Goal: Task Accomplishment & Management: Use online tool/utility

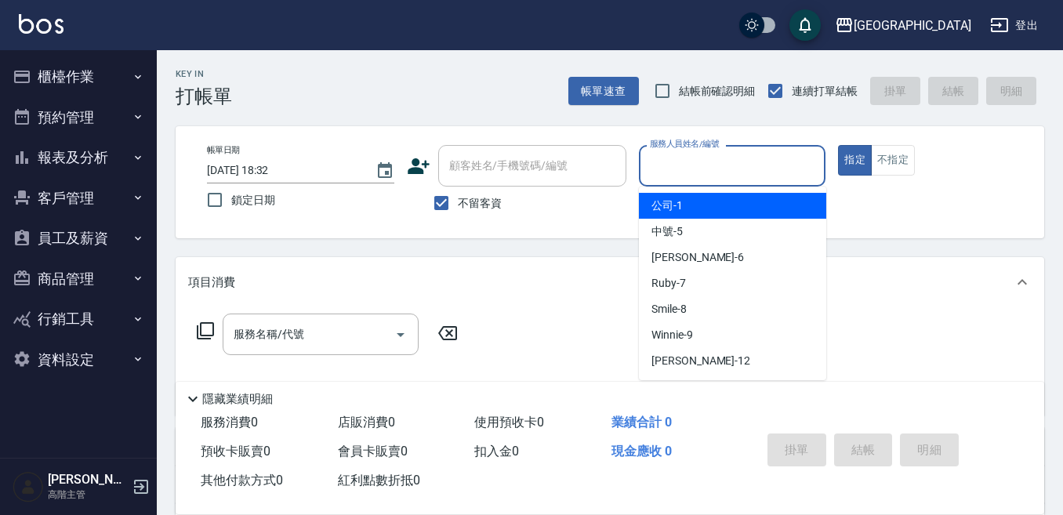
click at [670, 161] on input "服務人員姓名/編號" at bounding box center [732, 165] width 173 height 27
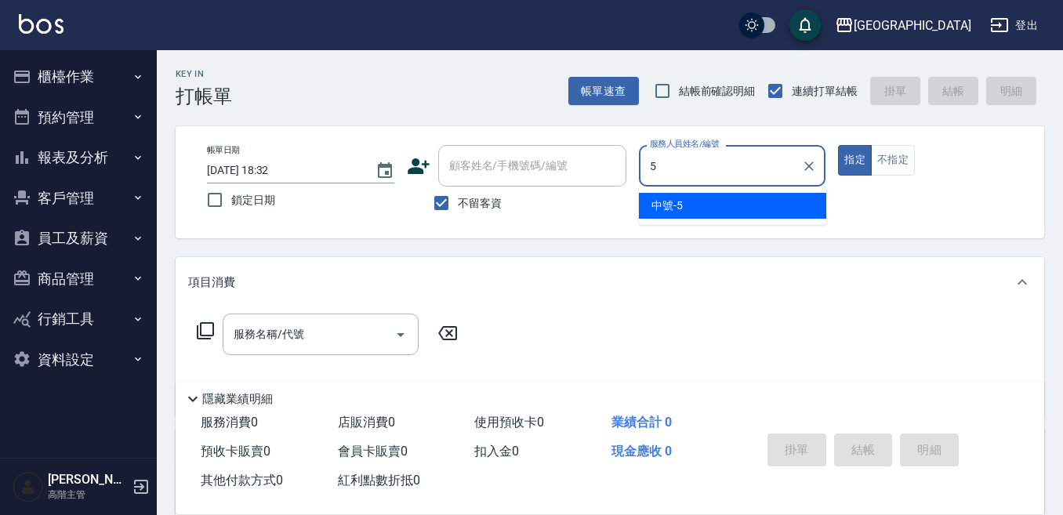
type input "中號-5"
type button "true"
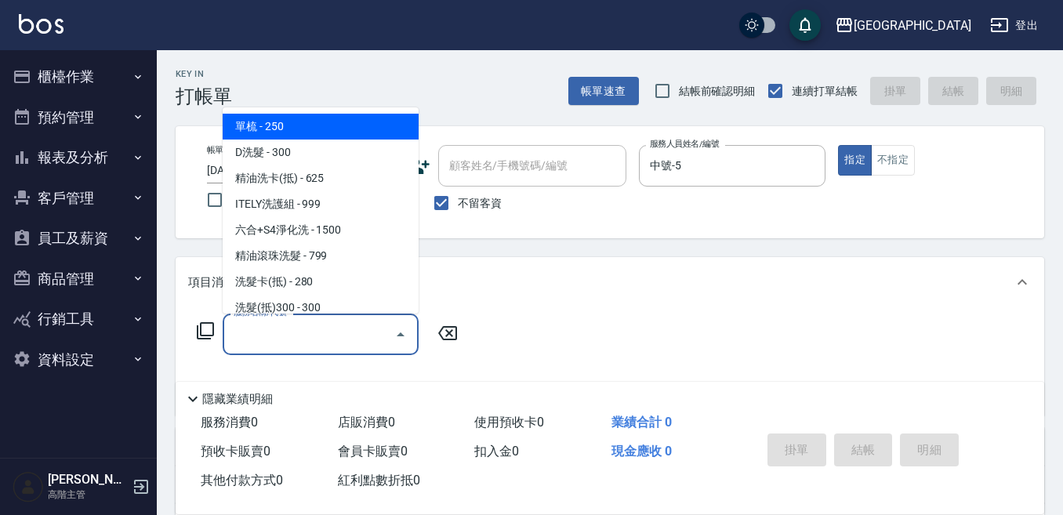
click at [292, 330] on input "服務名稱/代號" at bounding box center [309, 334] width 158 height 27
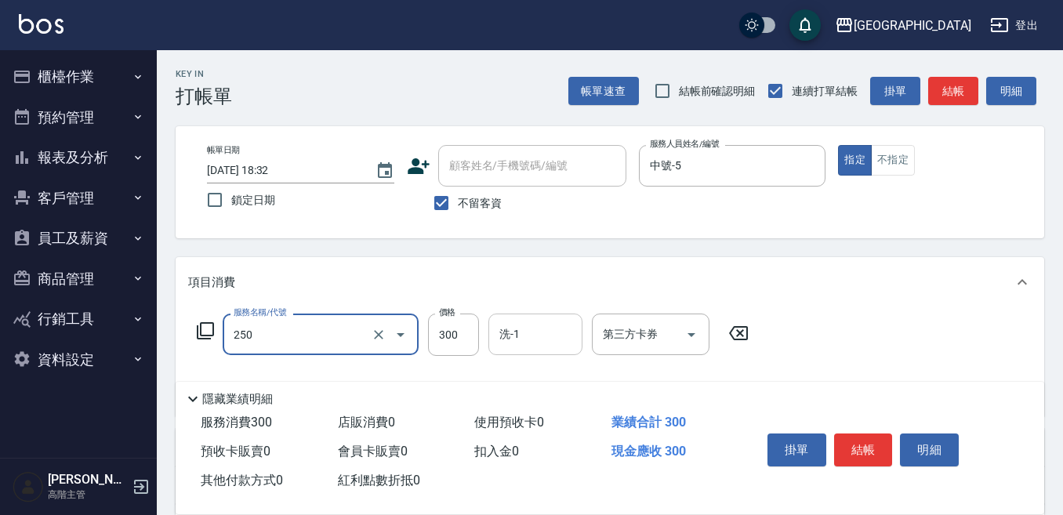
type input "日式洗髮(250)"
click at [534, 339] on input "洗-1" at bounding box center [535, 334] width 80 height 27
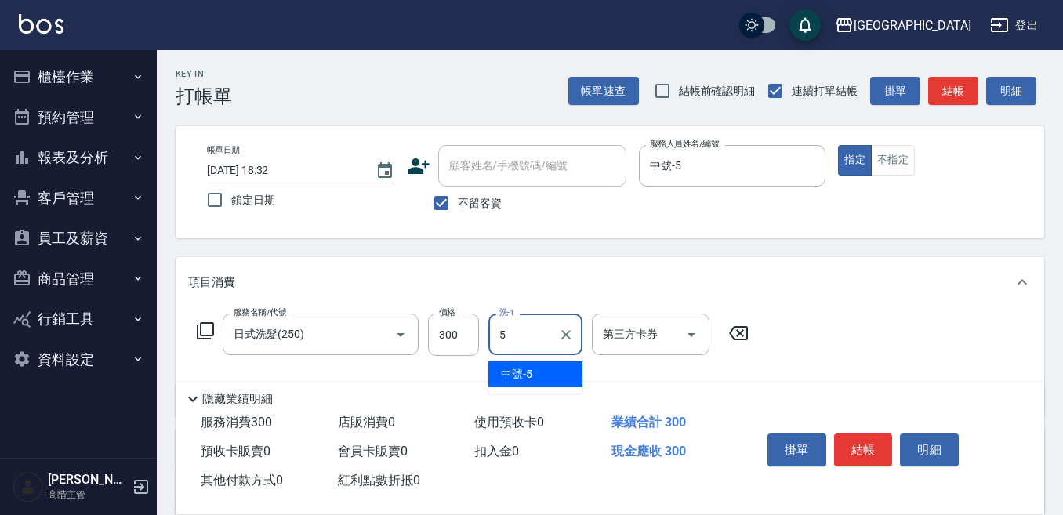
type input "中號-5"
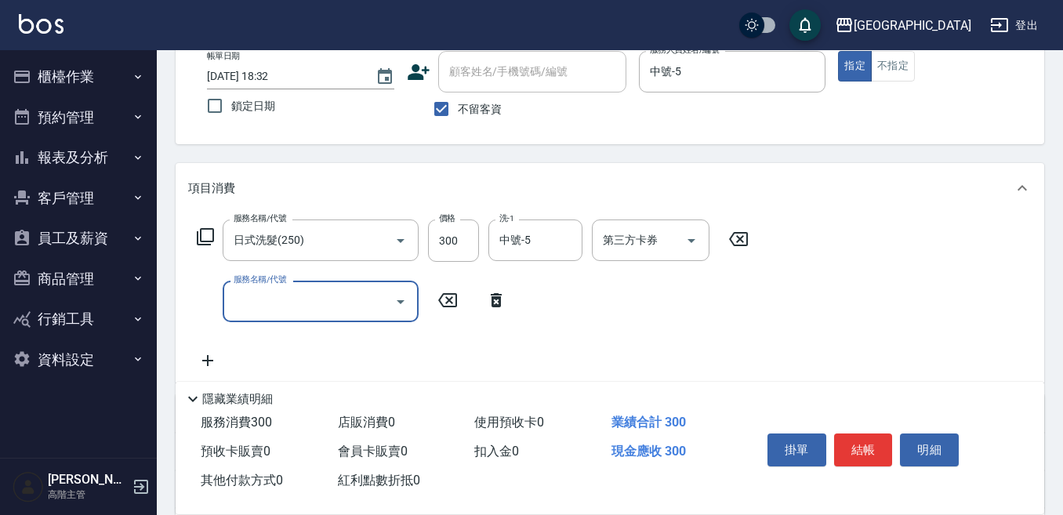
scroll to position [157, 0]
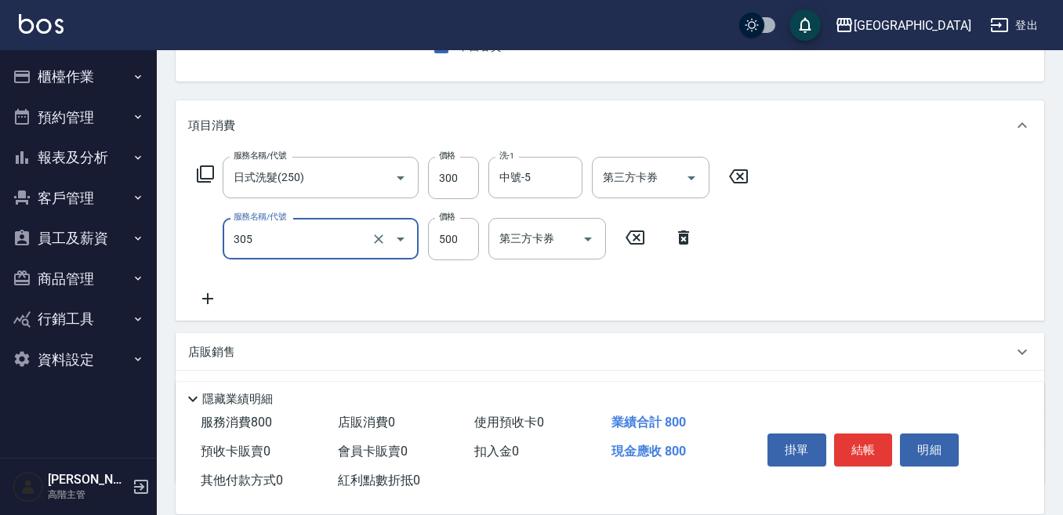
type input "剪髮500(305)"
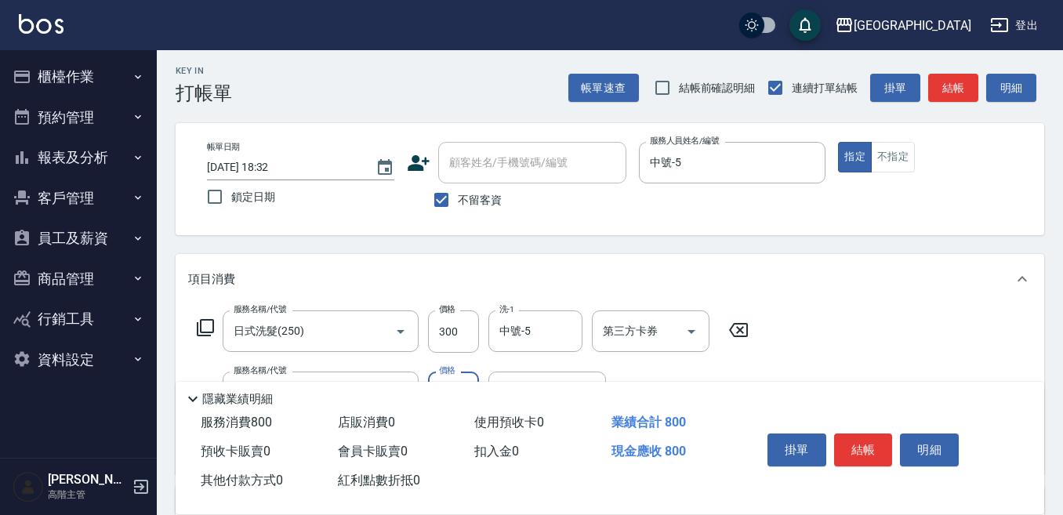
scroll to position [0, 0]
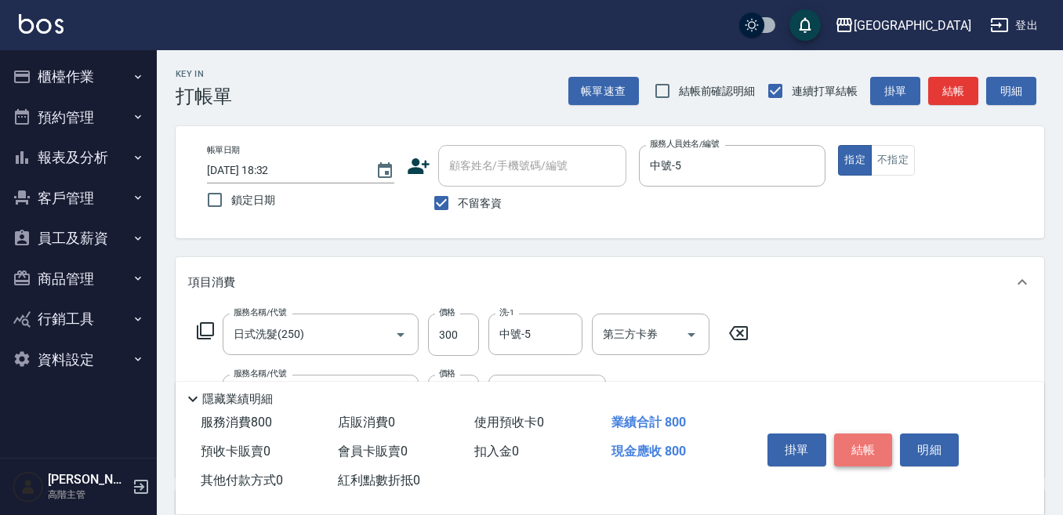
click at [855, 441] on button "結帳" at bounding box center [863, 449] width 59 height 33
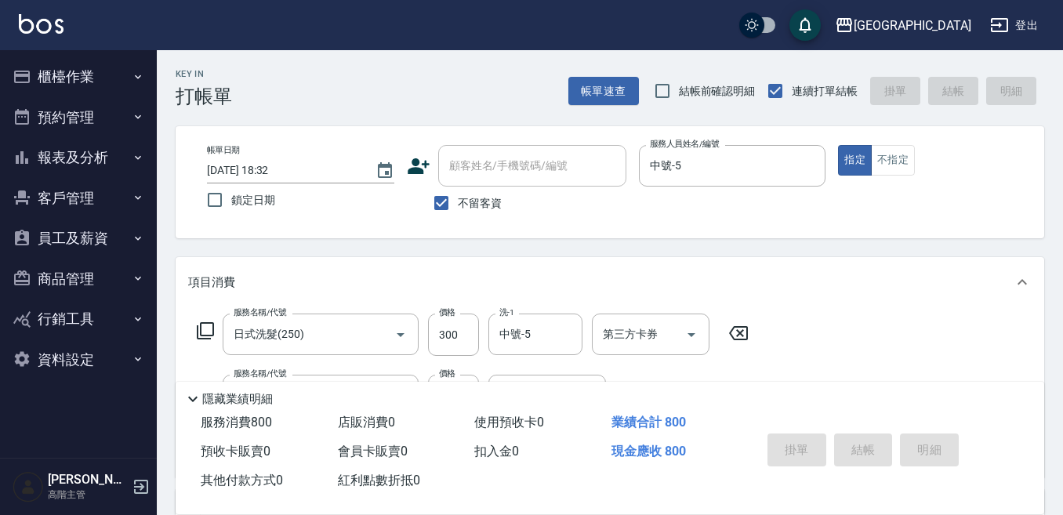
type input "[DATE] 18:35"
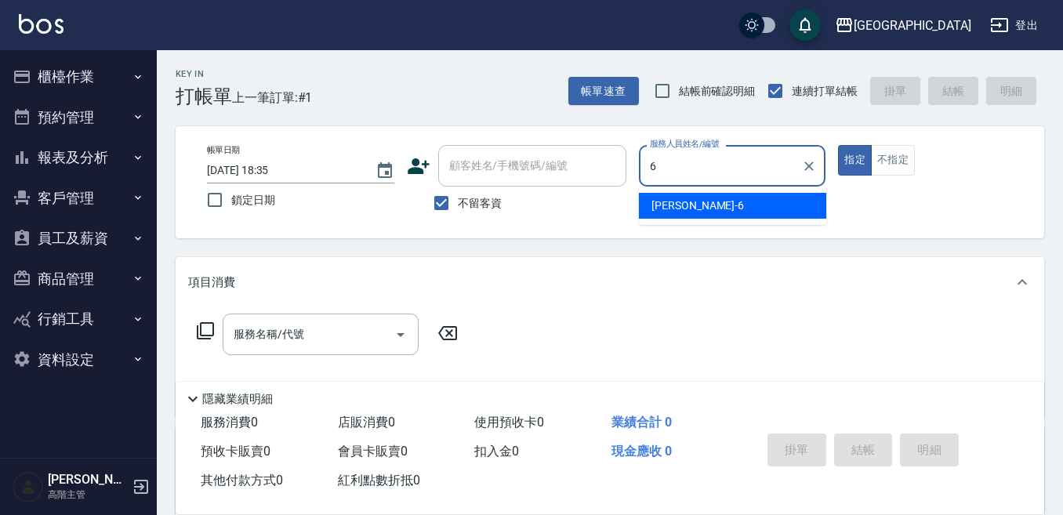
type input "Judy-6"
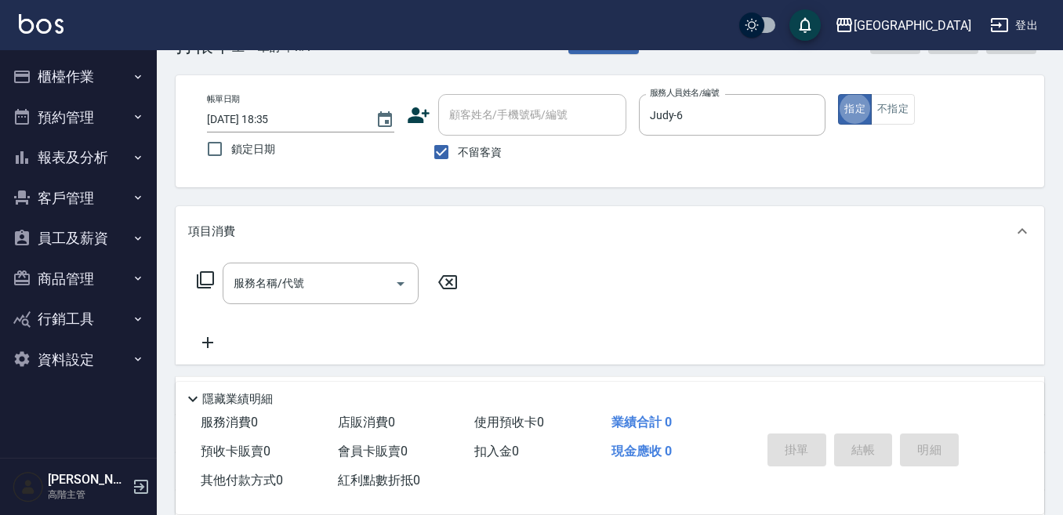
scroll to position [78, 0]
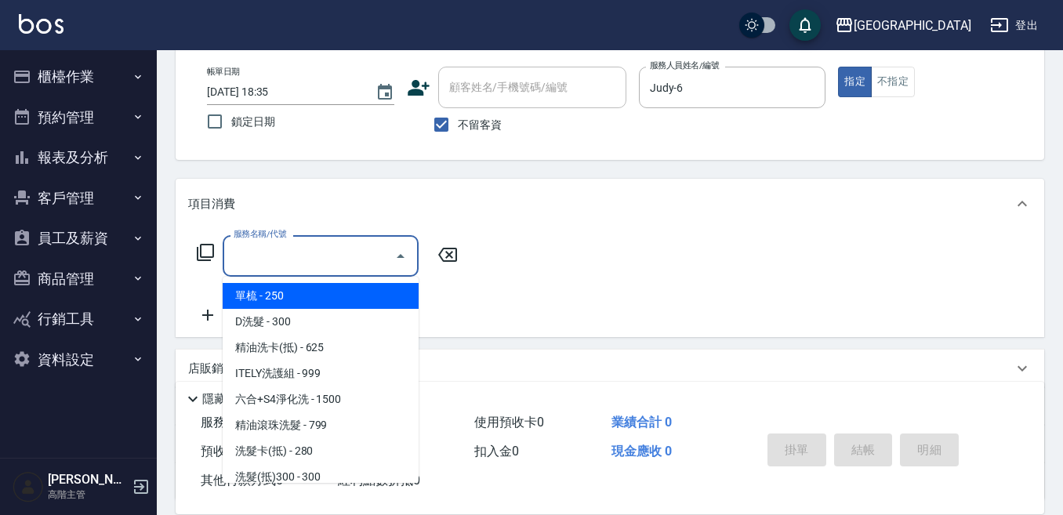
click at [259, 244] on div "服務名稱/代號 服務名稱/代號" at bounding box center [321, 256] width 196 height 42
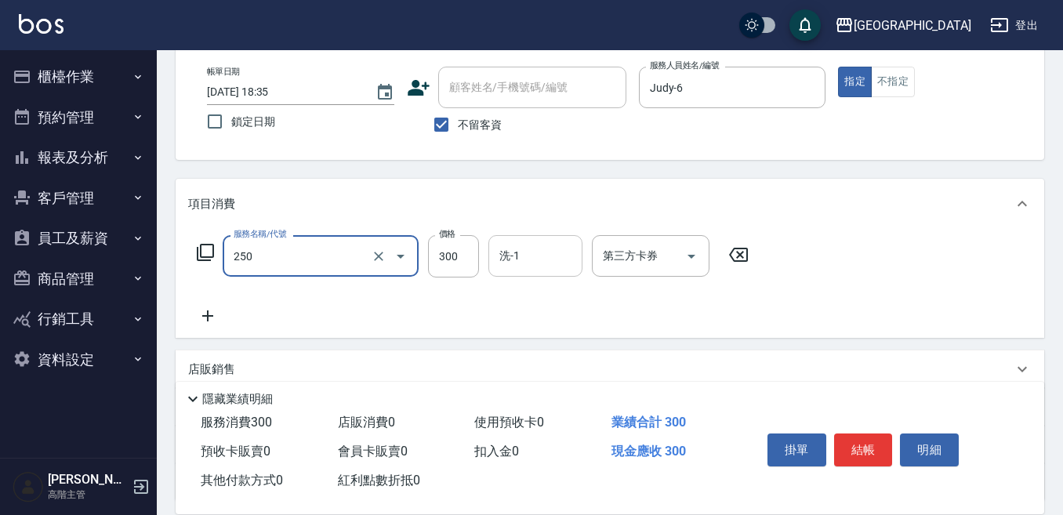
type input "日式洗髮(250)"
click at [531, 255] on input "洗-1" at bounding box center [535, 255] width 80 height 27
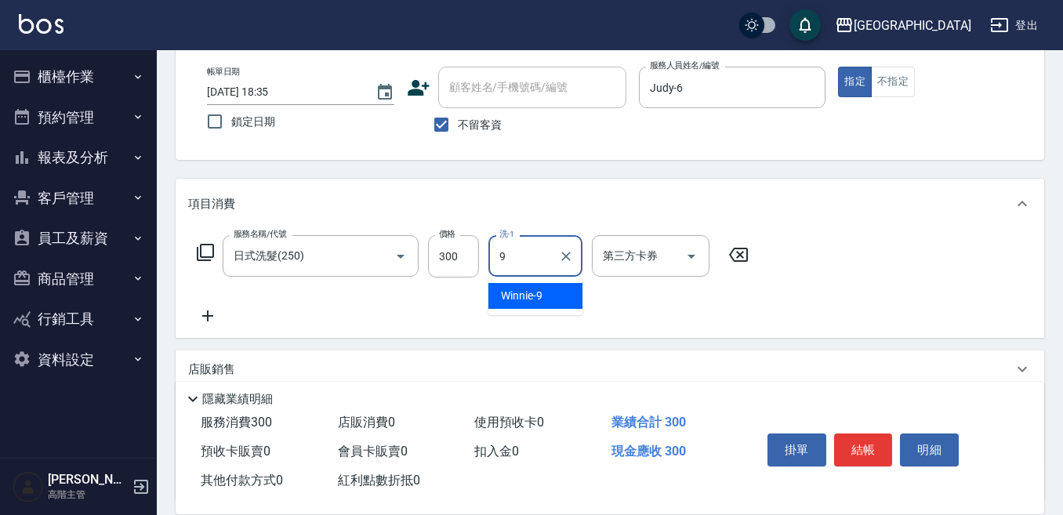
type input "Winnie-9"
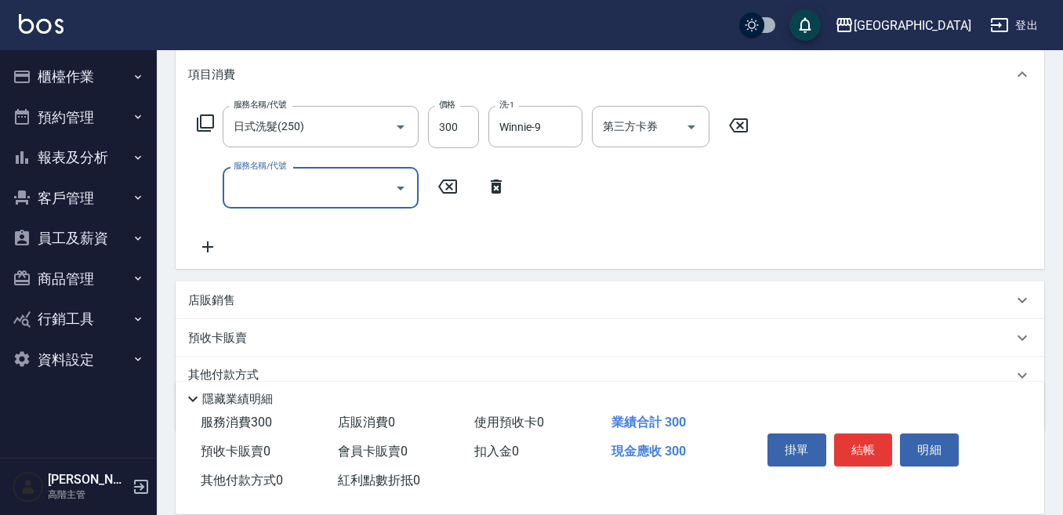
scroll to position [235, 0]
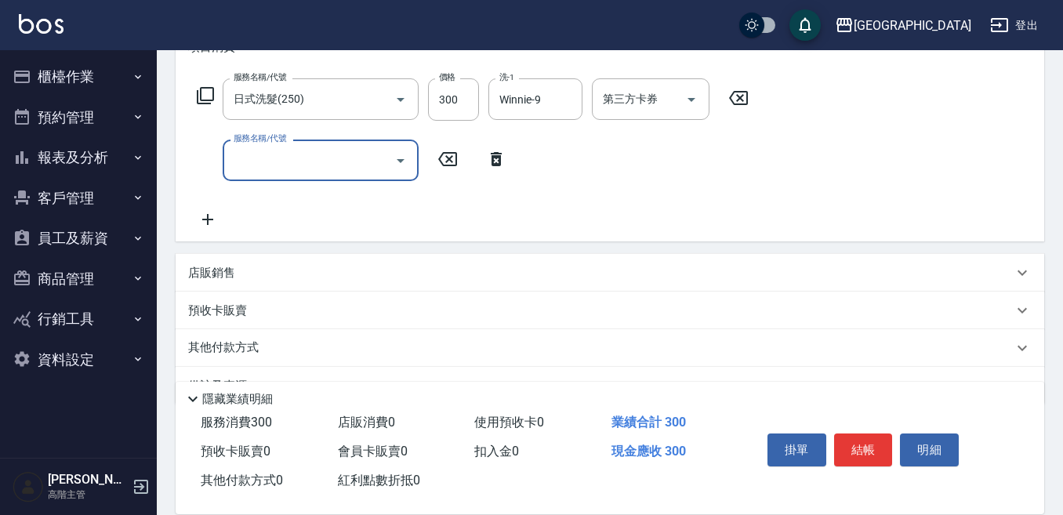
click at [201, 263] on div "店販銷售" at bounding box center [610, 273] width 868 height 38
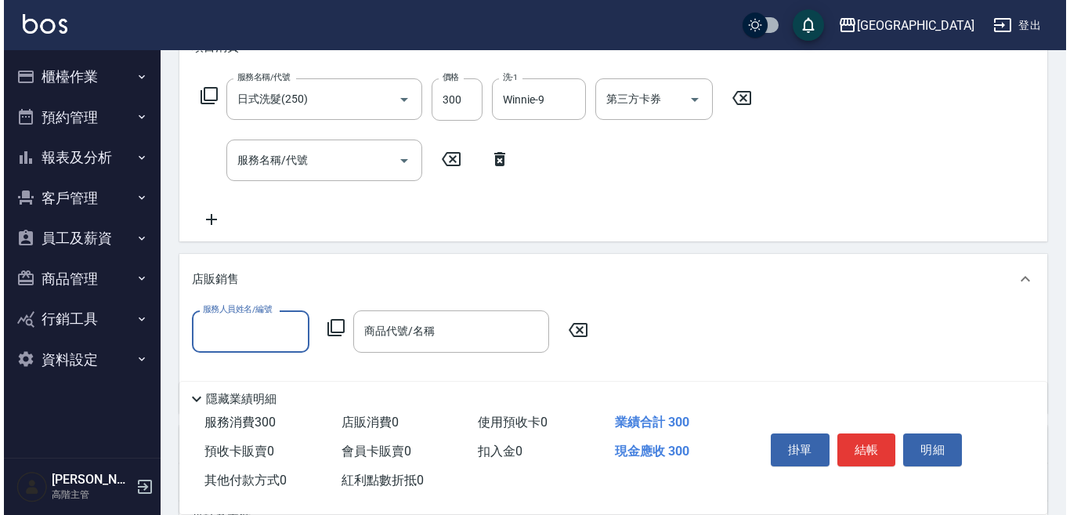
scroll to position [0, 0]
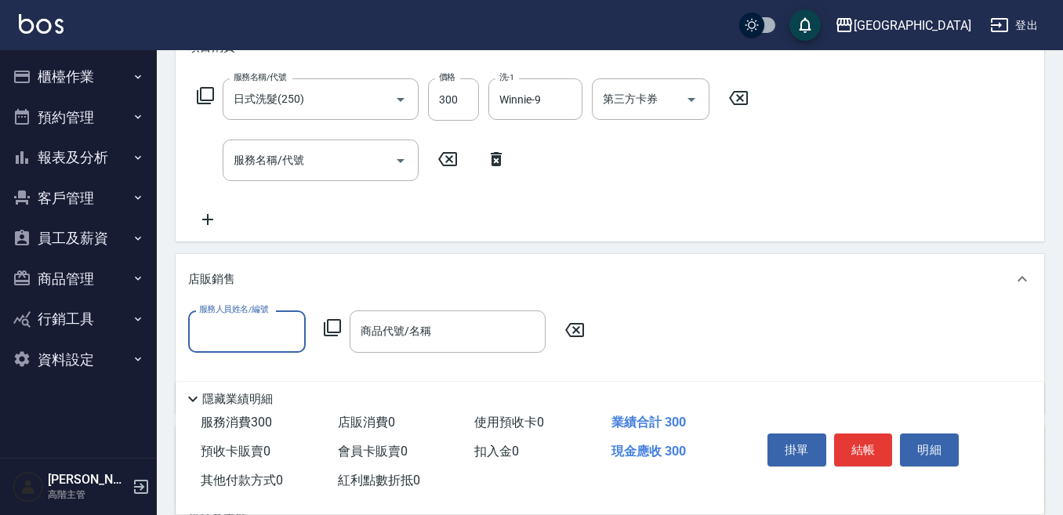
click at [222, 329] on input "服務人員姓名/編號" at bounding box center [246, 330] width 103 height 27
type input "Judy-6"
click at [330, 322] on icon at bounding box center [332, 327] width 19 height 19
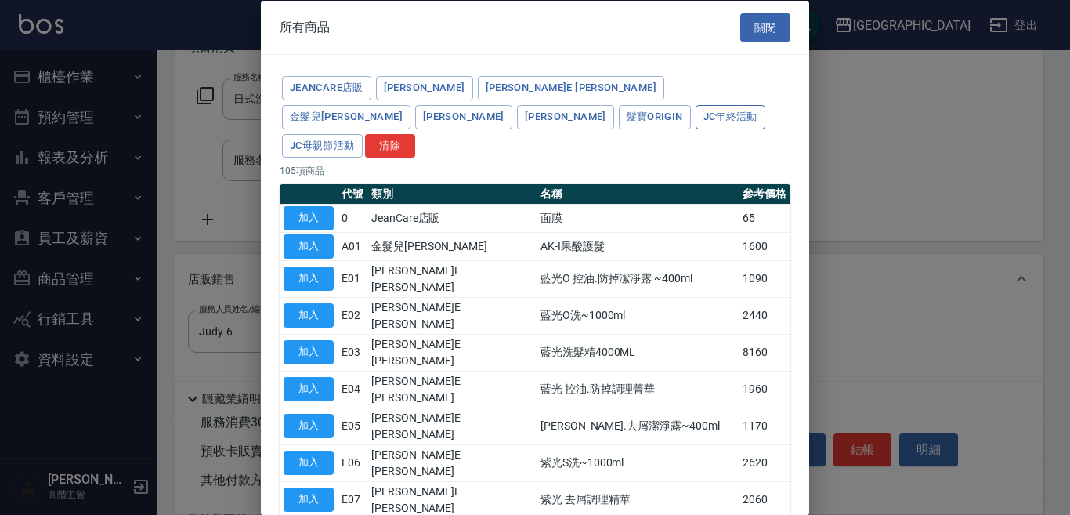
click at [696, 118] on button "JC年終活動" at bounding box center [731, 116] width 70 height 24
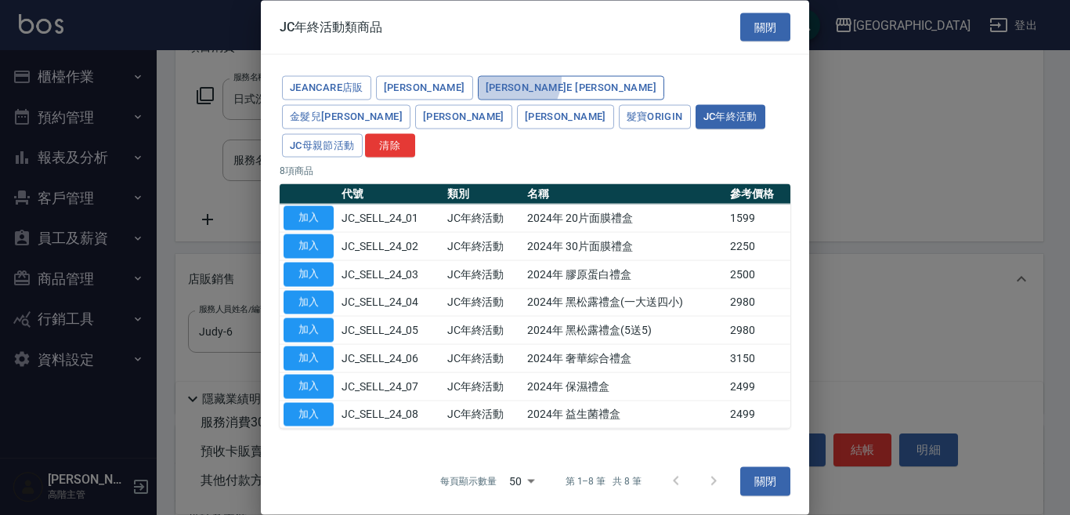
click at [489, 92] on button "[PERSON_NAME]E [PERSON_NAME]" at bounding box center [571, 88] width 187 height 24
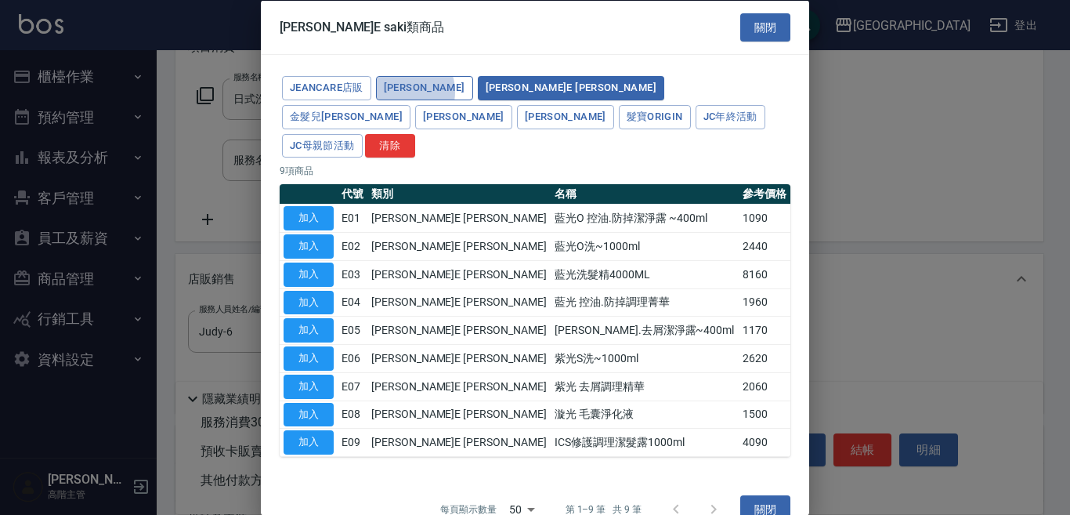
click at [400, 92] on button "[PERSON_NAME]" at bounding box center [424, 88] width 97 height 24
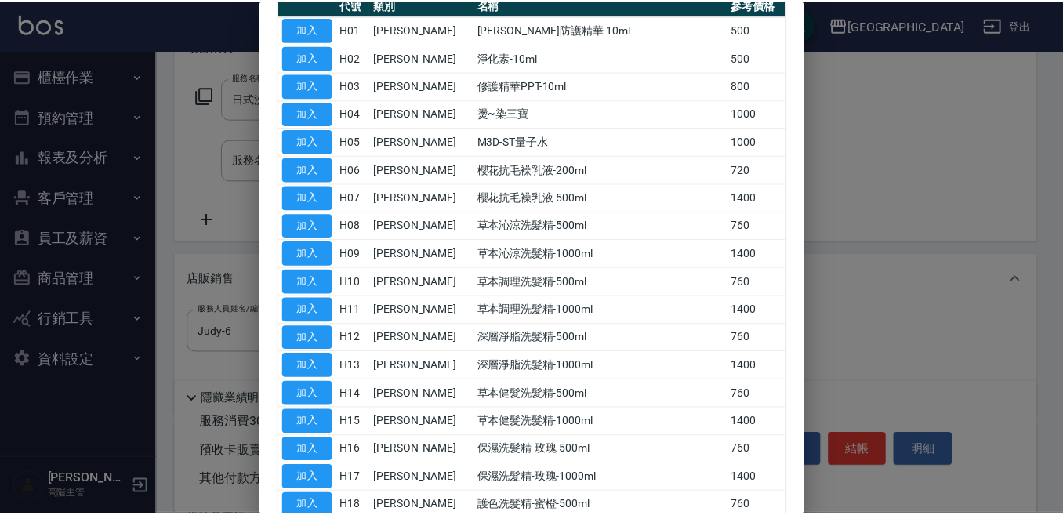
scroll to position [280, 0]
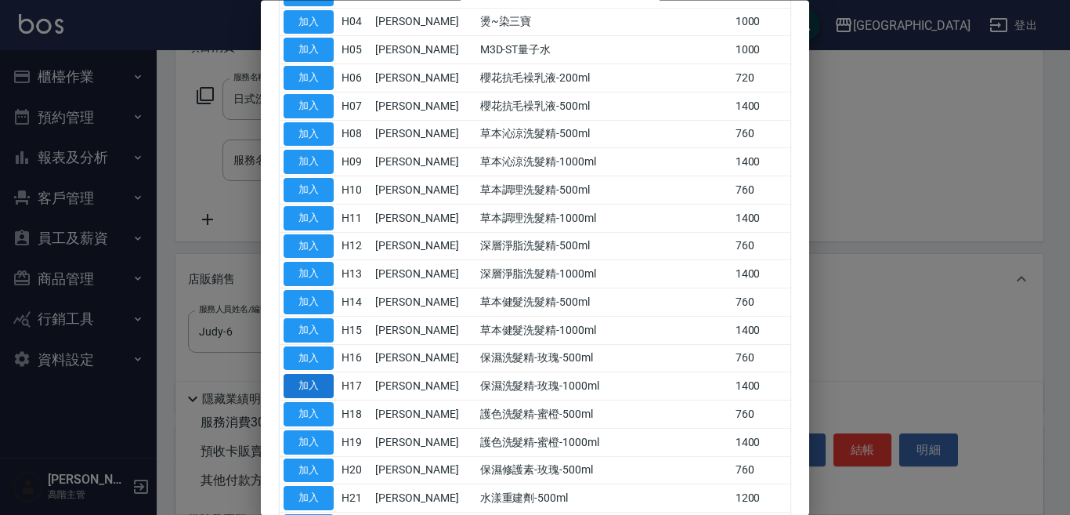
click at [313, 375] on button "加入" at bounding box center [309, 387] width 50 height 24
type input "保濕洗髮精-玫瑰-1000ml"
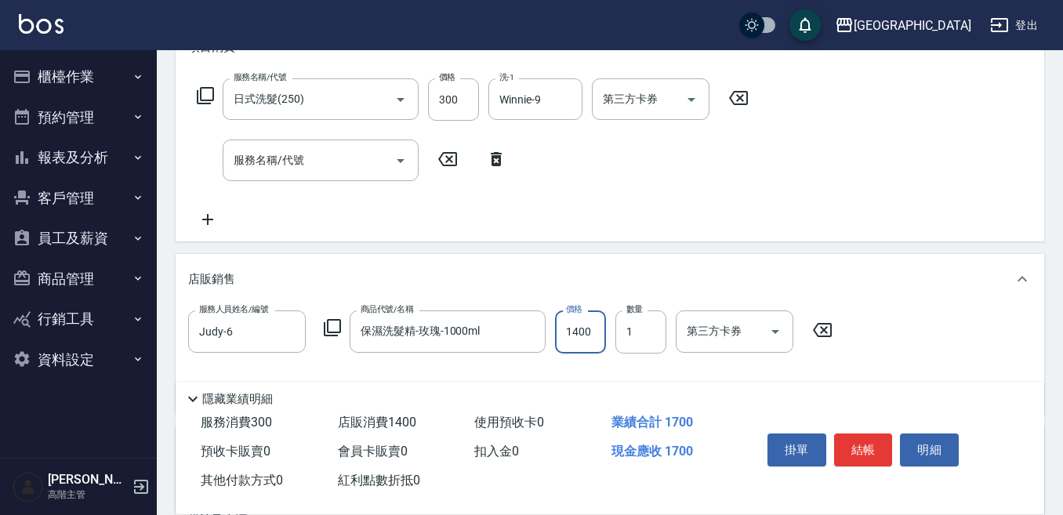
click at [562, 330] on input "1400" at bounding box center [580, 331] width 51 height 42
type input "1120"
type input "2"
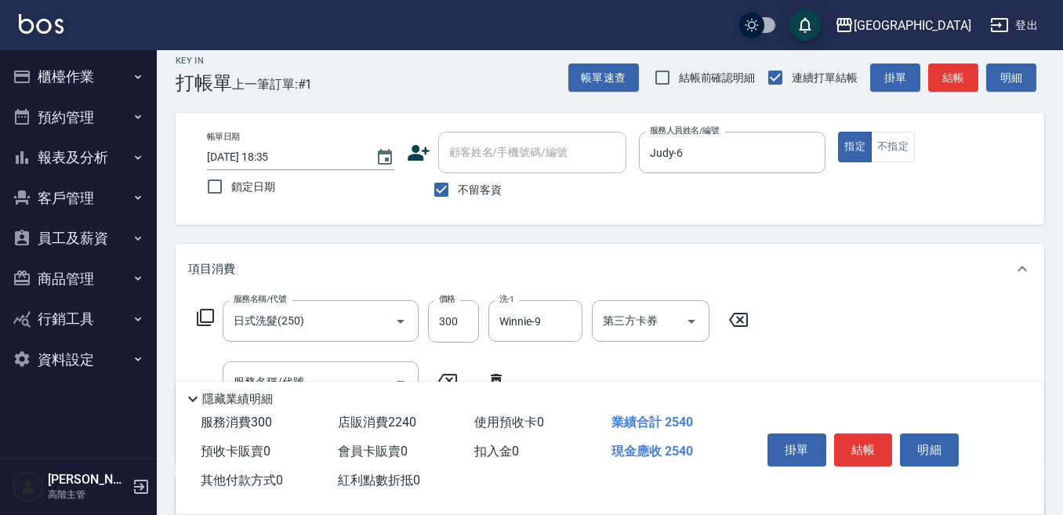
scroll to position [0, 0]
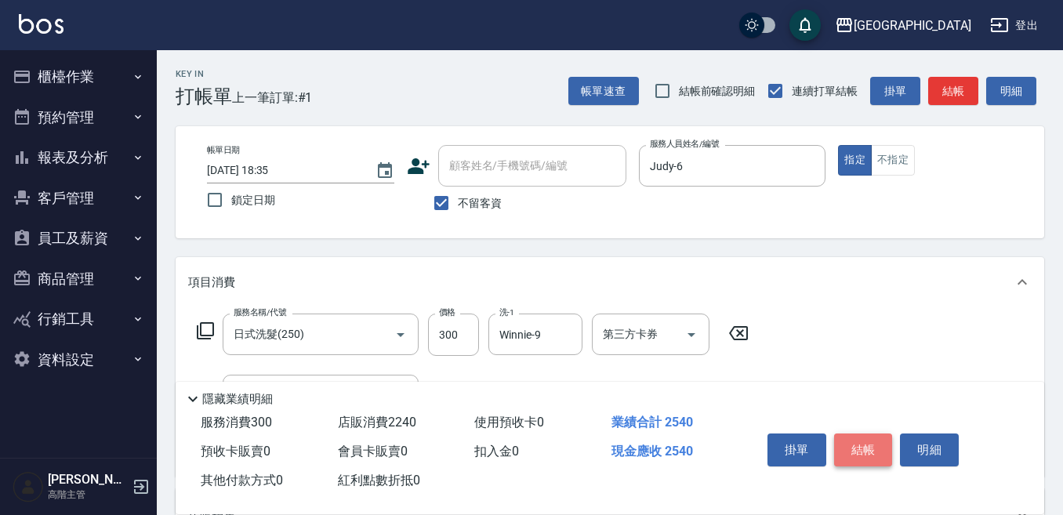
click at [866, 440] on button "結帳" at bounding box center [863, 449] width 59 height 33
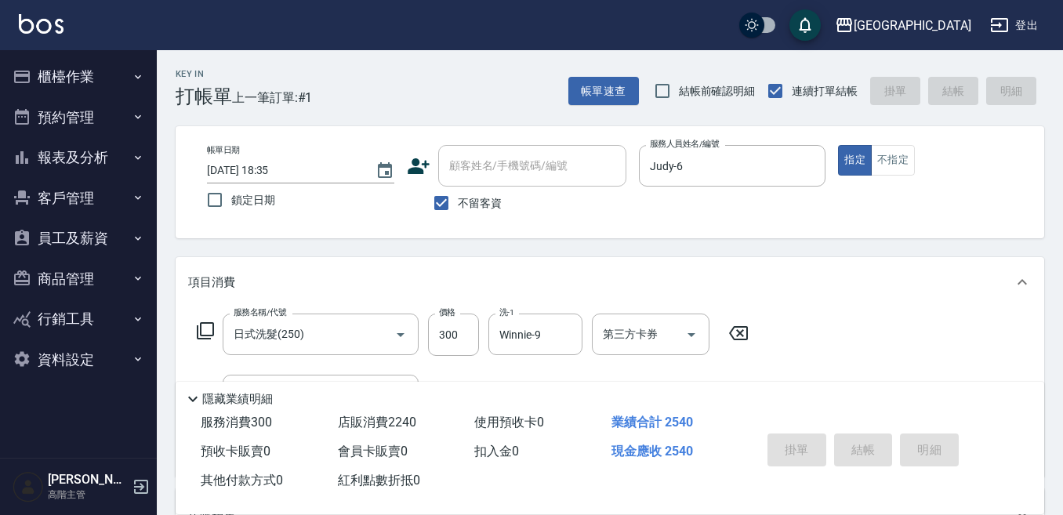
type input "[DATE] 18:39"
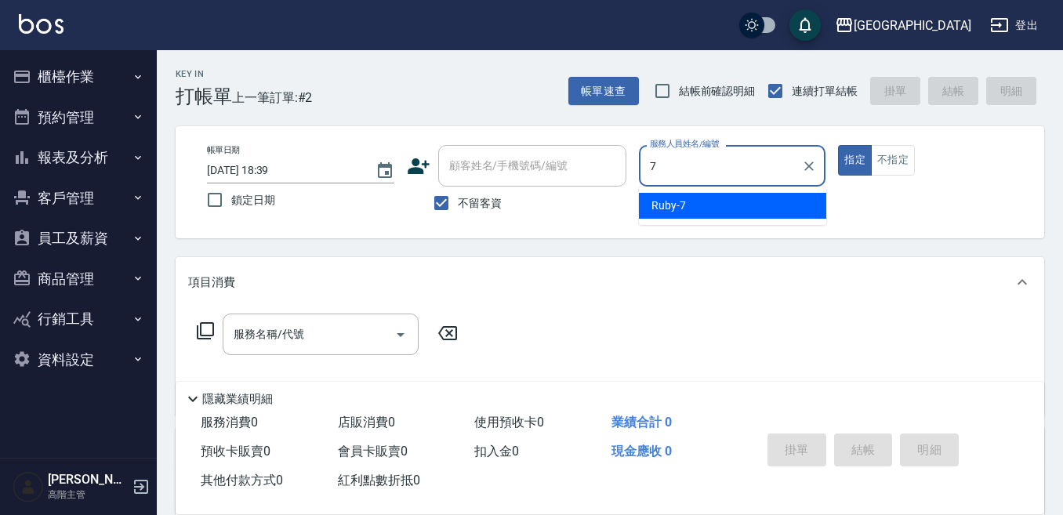
type input "Ruby-7"
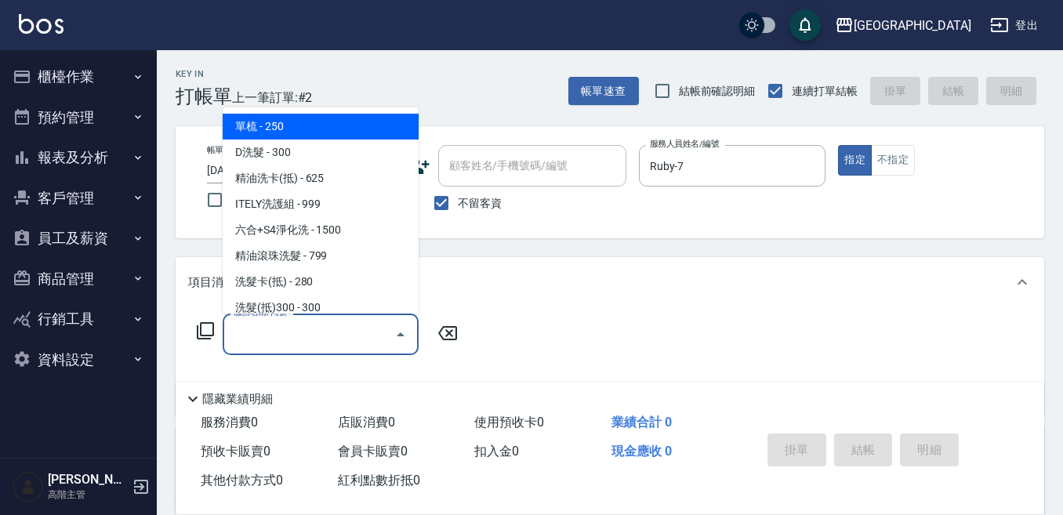
click at [288, 329] on input "服務名稱/代號" at bounding box center [309, 334] width 158 height 27
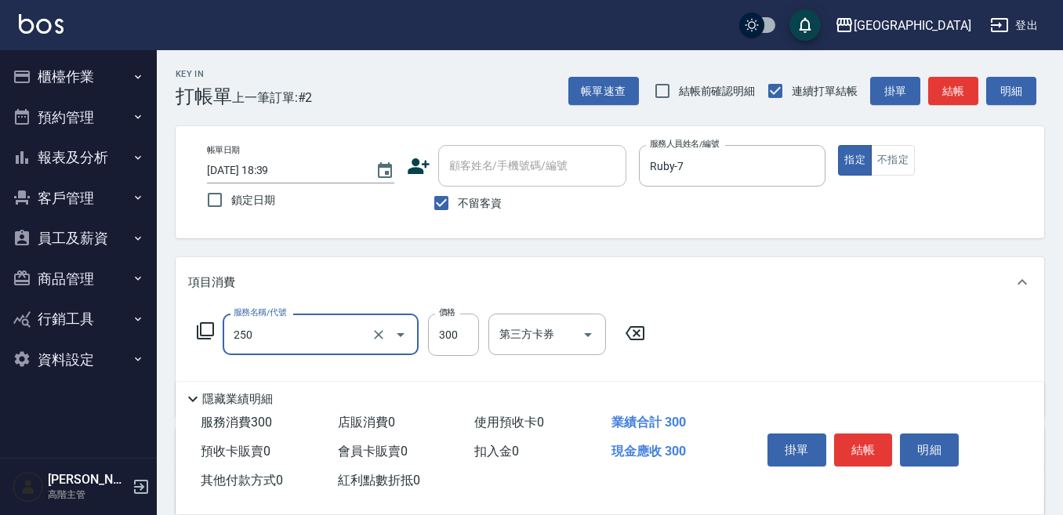
type input "日式洗髮(250)"
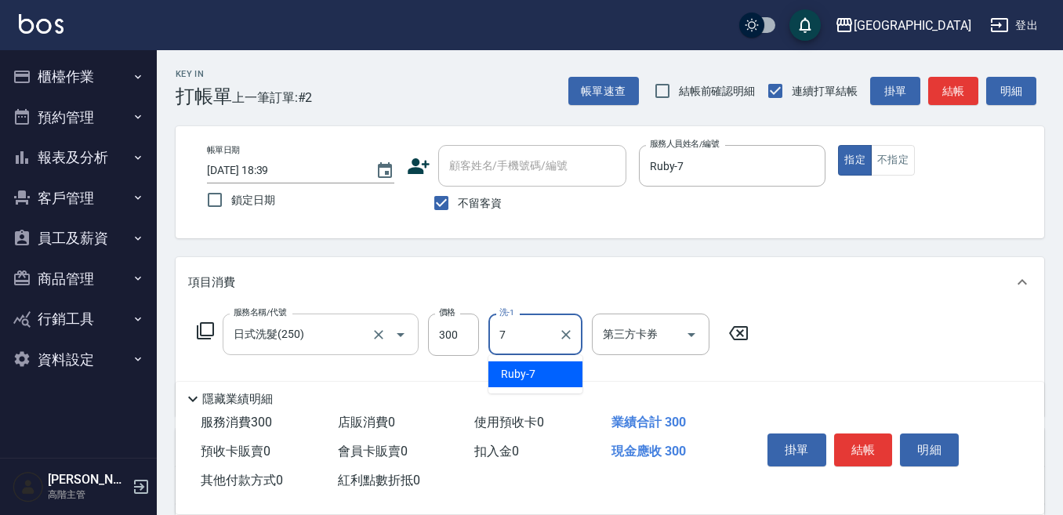
type input "Ruby-7"
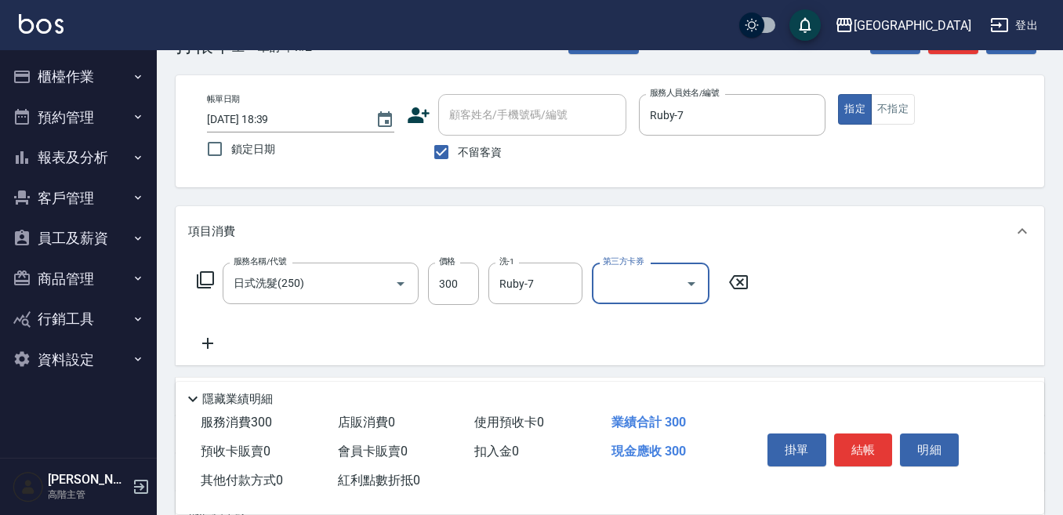
scroll to position [78, 0]
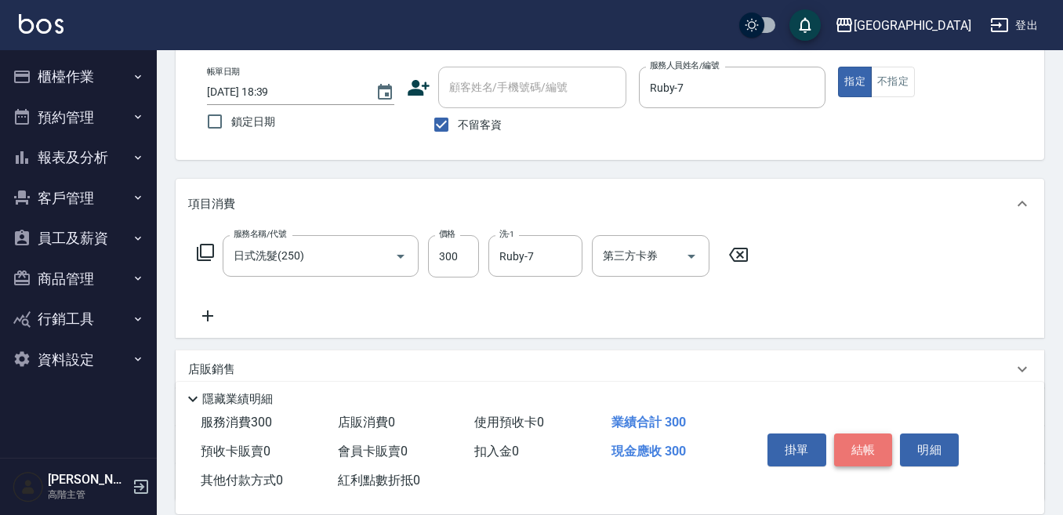
click at [859, 437] on button "結帳" at bounding box center [863, 449] width 59 height 33
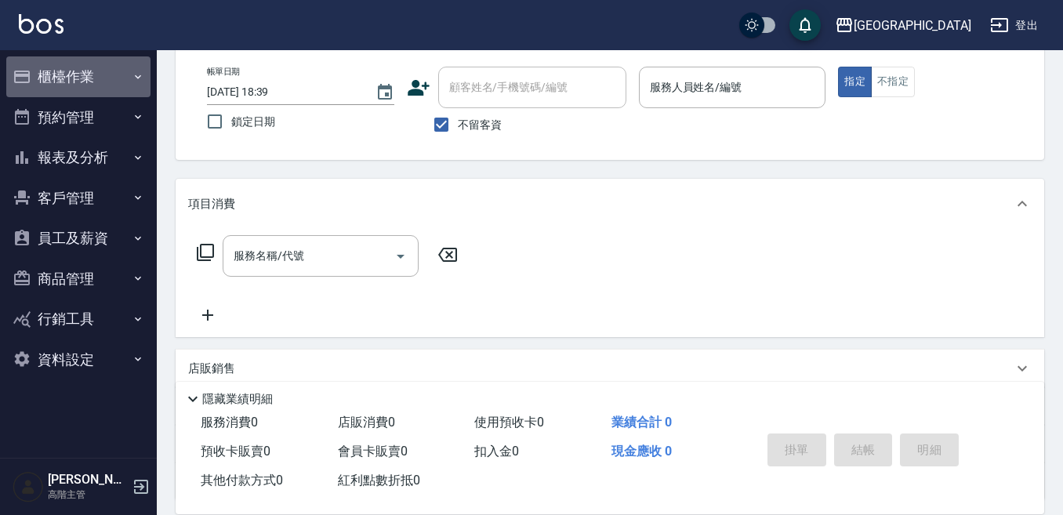
click at [61, 74] on button "櫃檯作業" at bounding box center [78, 76] width 144 height 41
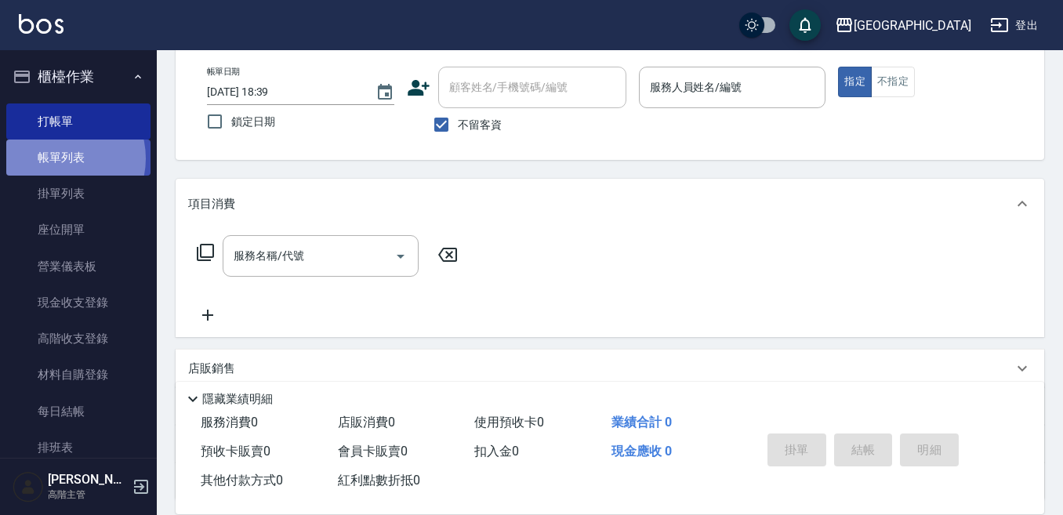
click at [60, 161] on link "帳單列表" at bounding box center [78, 157] width 144 height 36
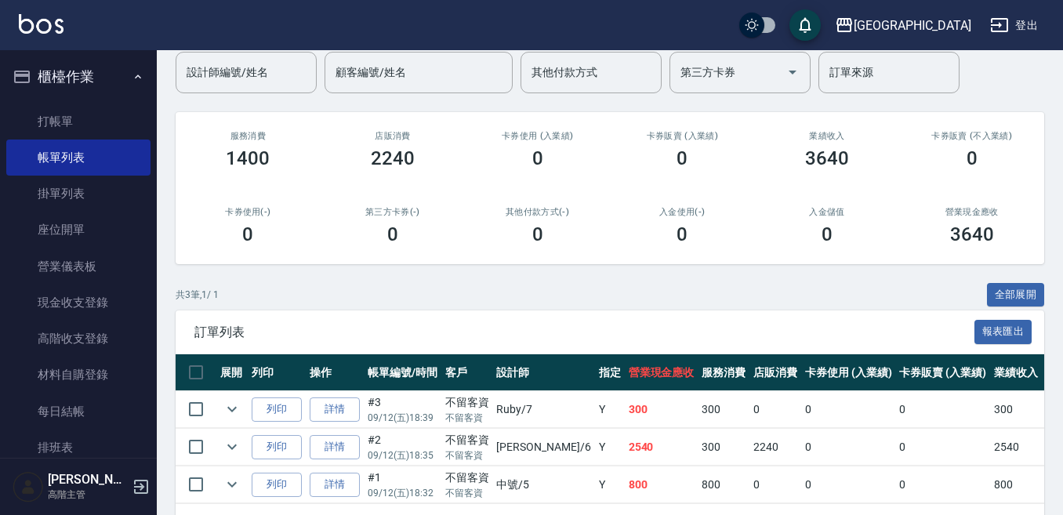
scroll to position [157, 0]
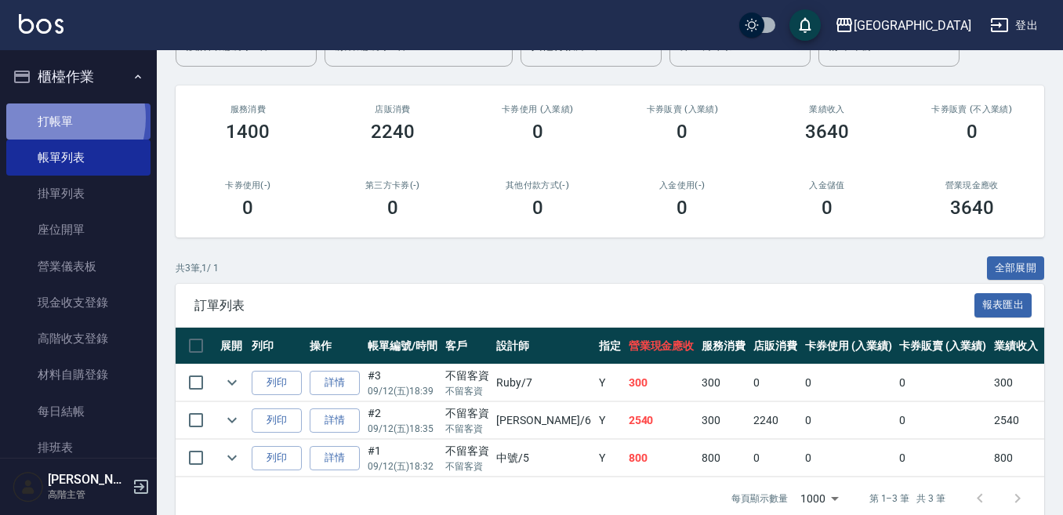
click at [54, 118] on link "打帳單" at bounding box center [78, 121] width 144 height 36
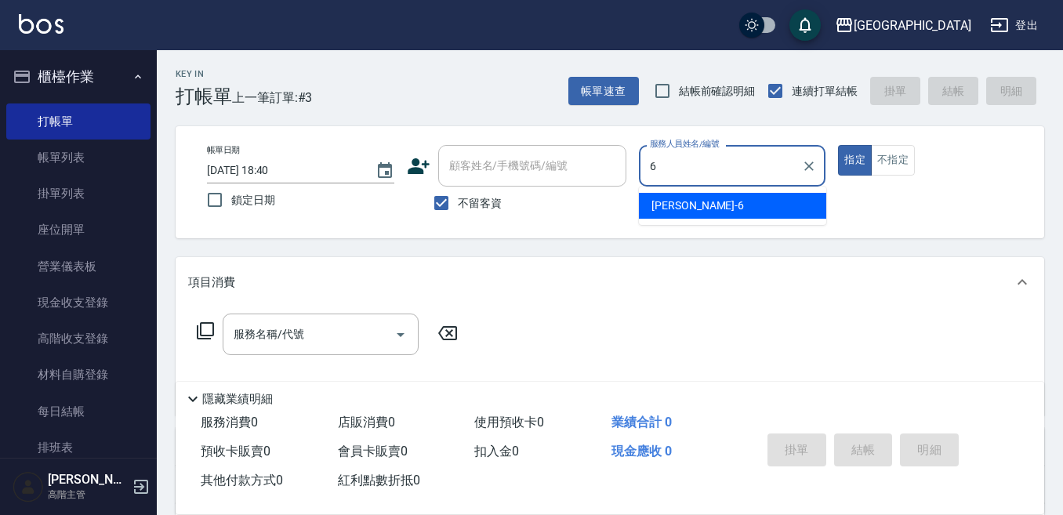
type input "Judy-6"
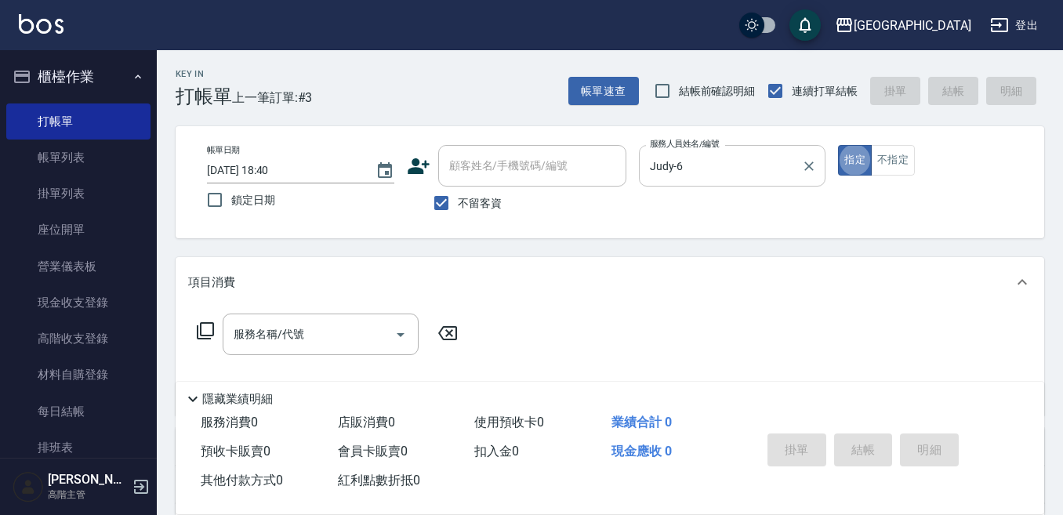
type button "true"
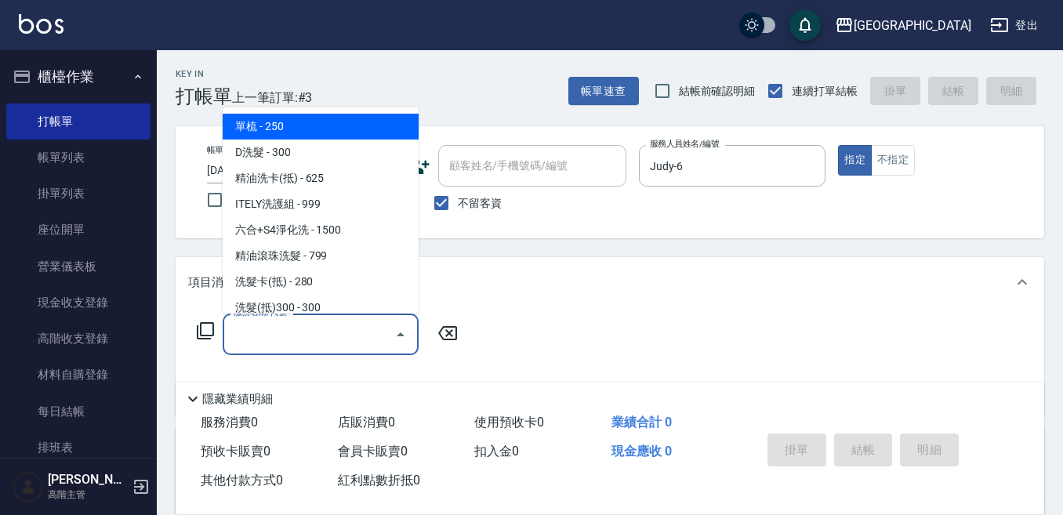
click at [288, 326] on div "服務名稱/代號 服務名稱/代號" at bounding box center [321, 334] width 196 height 42
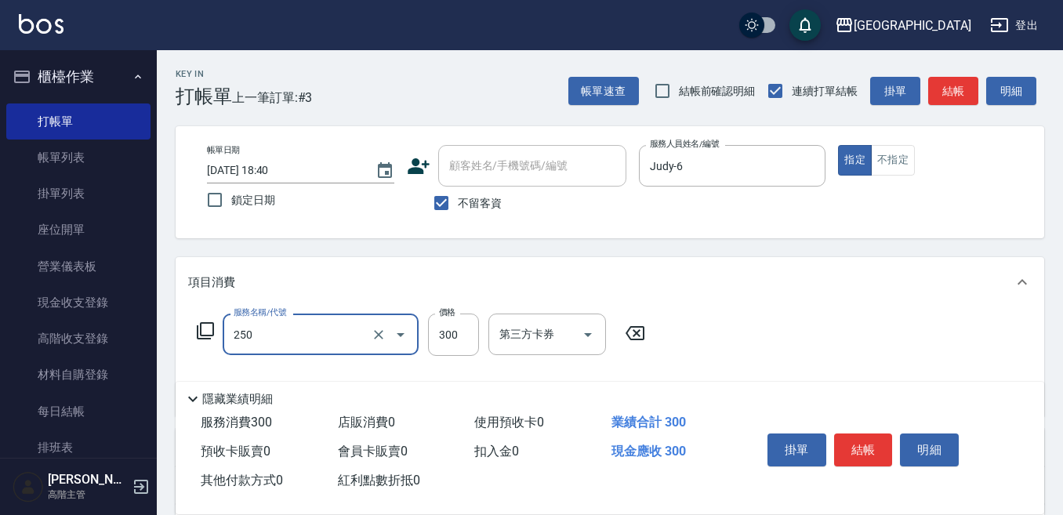
type input "日式洗髮(250)"
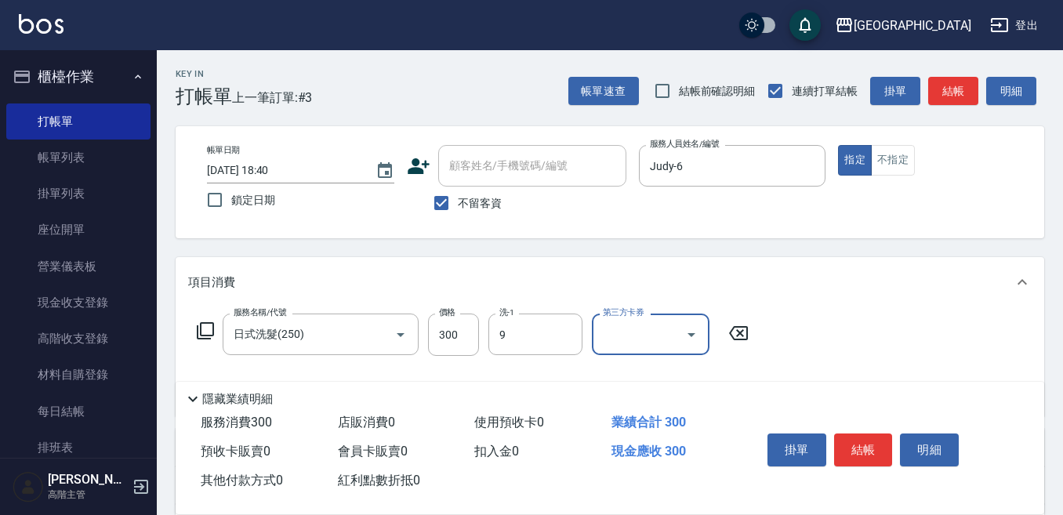
type input "Winnie-9"
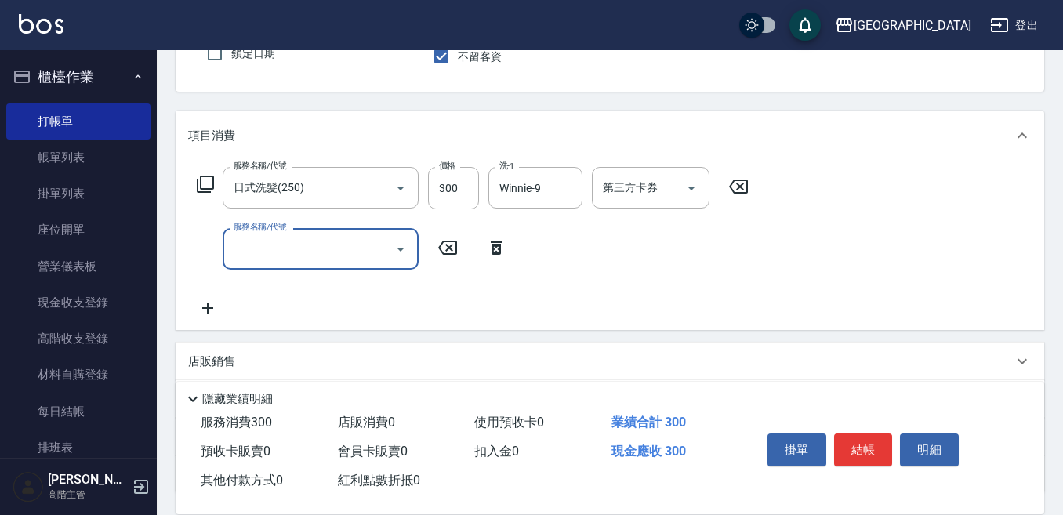
scroll to position [157, 0]
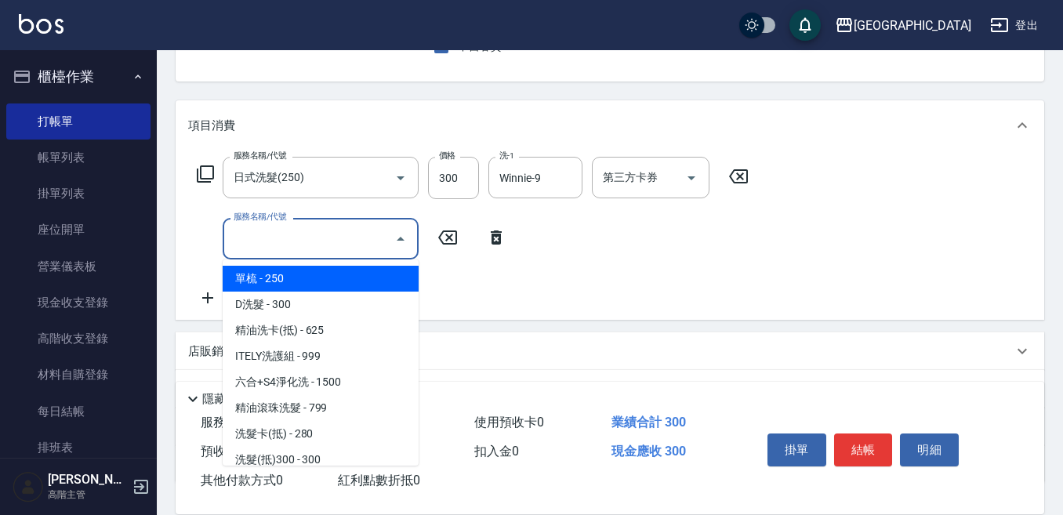
drag, startPoint x: 231, startPoint y: 234, endPoint x: 234, endPoint y: 246, distance: 12.0
click at [235, 237] on input "服務名稱/代號" at bounding box center [309, 238] width 158 height 27
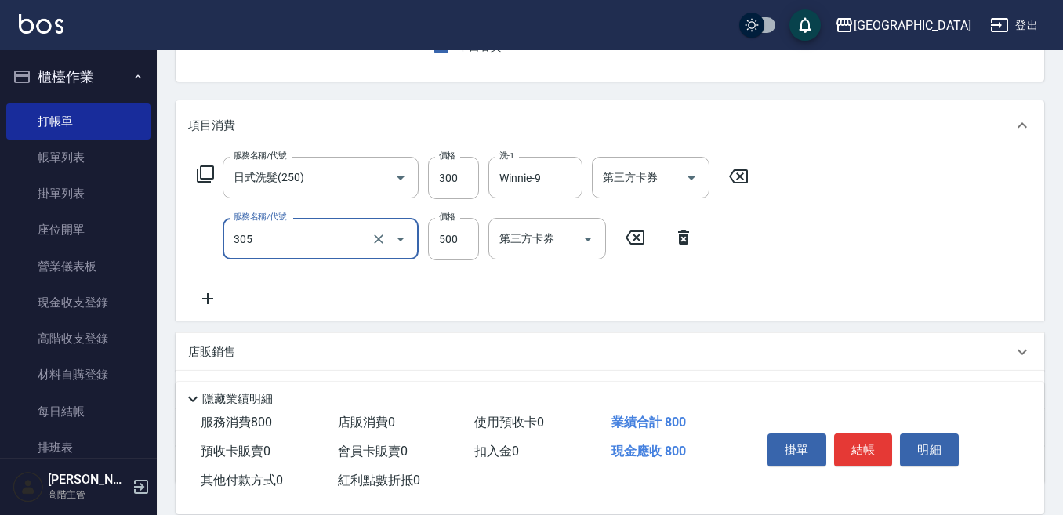
type input "剪髮500(305)"
click at [203, 299] on icon at bounding box center [207, 298] width 11 height 11
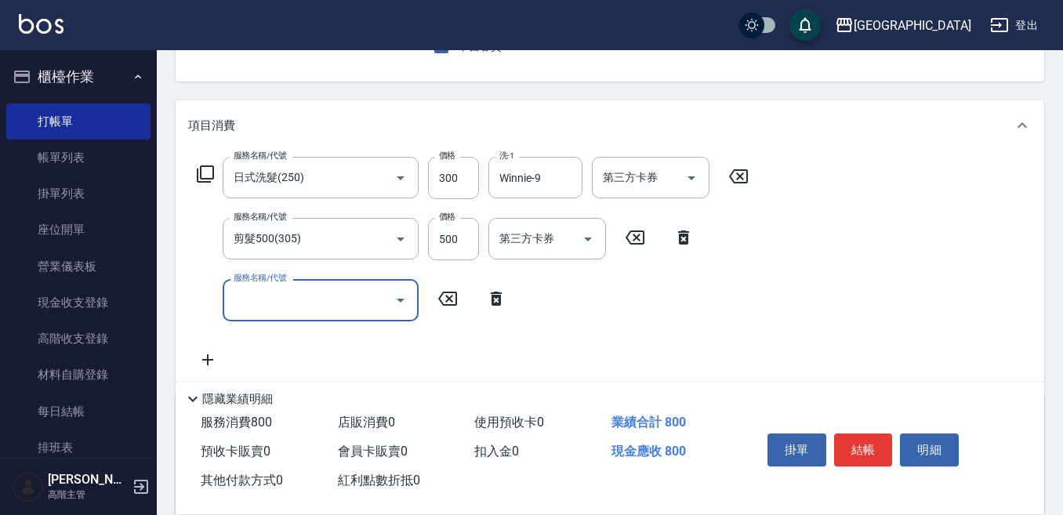
click at [223, 309] on div "服務名稱/代號" at bounding box center [321, 300] width 196 height 42
type input "E Saki角質代謝(701)"
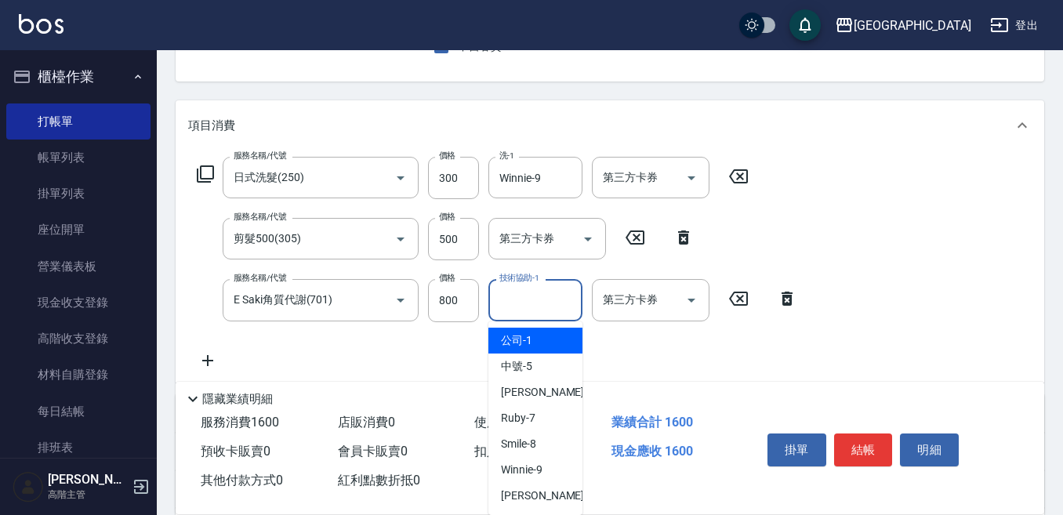
click at [507, 302] on input "技術協助-1" at bounding box center [535, 299] width 80 height 27
type input "Winnie-9"
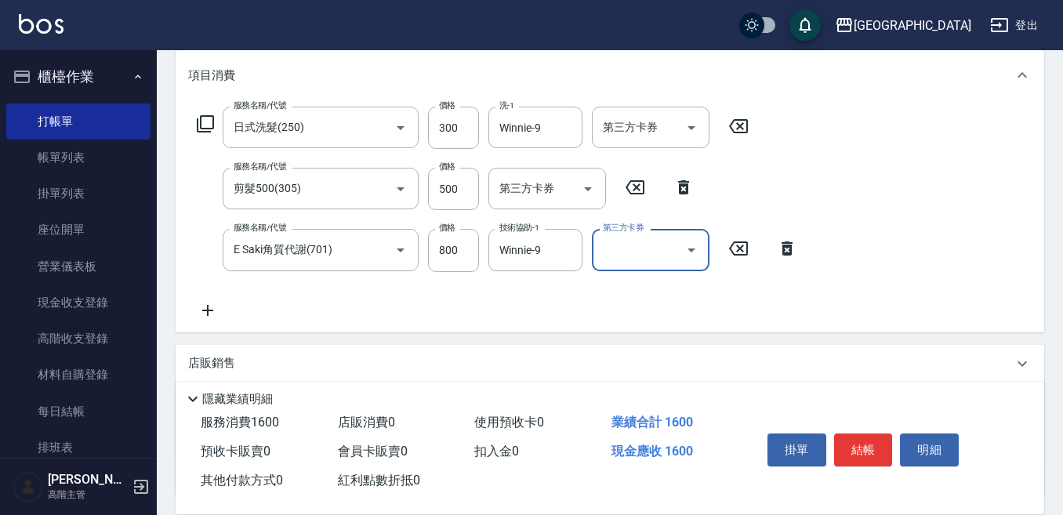
scroll to position [235, 0]
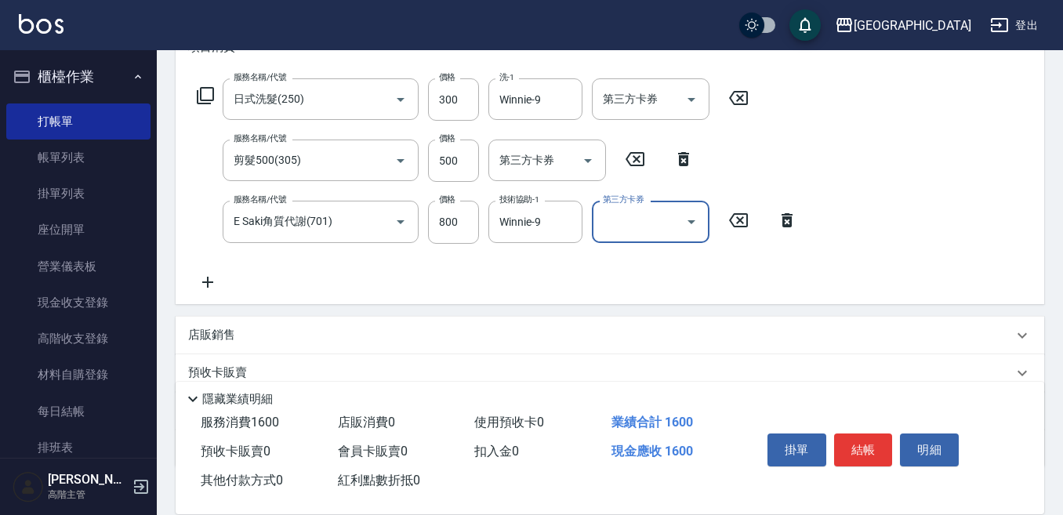
click at [204, 288] on icon at bounding box center [207, 282] width 39 height 19
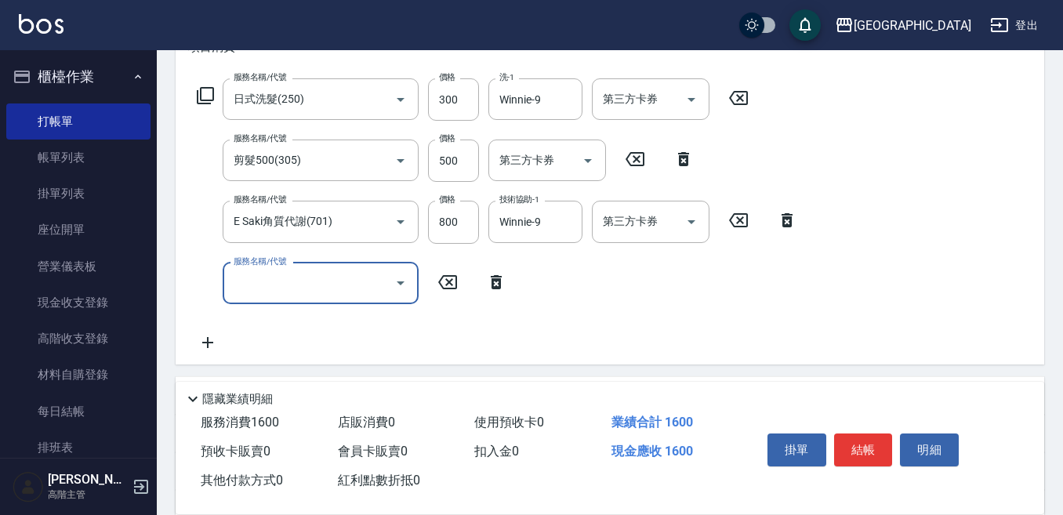
click at [237, 284] on input "服務名稱/代號" at bounding box center [309, 283] width 158 height 27
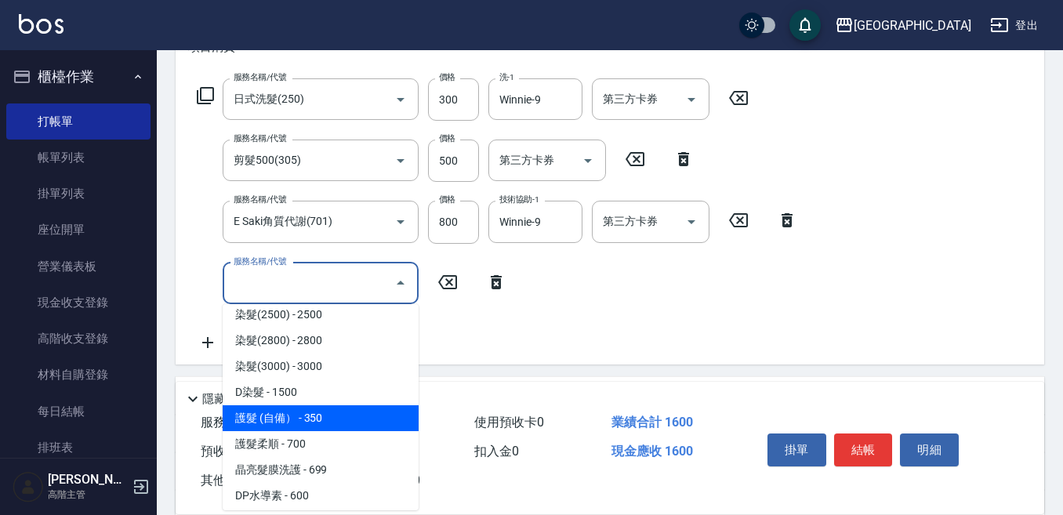
scroll to position [940, 0]
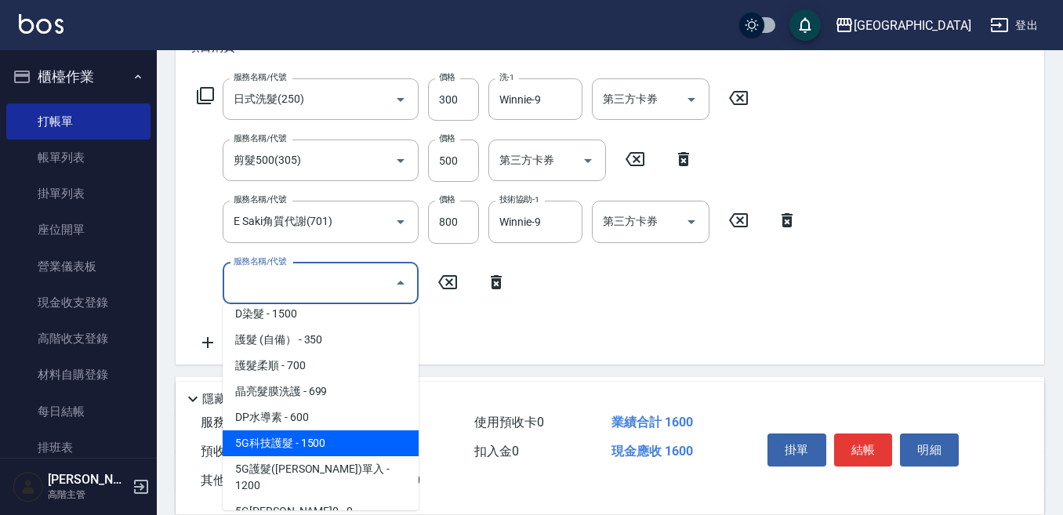
click at [317, 440] on span "5G科技護髮 - 1500" at bounding box center [321, 443] width 196 height 26
type input "5G科技護髮(604)"
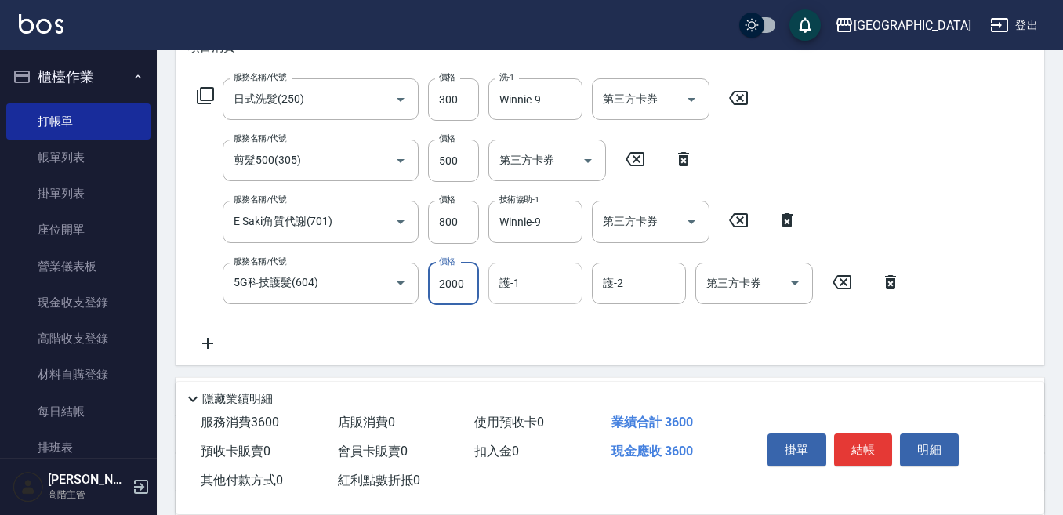
type input "2000"
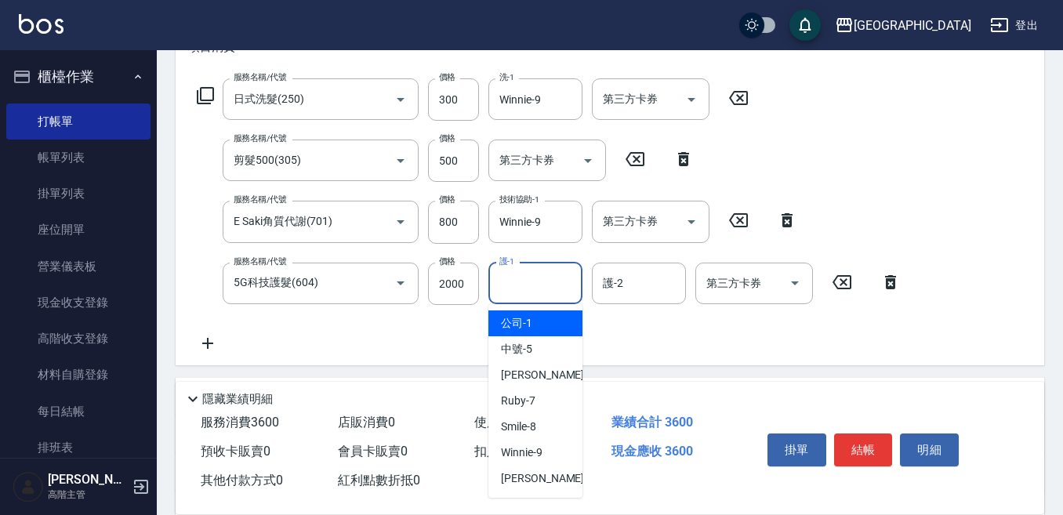
click at [523, 284] on input "護-1" at bounding box center [535, 283] width 80 height 27
type input "Judy-6"
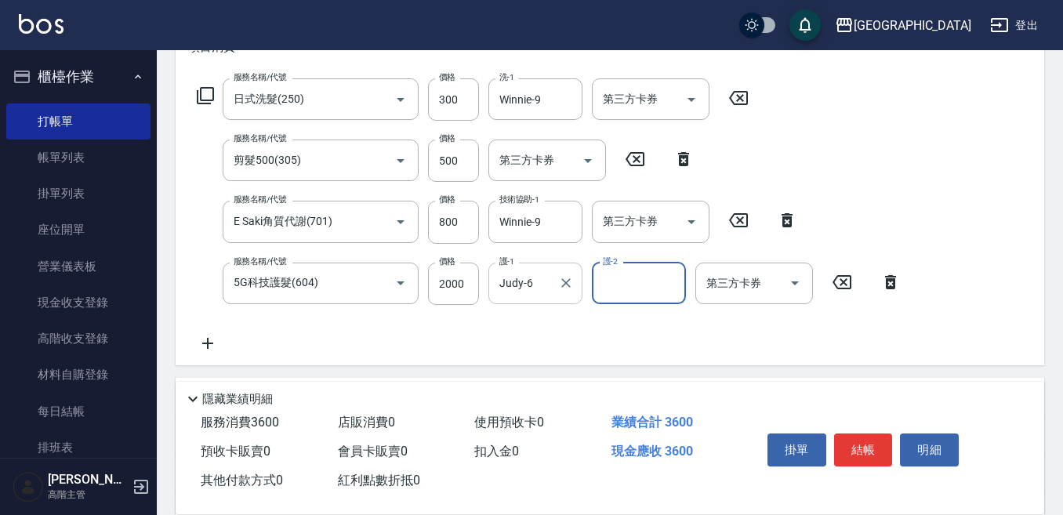
type input "3"
type input "Winnie-9"
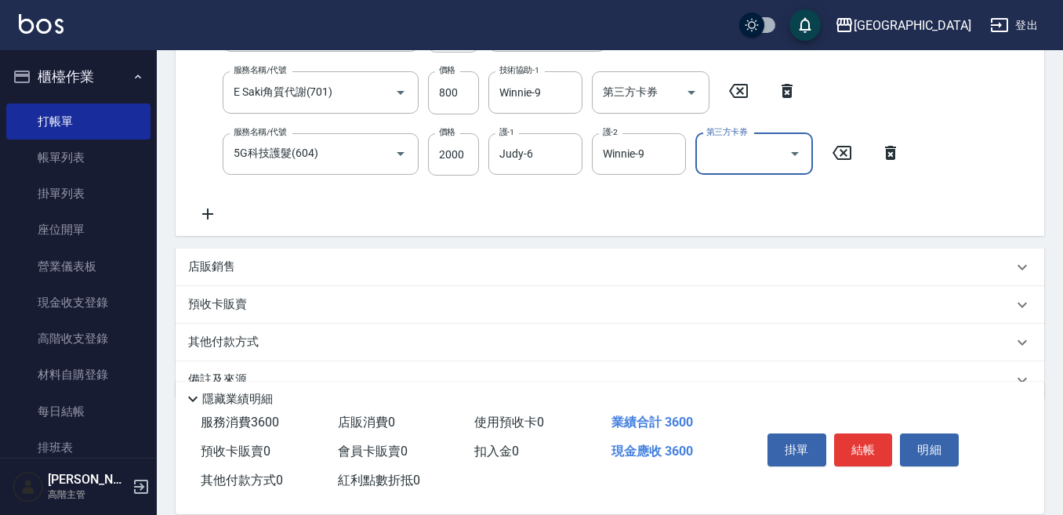
scroll to position [392, 0]
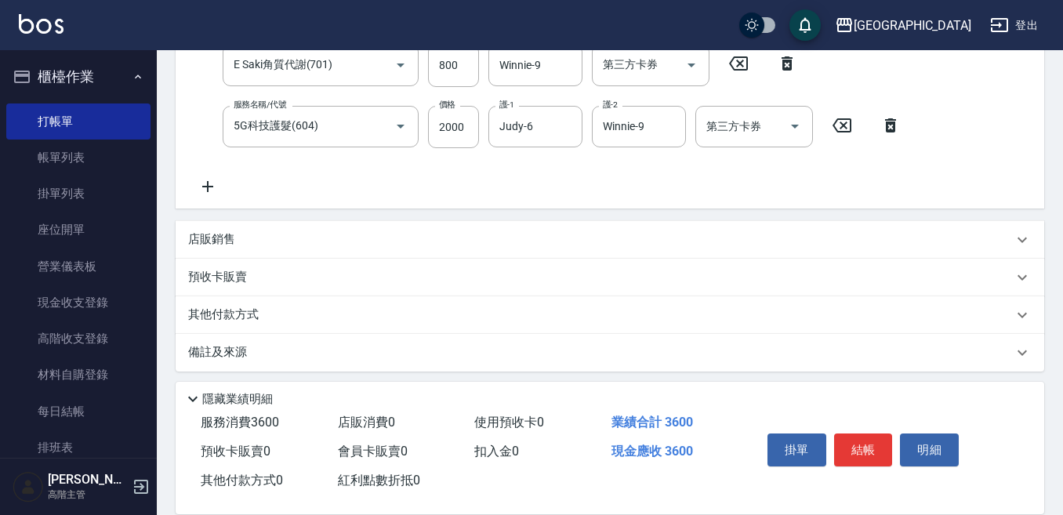
click at [221, 317] on p "其他付款方式" at bounding box center [227, 314] width 78 height 17
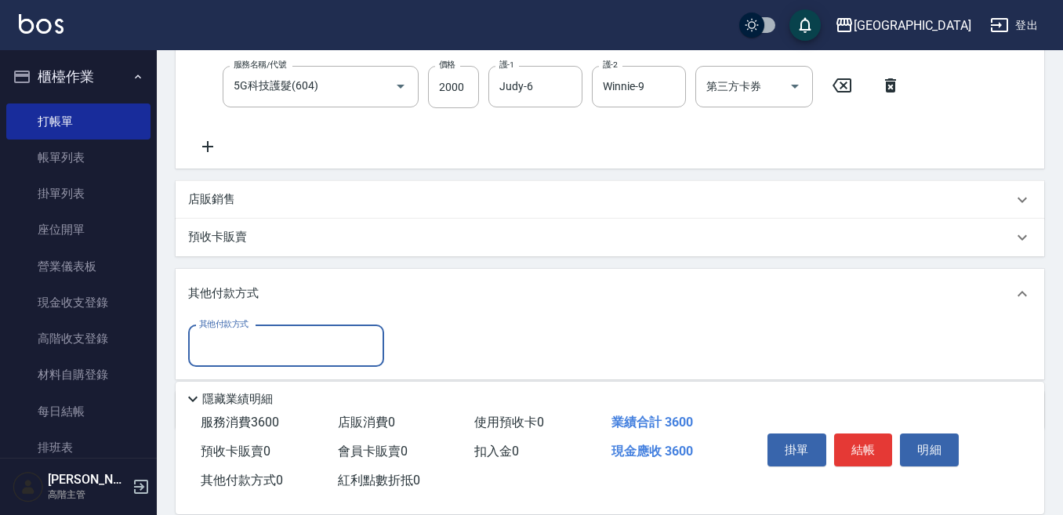
scroll to position [470, 0]
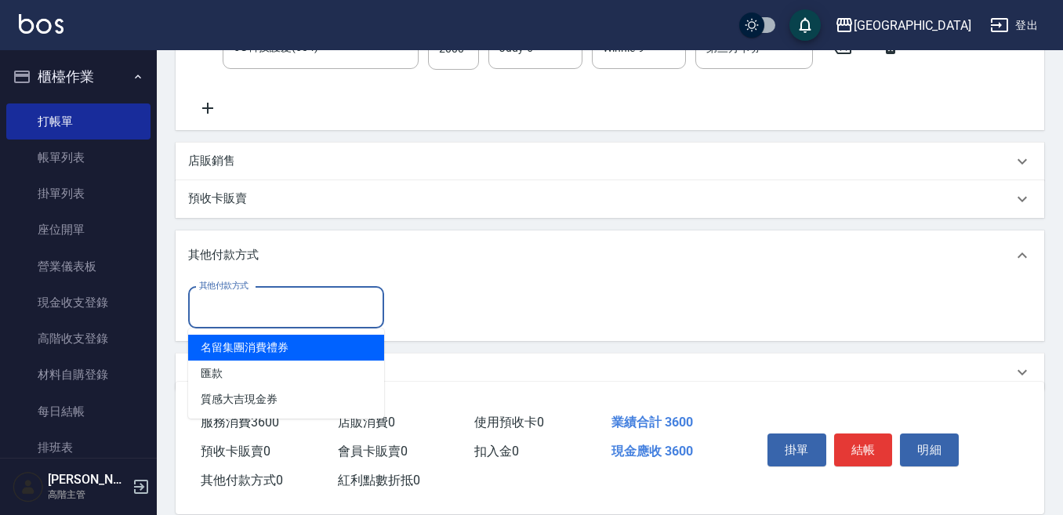
drag, startPoint x: 219, startPoint y: 314, endPoint x: 235, endPoint y: 326, distance: 19.6
click at [223, 311] on input "其他付款方式" at bounding box center [286, 307] width 182 height 27
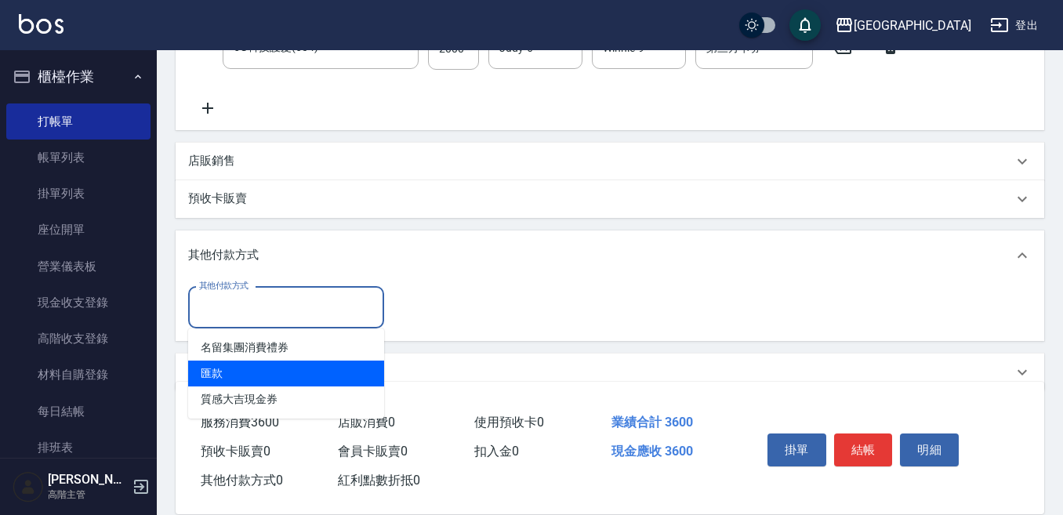
click at [219, 370] on span "匯款" at bounding box center [286, 373] width 196 height 26
type input "匯款"
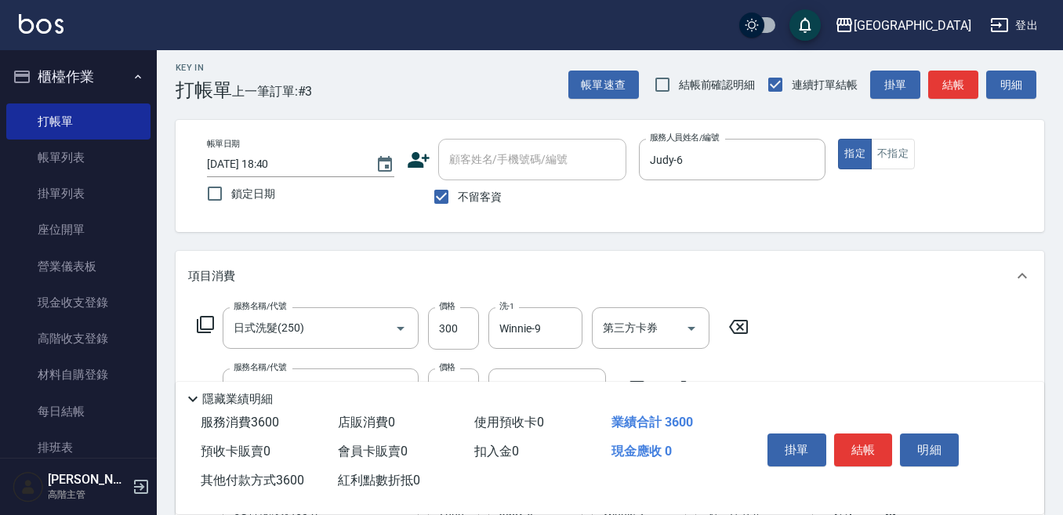
scroll to position [0, 0]
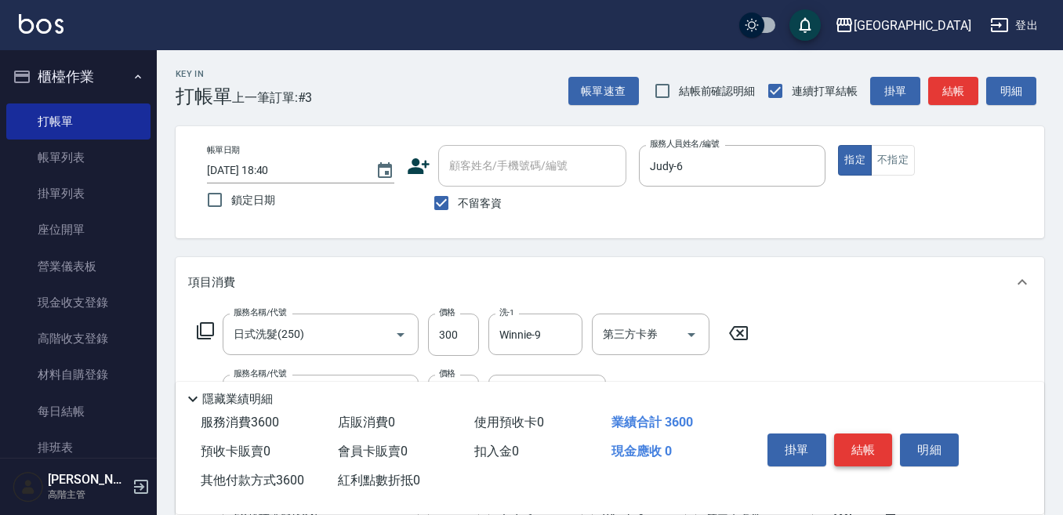
type input "3600"
click at [858, 434] on button "結帳" at bounding box center [863, 449] width 59 height 33
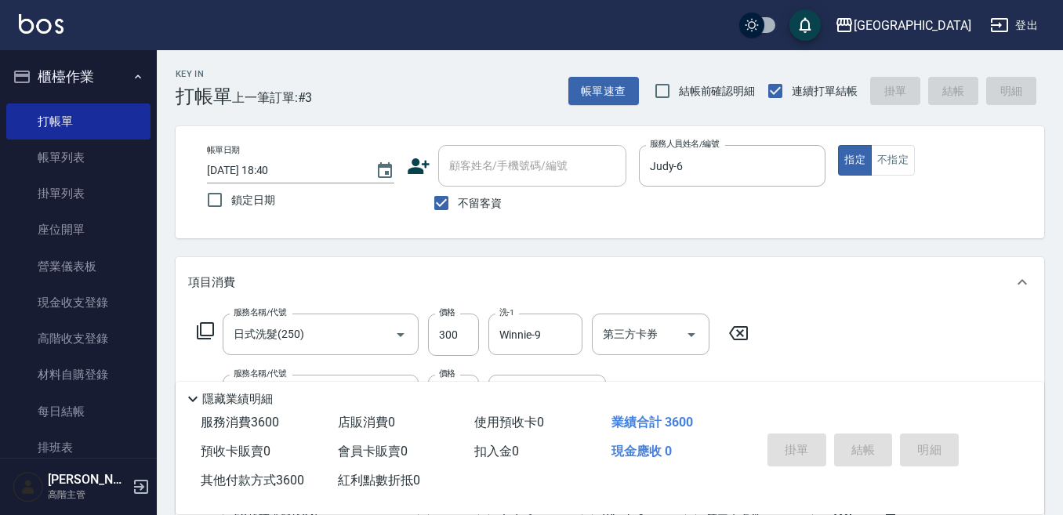
type input "[DATE] 18:43"
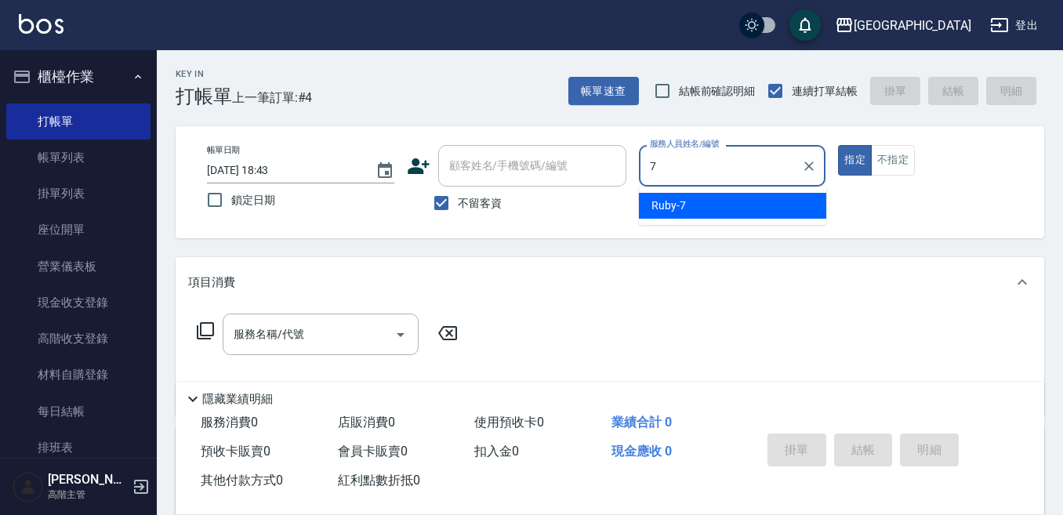
type input "Ruby-7"
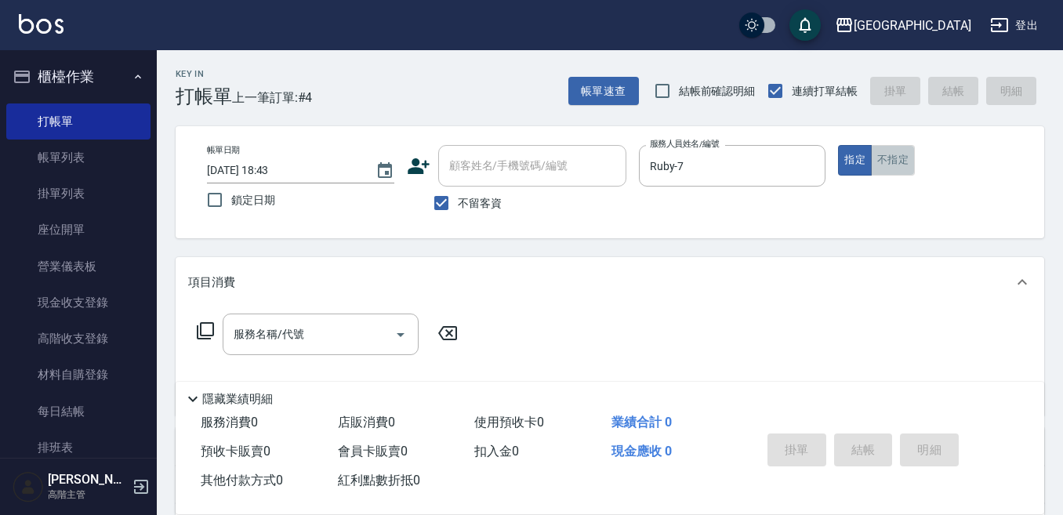
click at [896, 149] on button "不指定" at bounding box center [893, 160] width 44 height 31
click at [300, 333] on input "服務名稱/代號" at bounding box center [309, 334] width 158 height 27
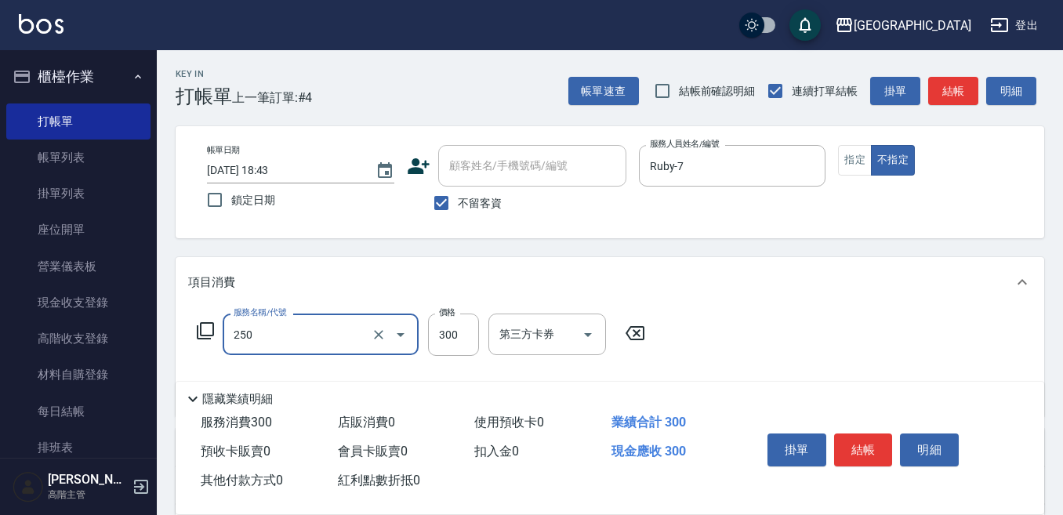
type input "日式洗髮(250)"
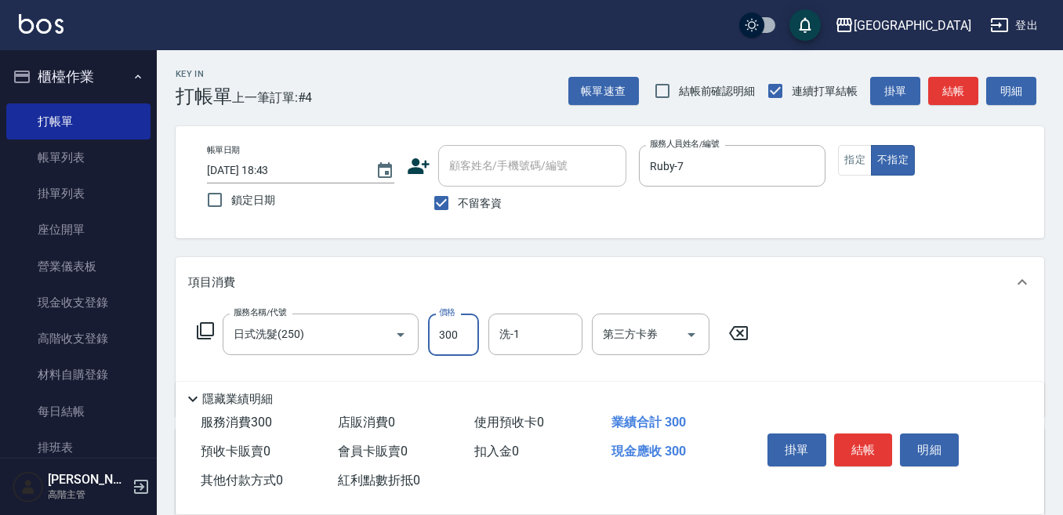
click at [457, 336] on input "300" at bounding box center [453, 334] width 51 height 42
type input "380"
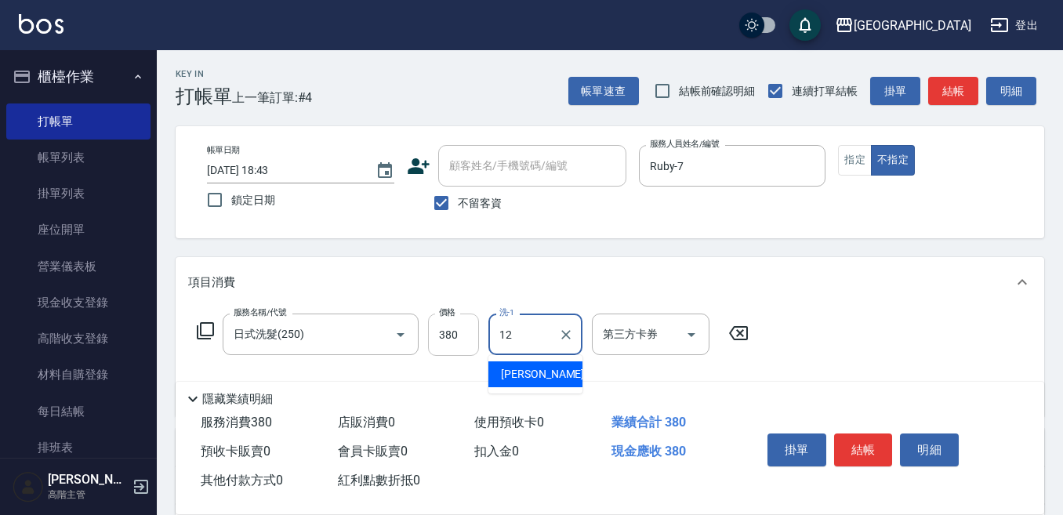
type input "[PERSON_NAME]-12"
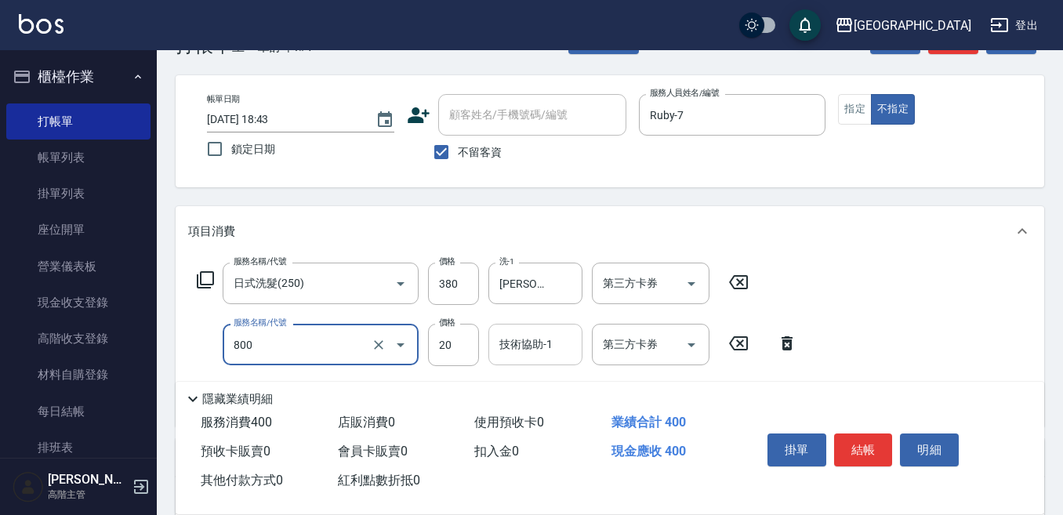
scroll to position [78, 0]
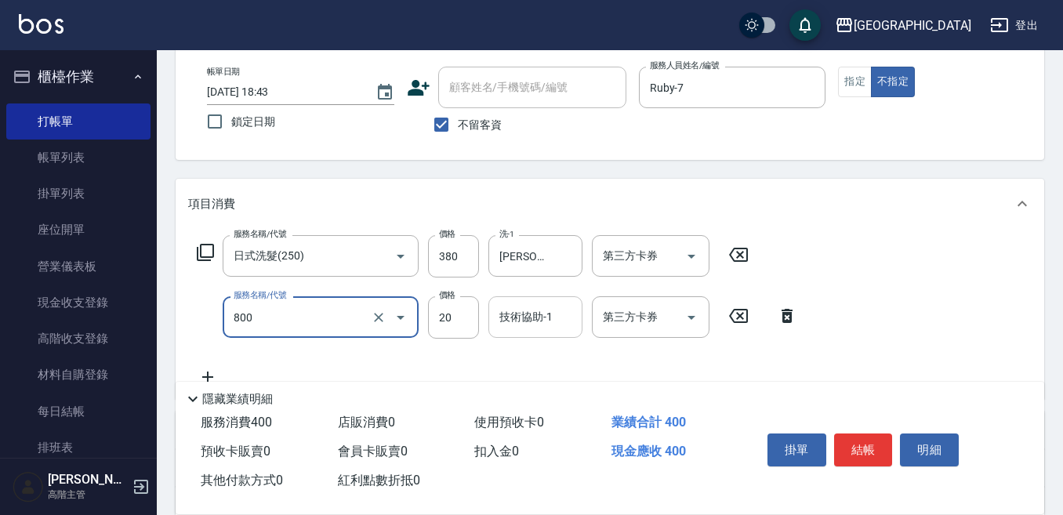
type input "潤絲精(800)"
click at [517, 323] on input "技術協助-1" at bounding box center [535, 316] width 80 height 27
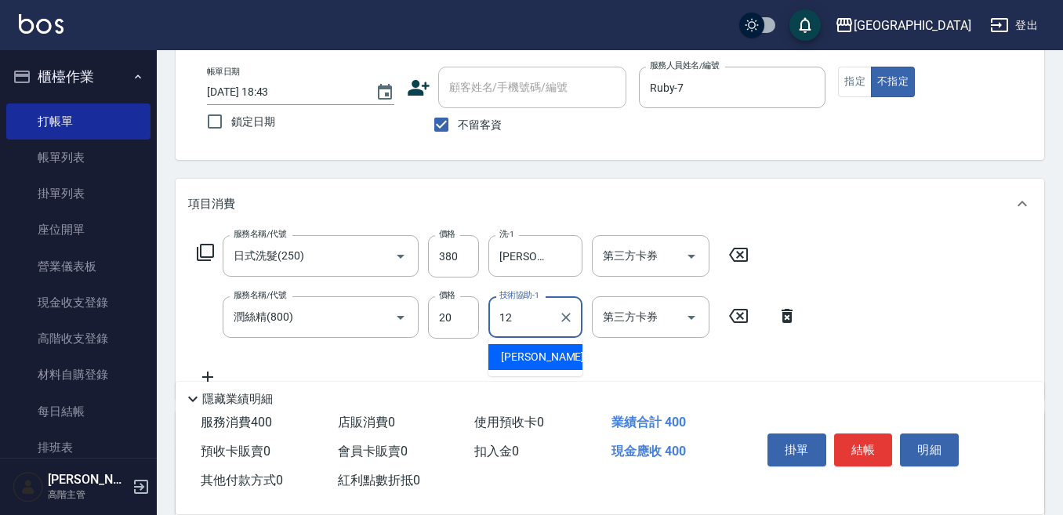
click at [510, 346] on div "[PERSON_NAME] -12" at bounding box center [535, 357] width 94 height 26
type input "[PERSON_NAME]-12"
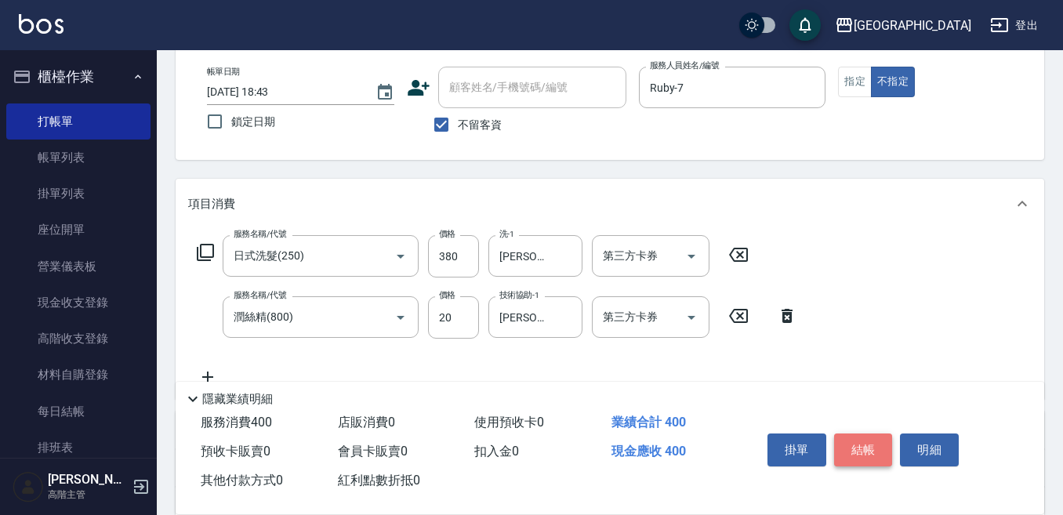
click at [856, 444] on button "結帳" at bounding box center [863, 449] width 59 height 33
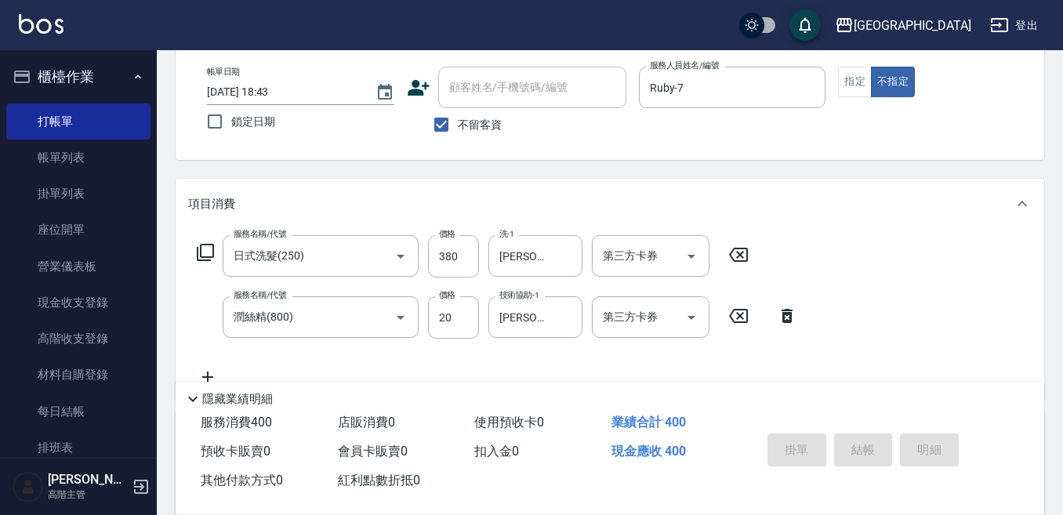
type input "[DATE] 18:44"
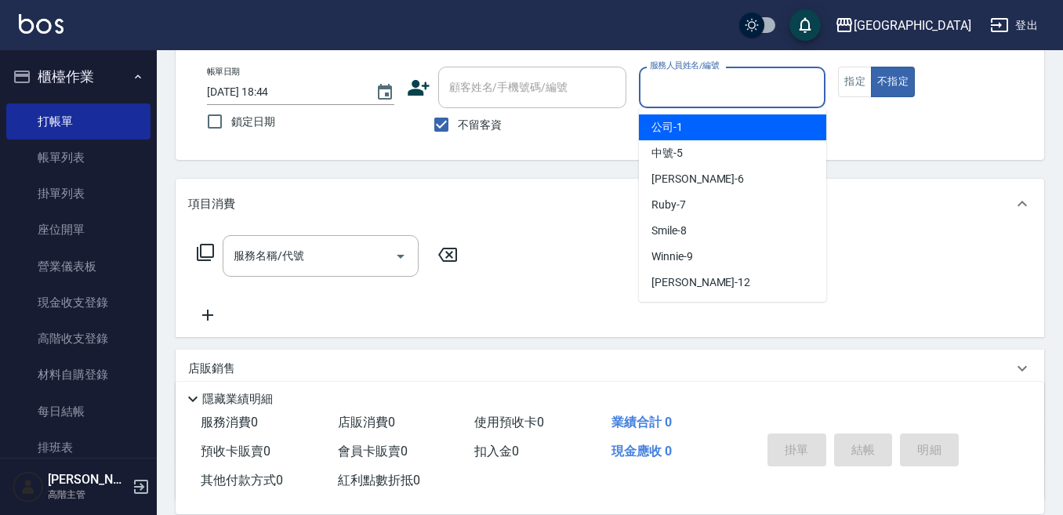
drag, startPoint x: 650, startPoint y: 94, endPoint x: 636, endPoint y: 111, distance: 22.3
click at [650, 99] on input "服務人員姓名/編號" at bounding box center [732, 87] width 173 height 27
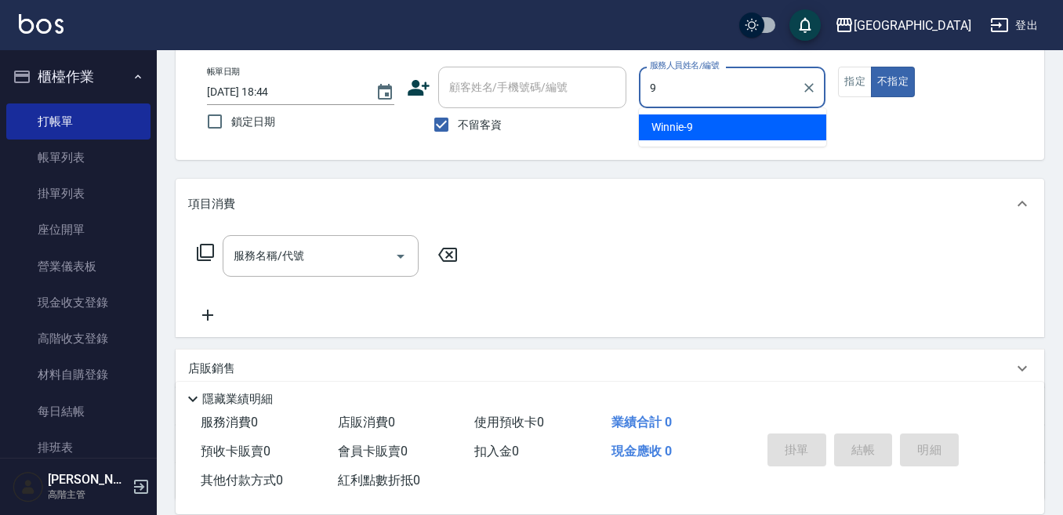
type input "Winnie-9"
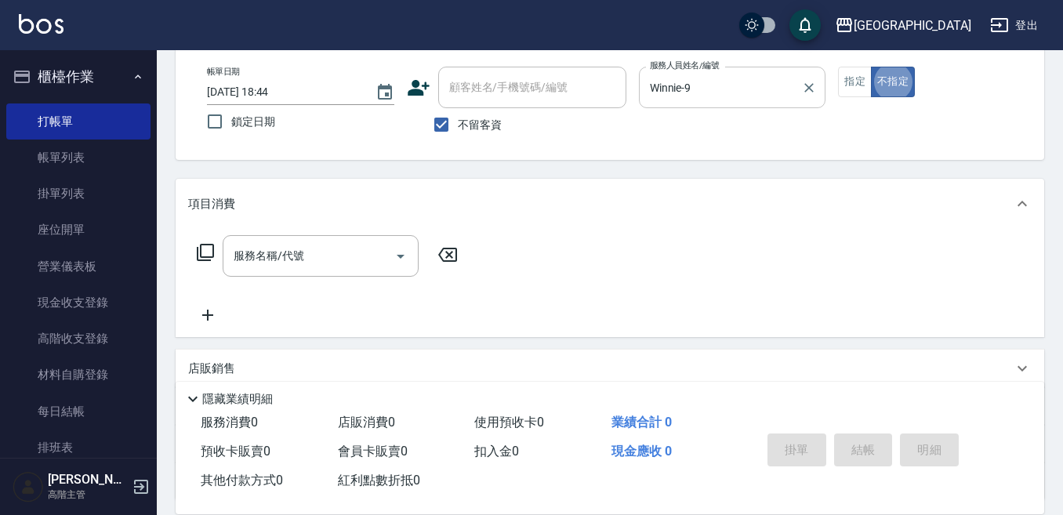
type button "false"
click at [290, 259] on input "服務名稱/代號" at bounding box center [309, 255] width 158 height 27
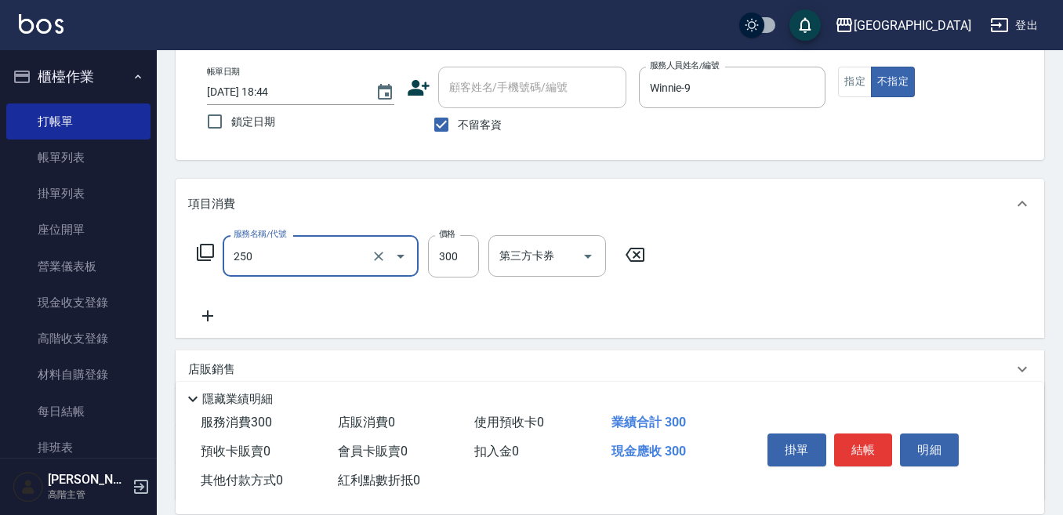
type input "日式洗髮(250)"
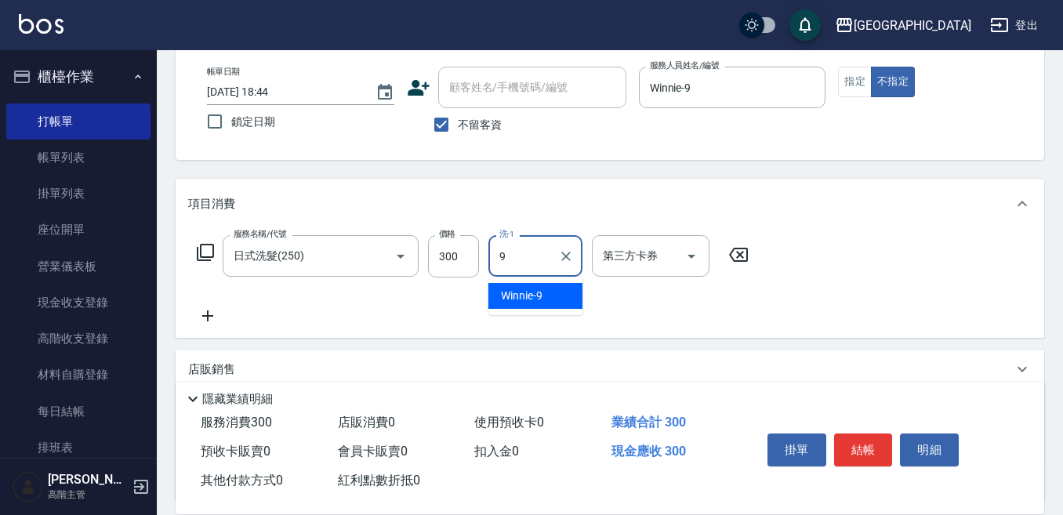
type input "Winnie-9"
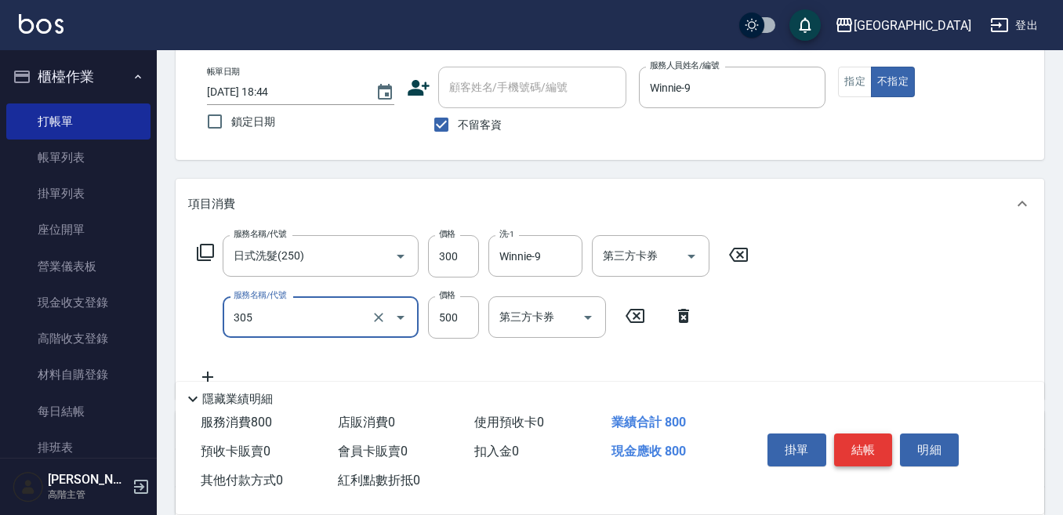
type input "剪髮500(305)"
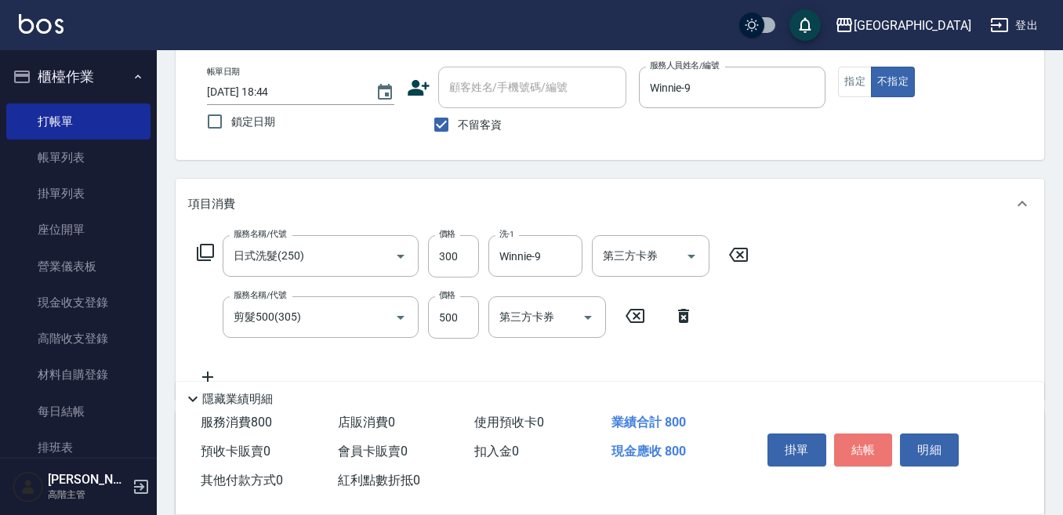
click at [861, 438] on button "結帳" at bounding box center [863, 449] width 59 height 33
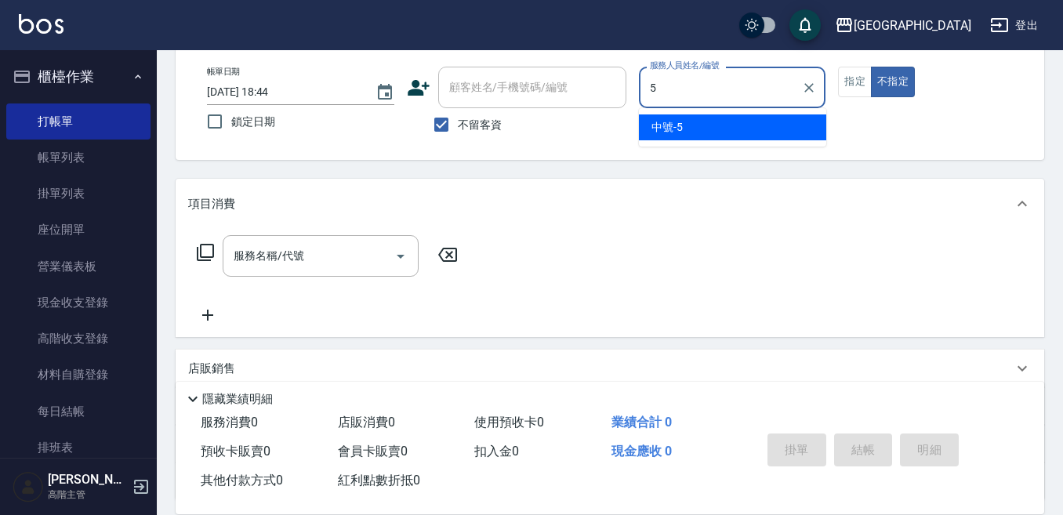
type input "中號-5"
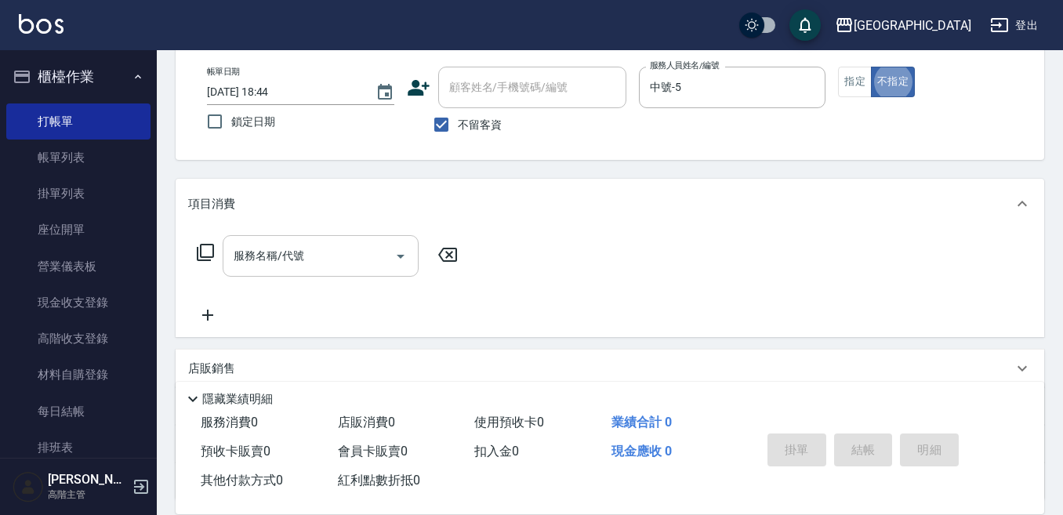
click at [276, 257] on input "服務名稱/代號" at bounding box center [309, 255] width 158 height 27
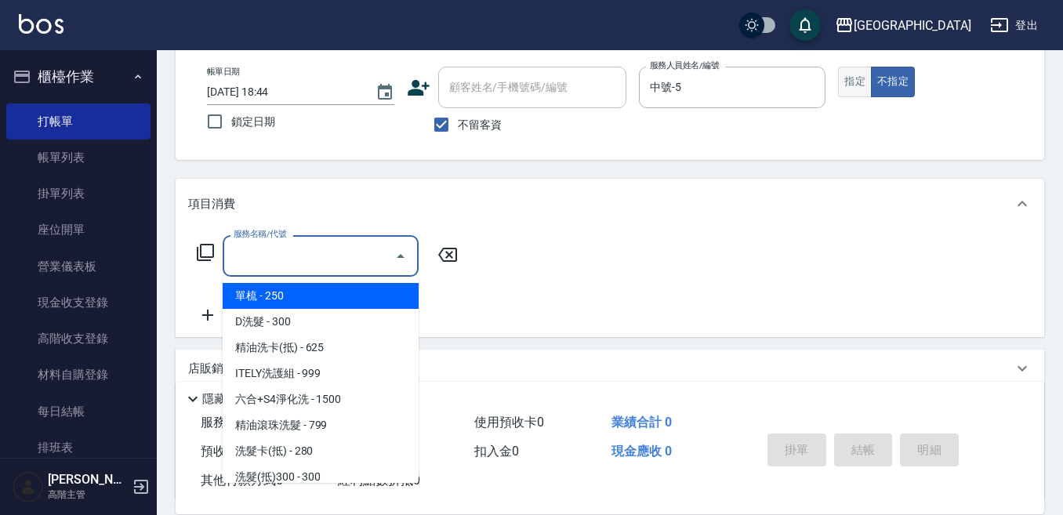
click at [852, 84] on button "指定" at bounding box center [855, 82] width 34 height 31
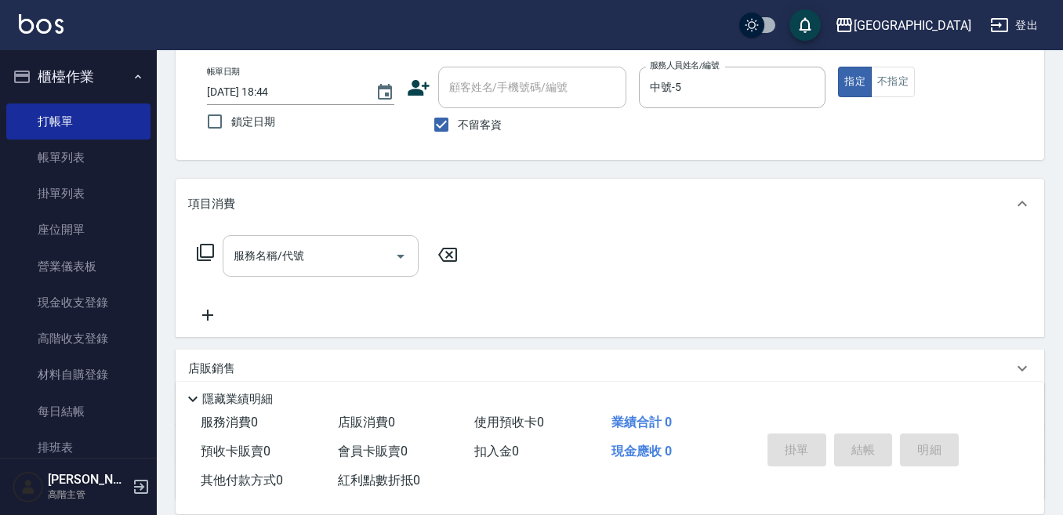
click at [274, 256] on input "服務名稱/代號" at bounding box center [309, 255] width 158 height 27
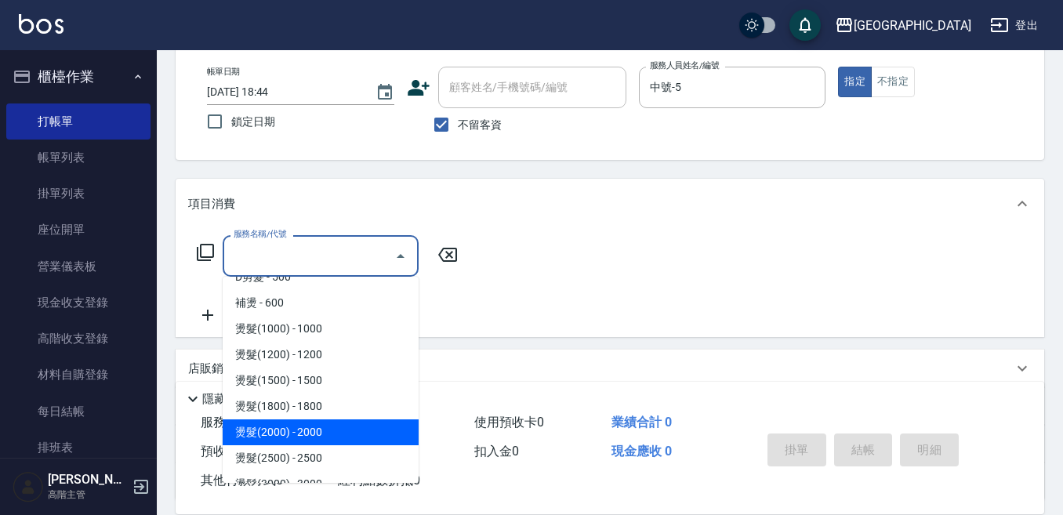
scroll to position [470, 0]
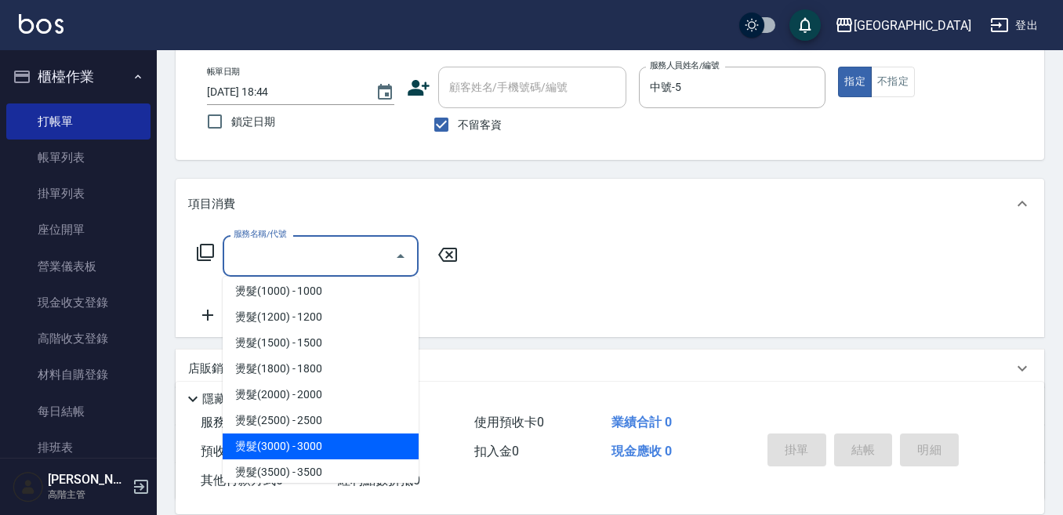
drag, startPoint x: 339, startPoint y: 451, endPoint x: 415, endPoint y: 379, distance: 104.8
click at [341, 449] on span "燙髮(3000) - 3000" at bounding box center [321, 446] width 196 height 26
type input "燙髮(3000)(407)"
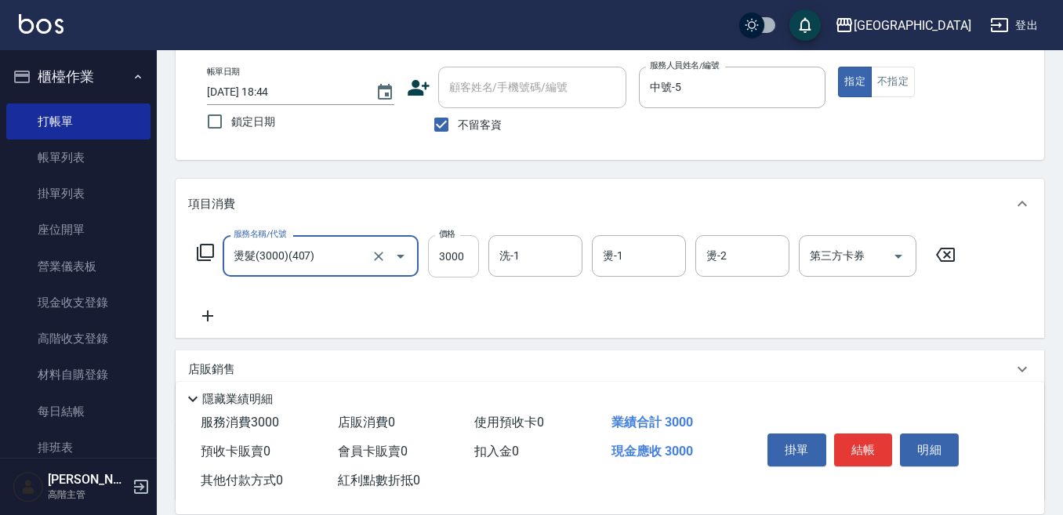
click at [456, 252] on input "3000" at bounding box center [453, 256] width 51 height 42
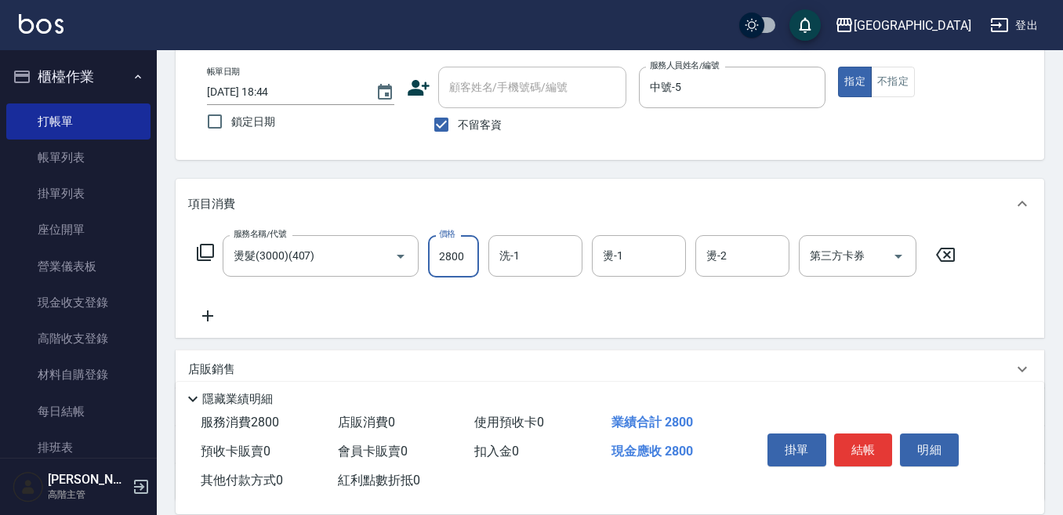
type input "2800"
type input "Winnie-9"
type input "6"
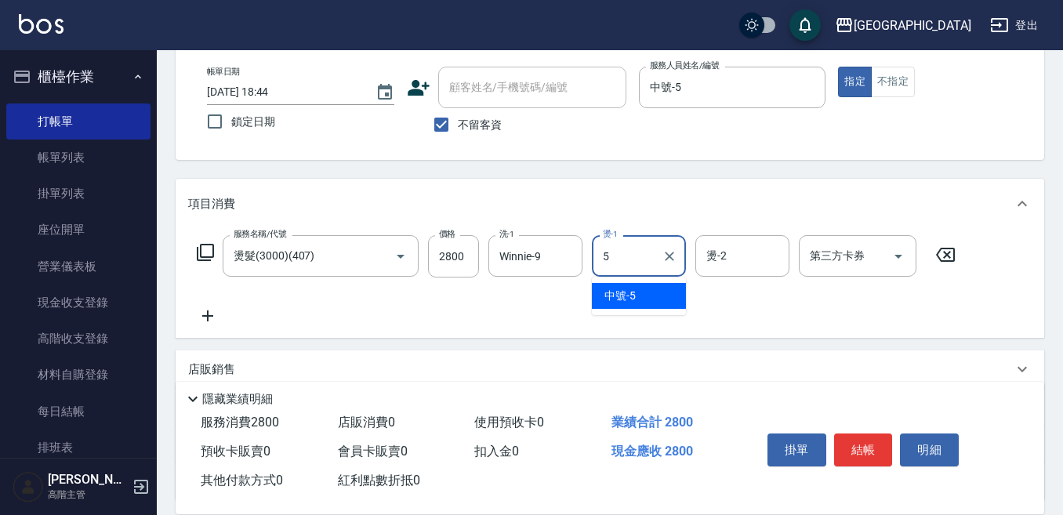
type input "中號-5"
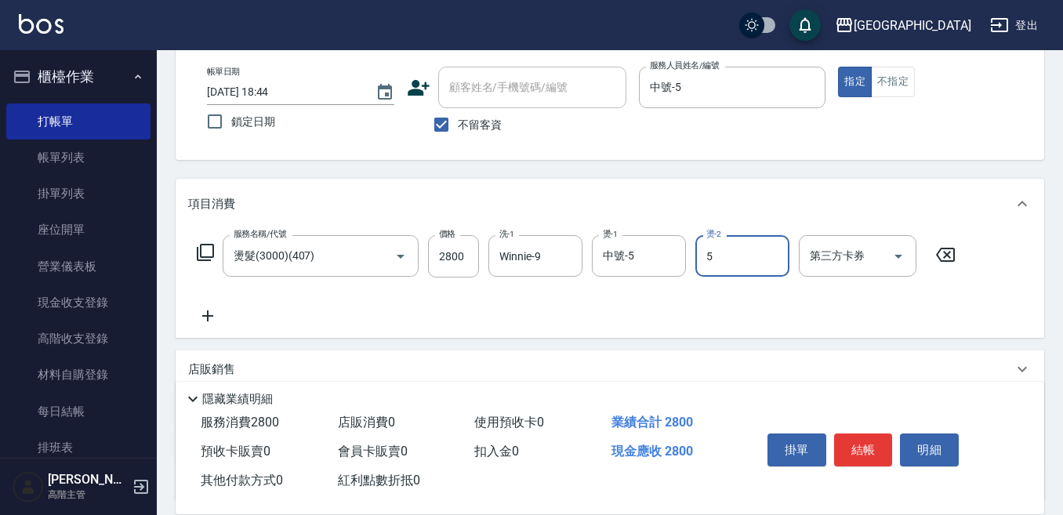
type input "中號-5"
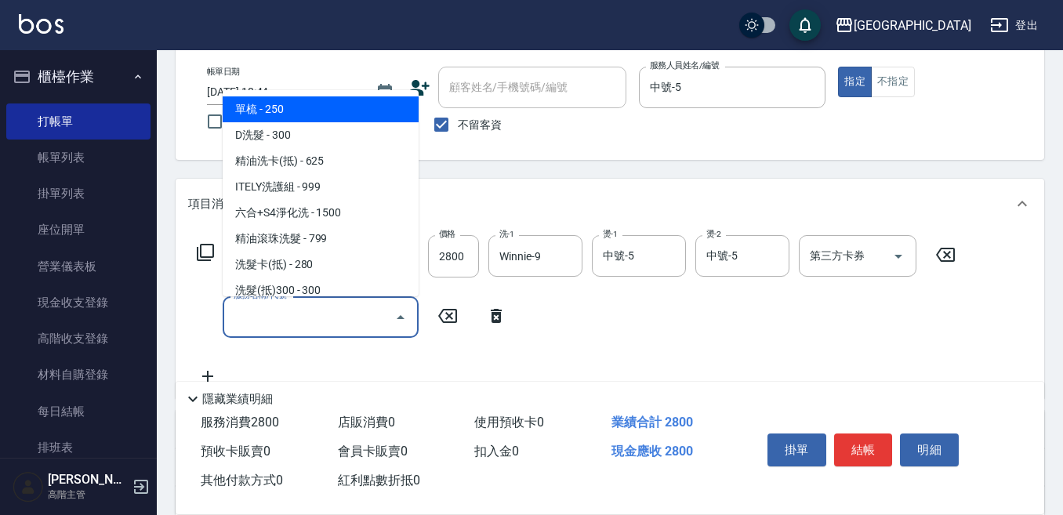
click at [239, 320] on input "服務名稱/代號" at bounding box center [309, 316] width 158 height 27
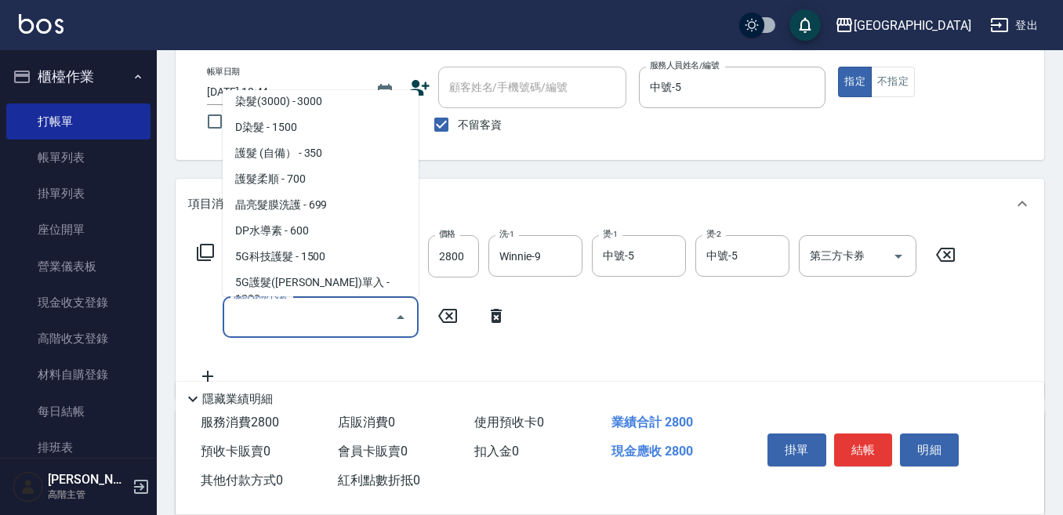
scroll to position [940, 0]
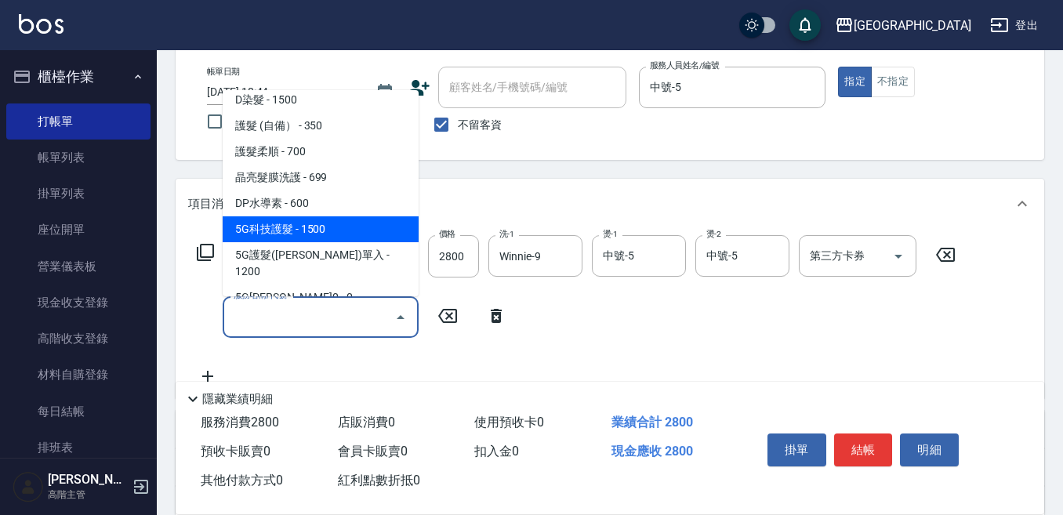
click at [311, 229] on span "5G科技護髮 - 1500" at bounding box center [321, 229] width 196 height 26
type input "5G科技護髮(604)"
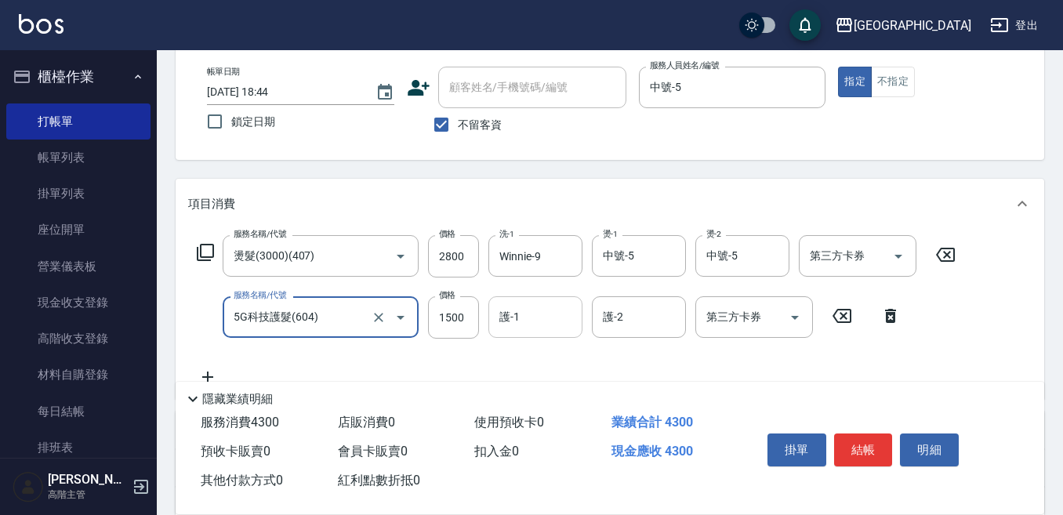
click at [523, 316] on input "護-1" at bounding box center [535, 316] width 80 height 27
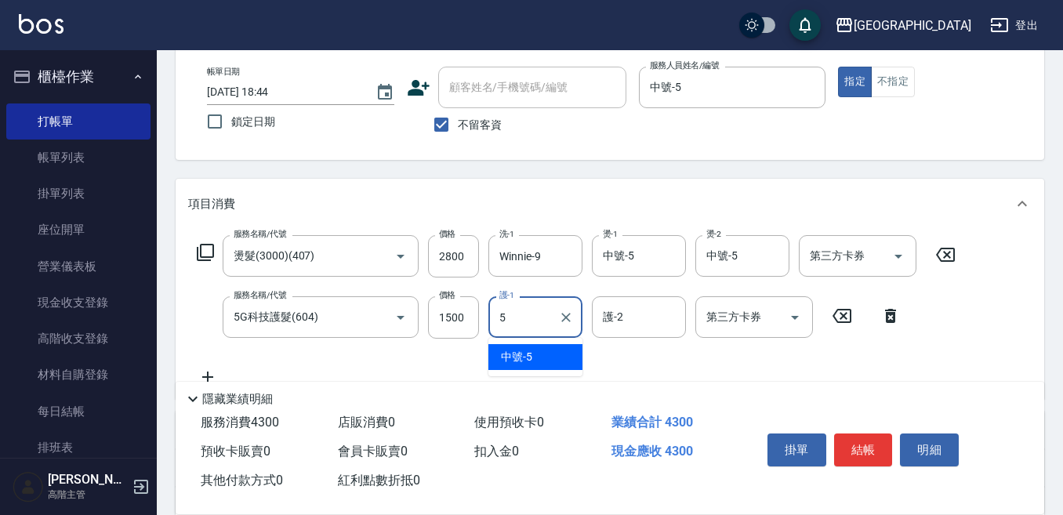
type input "中號-5"
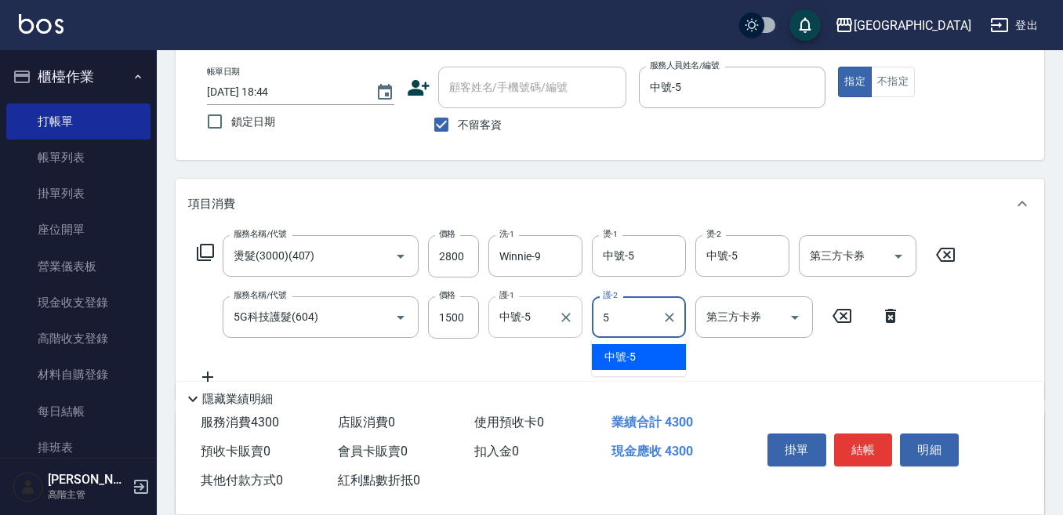
type input "中號-5"
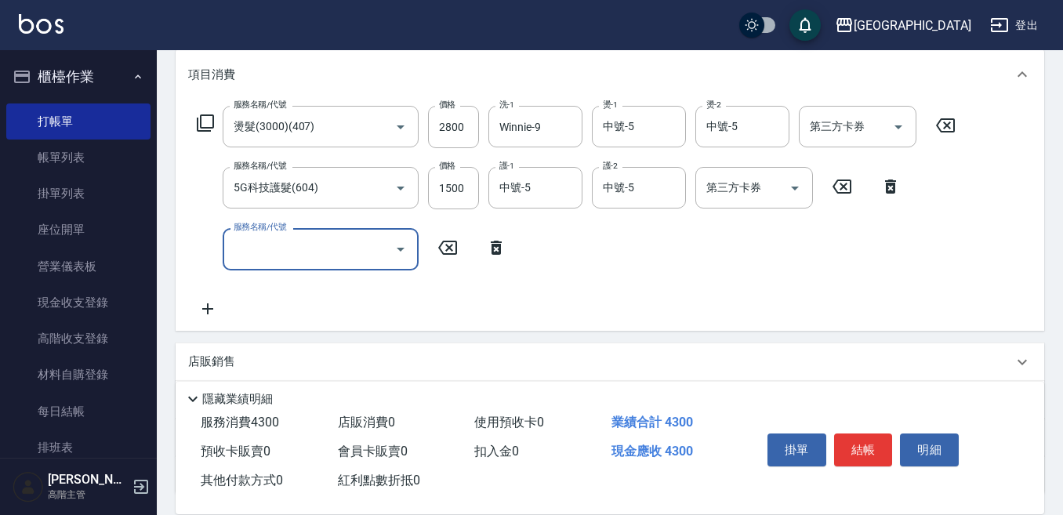
scroll to position [235, 0]
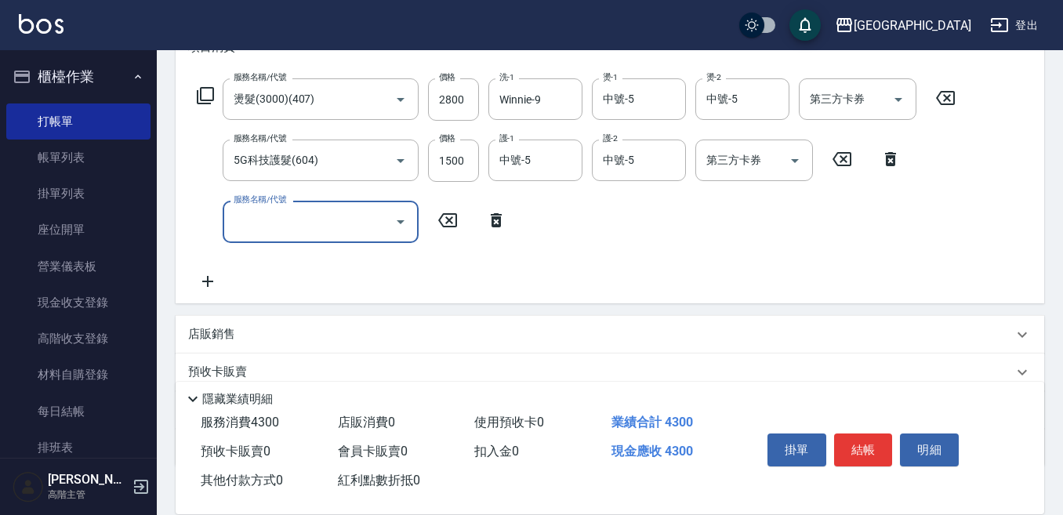
click at [208, 337] on p "店販銷售" at bounding box center [211, 334] width 47 height 16
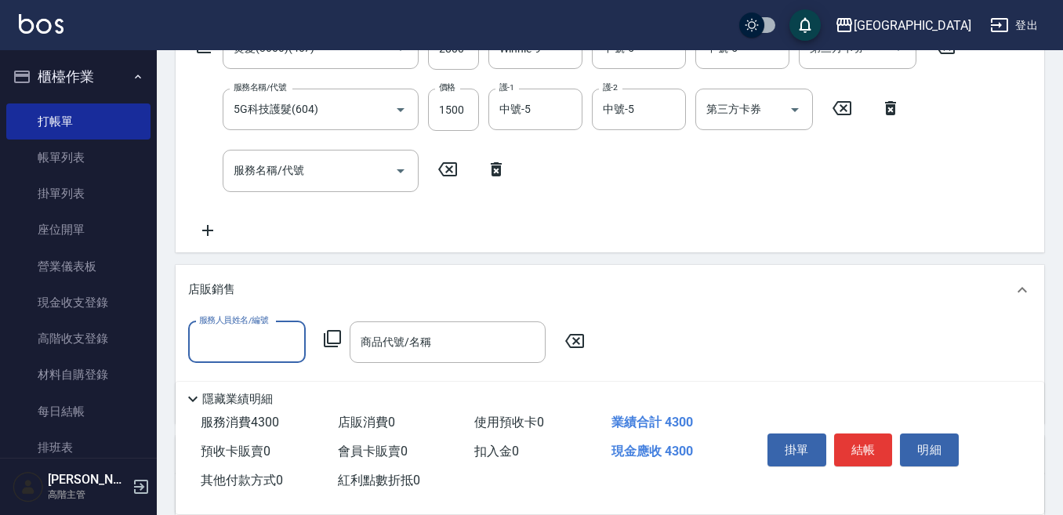
scroll to position [313, 0]
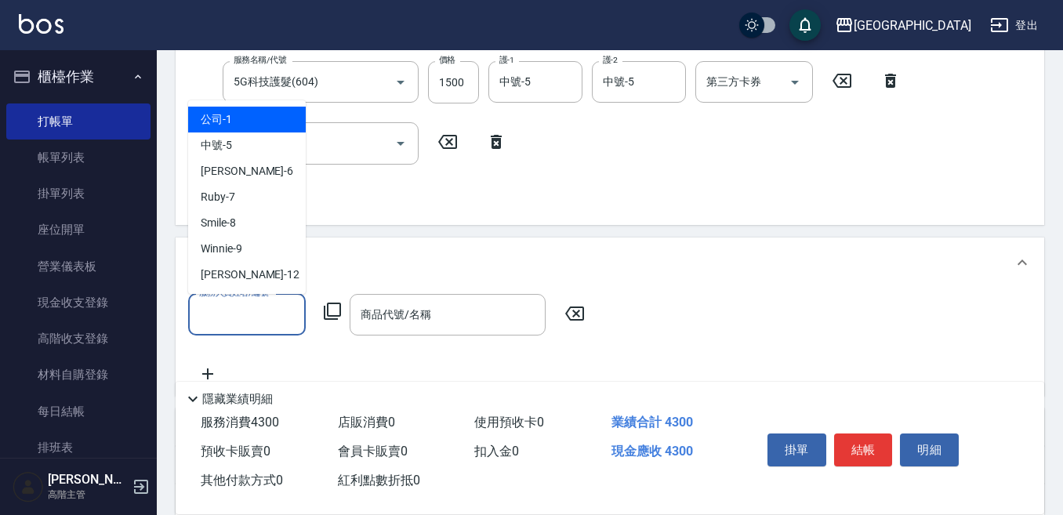
click at [219, 316] on input "服務人員姓名/編號" at bounding box center [246, 314] width 103 height 27
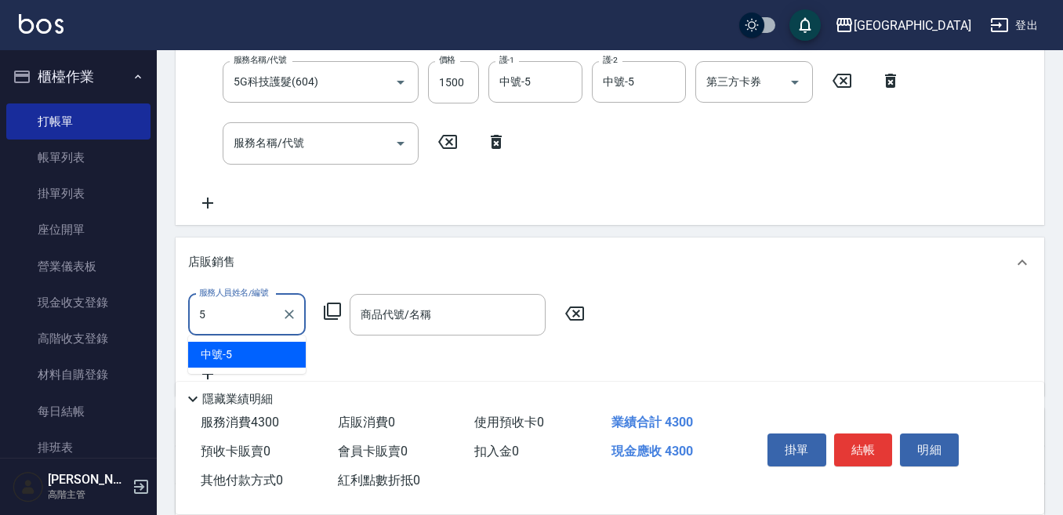
type input "中號-5"
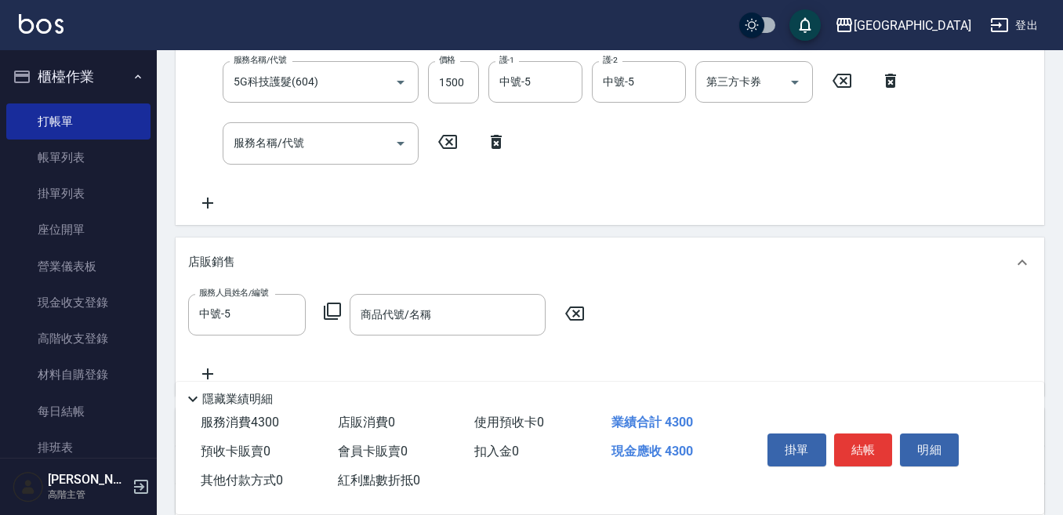
click at [327, 316] on icon at bounding box center [332, 311] width 19 height 19
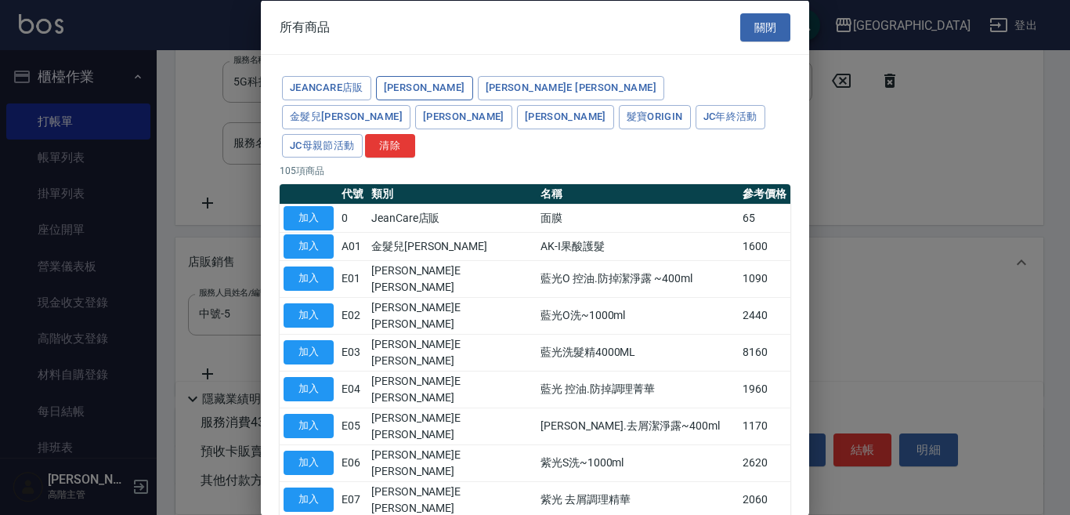
click at [411, 89] on button "[PERSON_NAME]" at bounding box center [424, 88] width 97 height 24
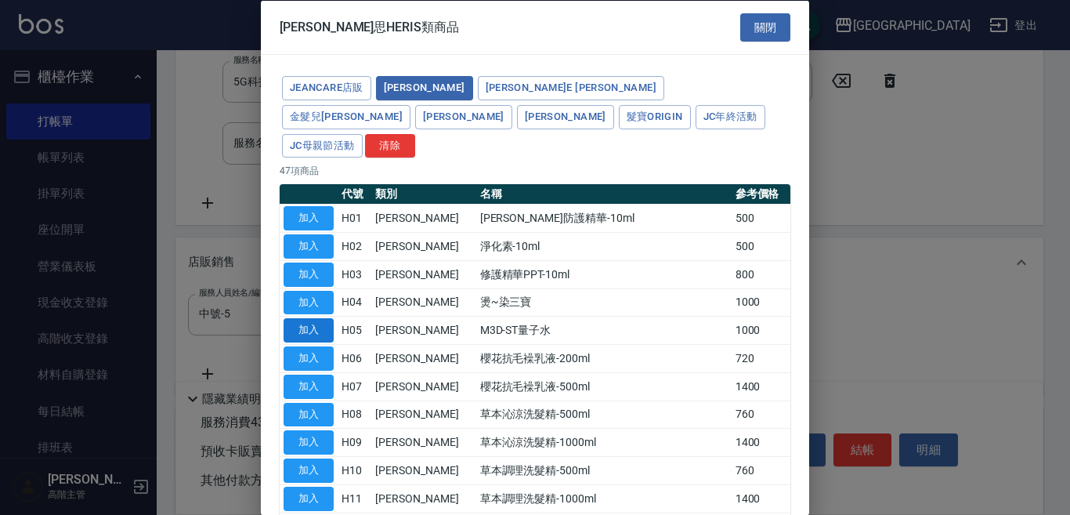
click at [318, 318] on button "加入" at bounding box center [309, 330] width 50 height 24
type input "M3D-ST量子水"
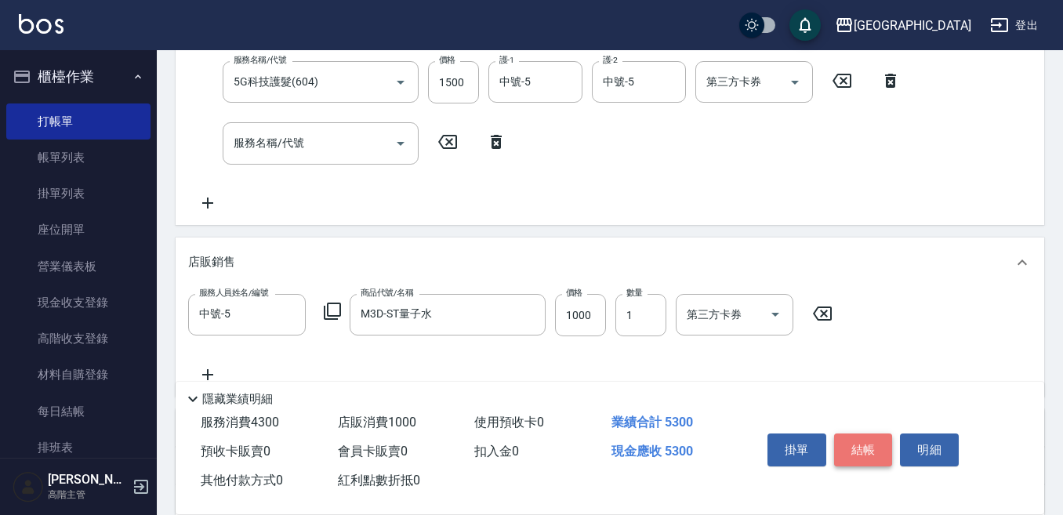
click at [871, 440] on button "結帳" at bounding box center [863, 449] width 59 height 33
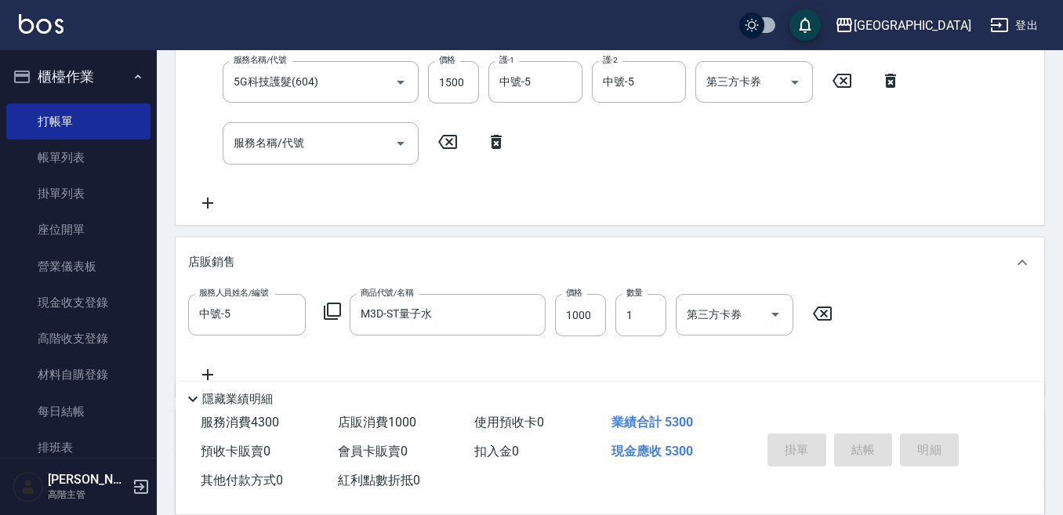
type input "[DATE] 18:45"
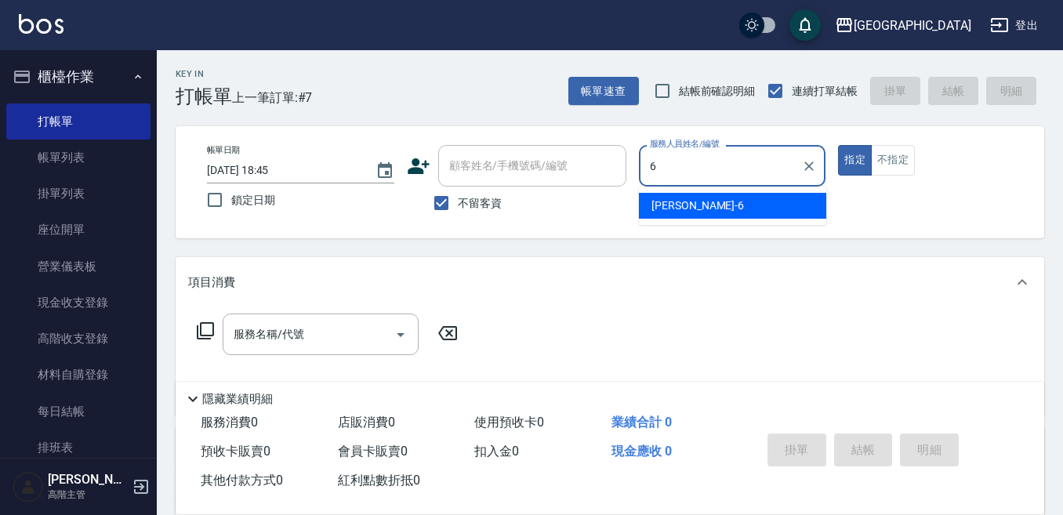
type input "Judy-6"
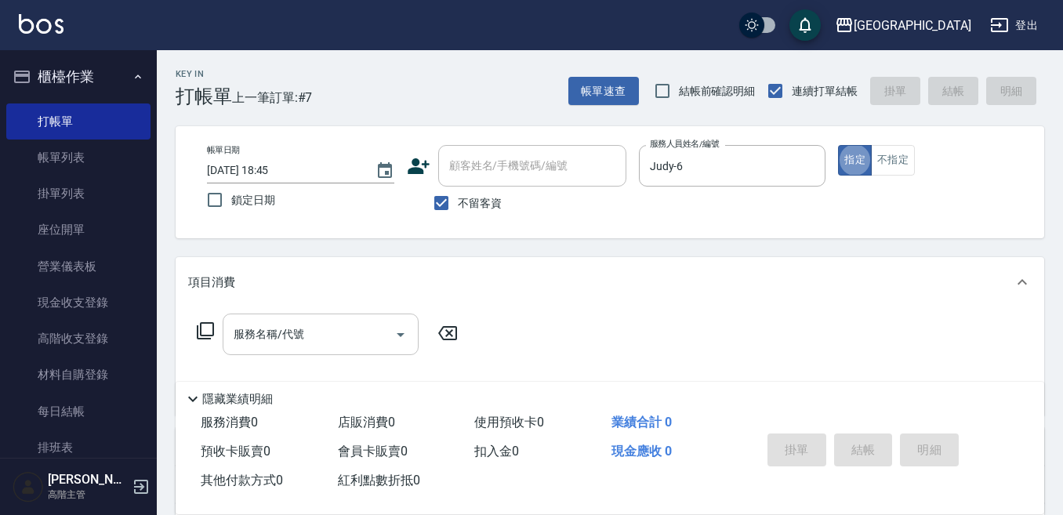
click at [277, 334] on input "服務名稱/代號" at bounding box center [309, 334] width 158 height 27
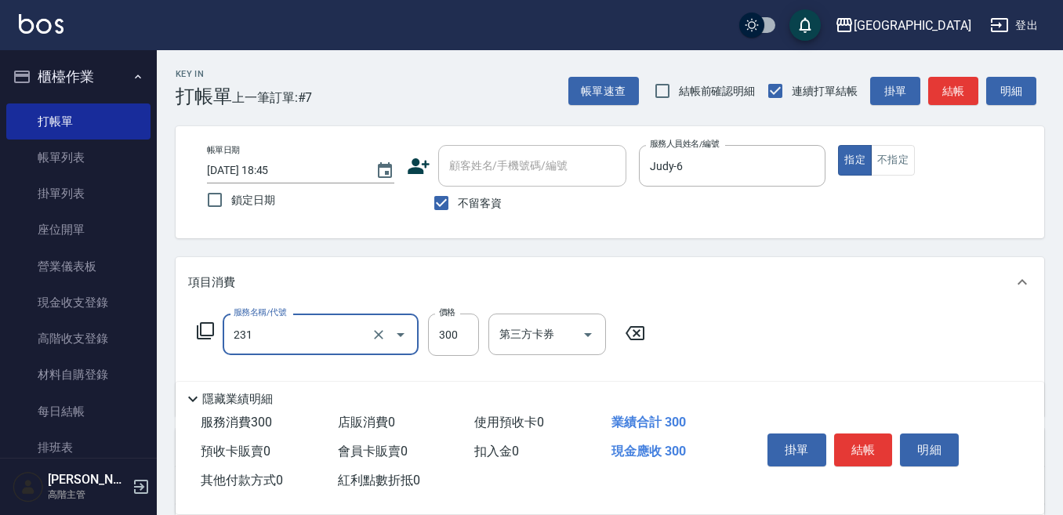
type input "洗髮(抵)300(231)"
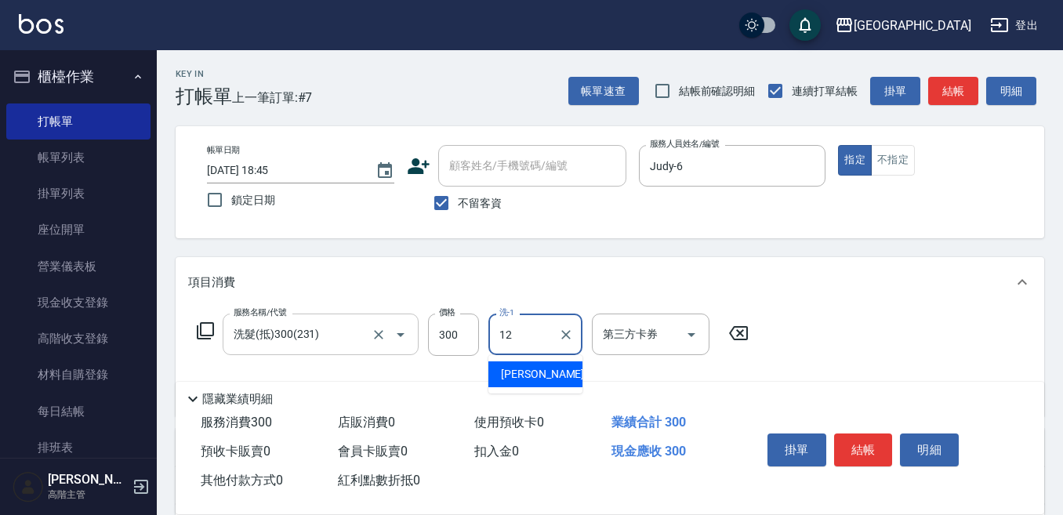
type input "[PERSON_NAME]-12"
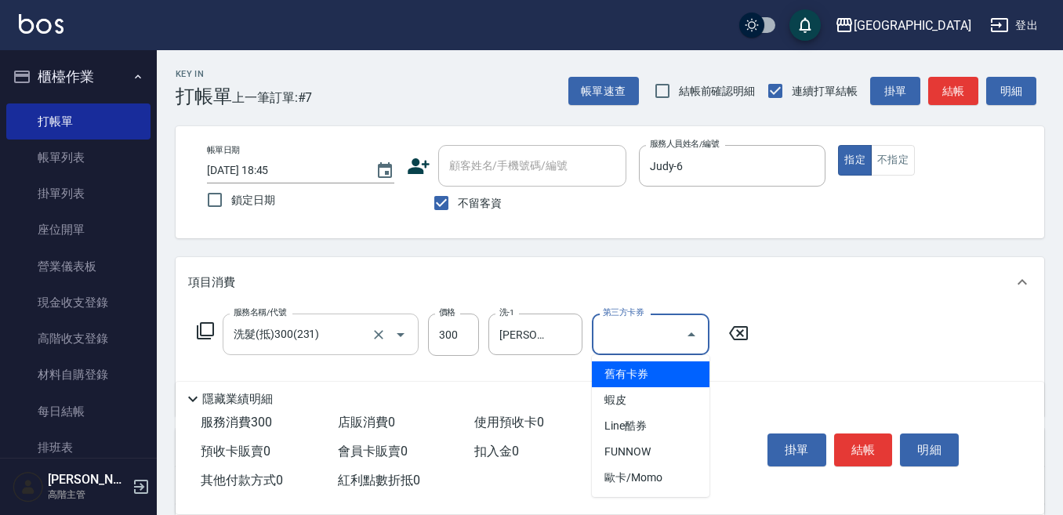
type input "舊有卡券"
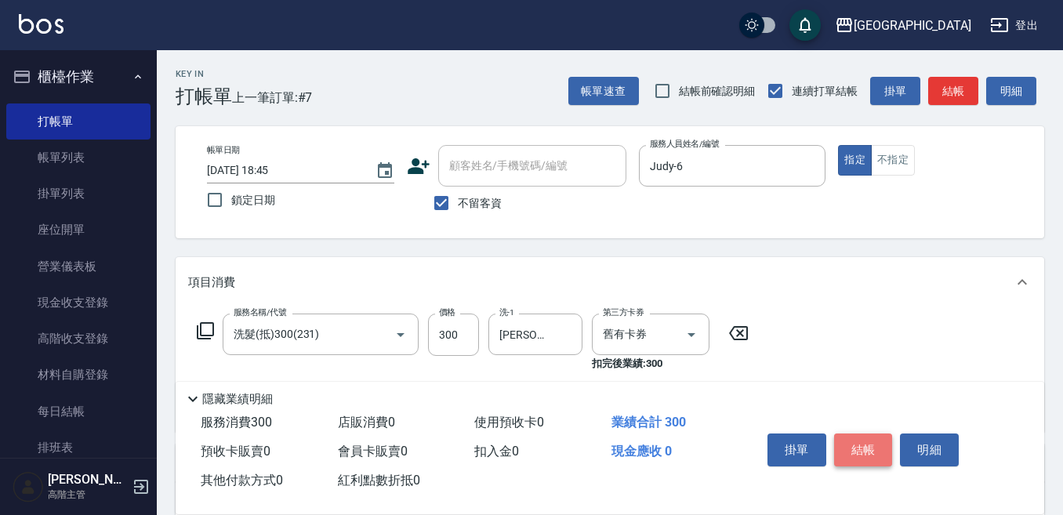
click at [865, 440] on button "結帳" at bounding box center [863, 449] width 59 height 33
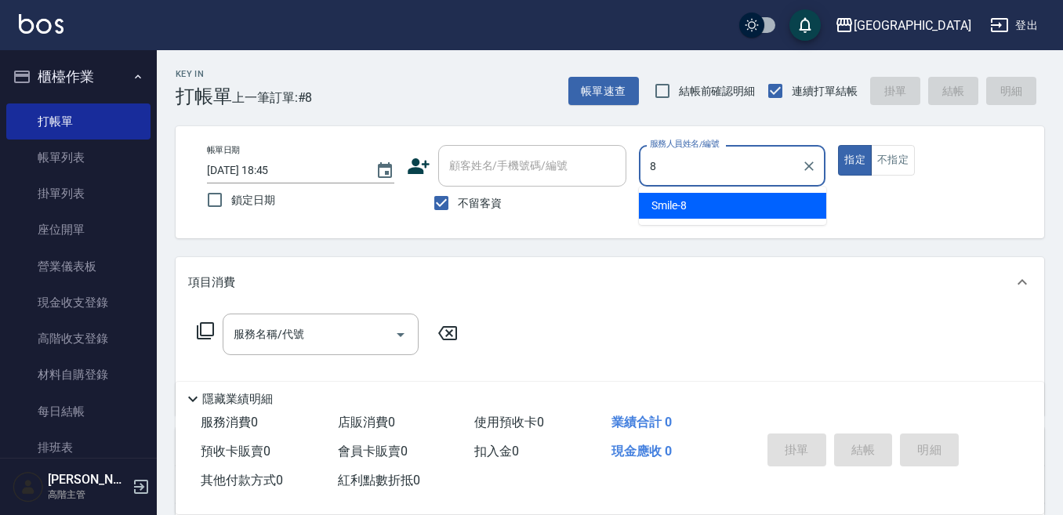
type input "Smile-8"
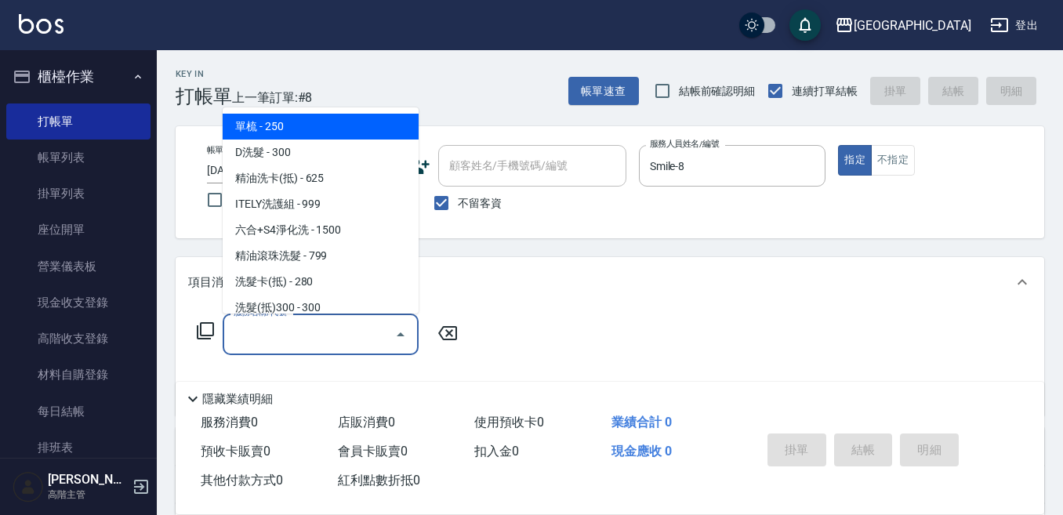
click at [253, 339] on input "服務名稱/代號" at bounding box center [309, 334] width 158 height 27
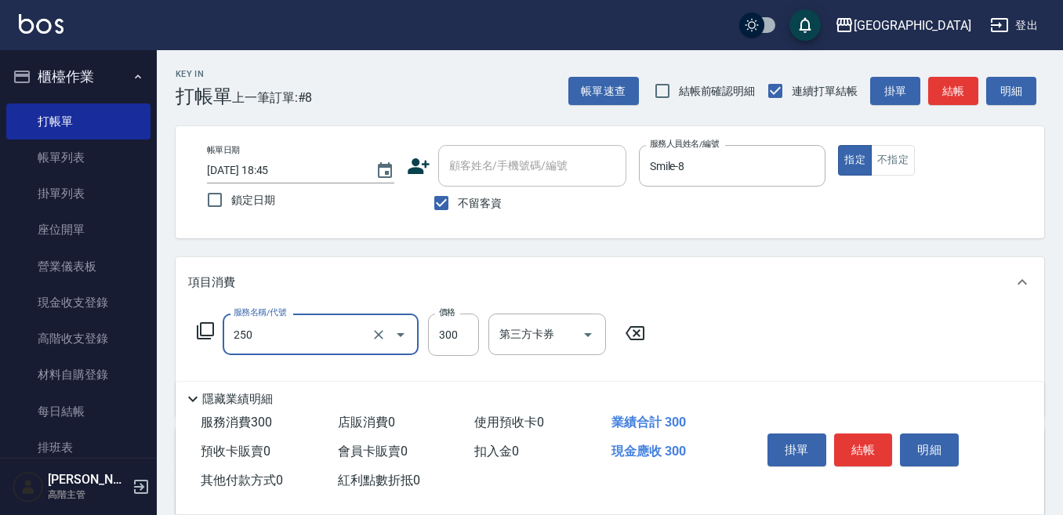
type input "日式洗髮(250)"
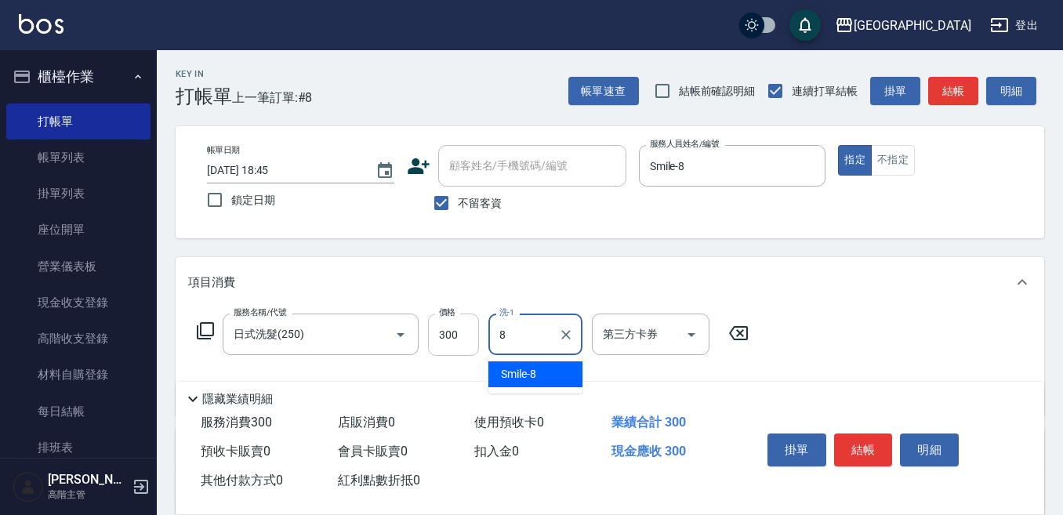
type input "Smile-8"
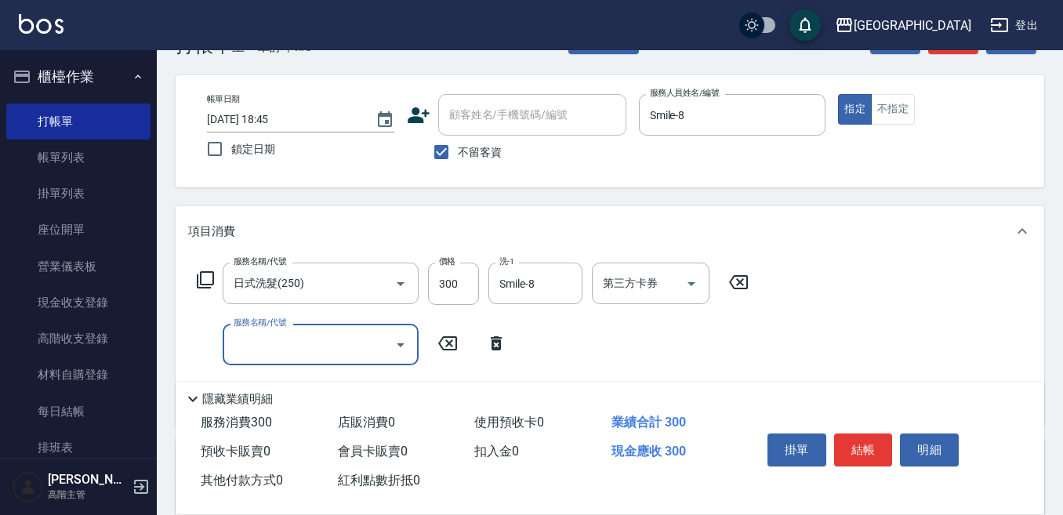
scroll to position [78, 0]
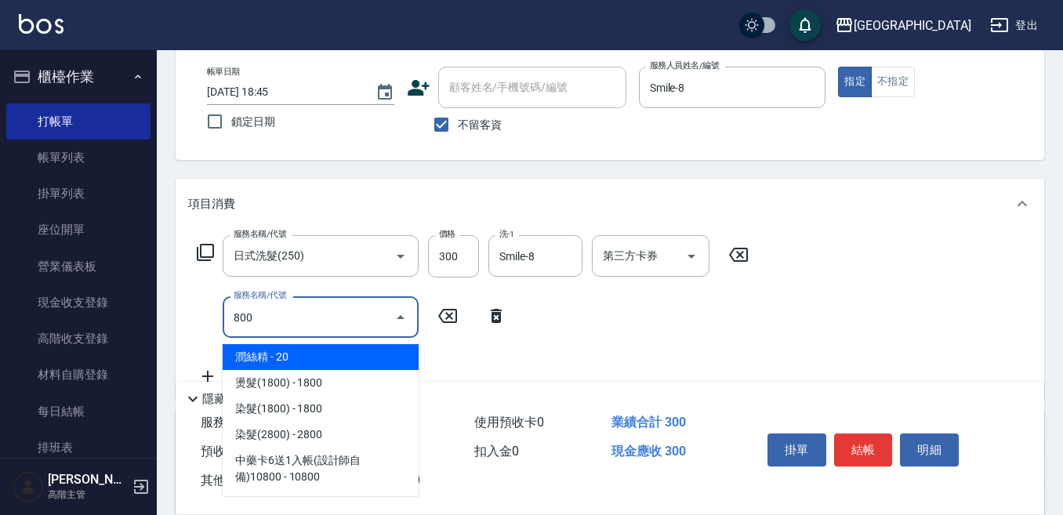
type input "潤絲精(800)"
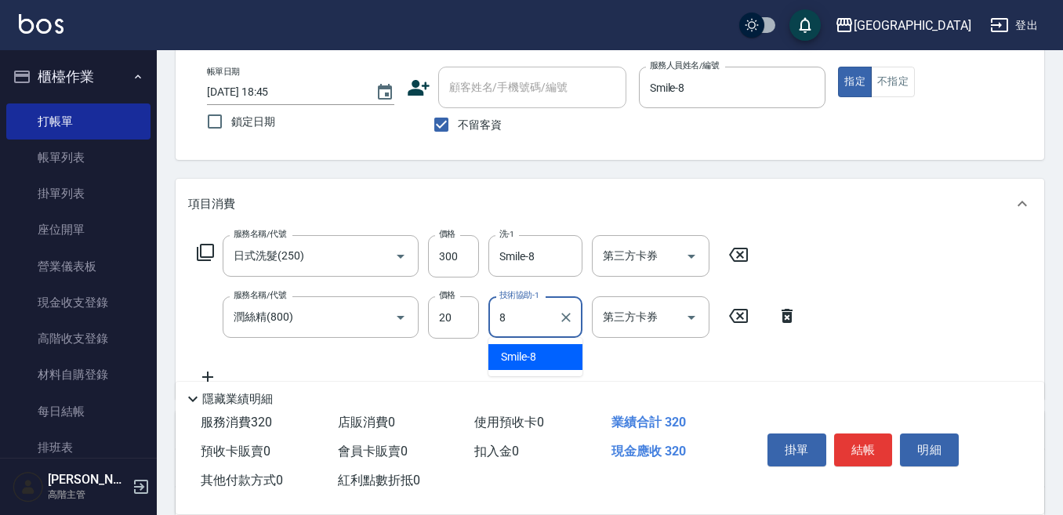
type input "Smile-8"
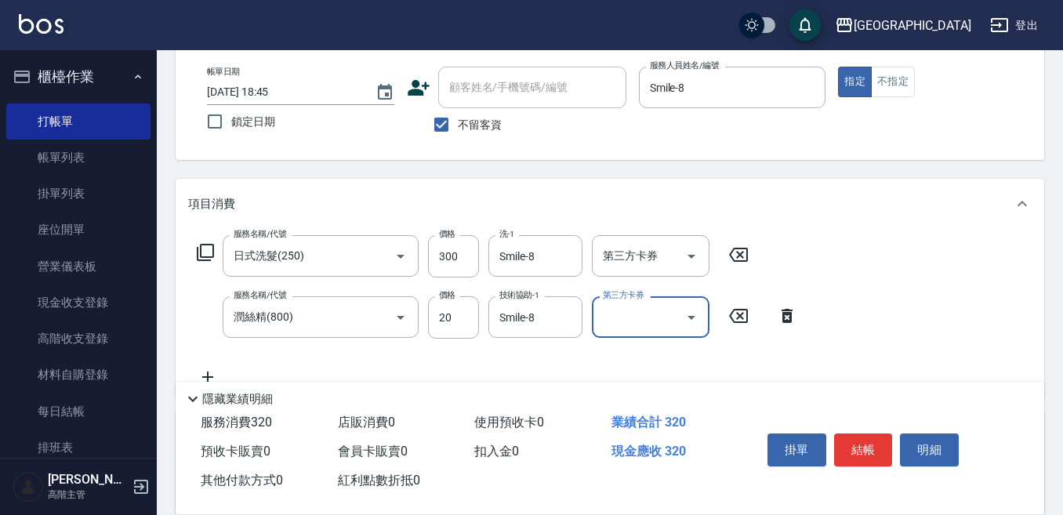
click at [859, 441] on button "結帳" at bounding box center [863, 449] width 59 height 33
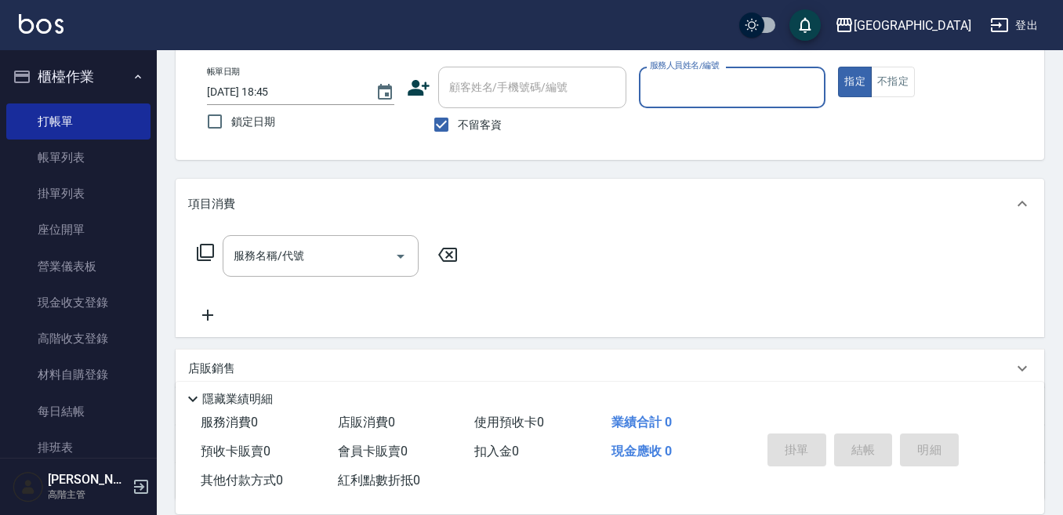
click at [643, 93] on div "服務人員姓名/編號" at bounding box center [732, 88] width 187 height 42
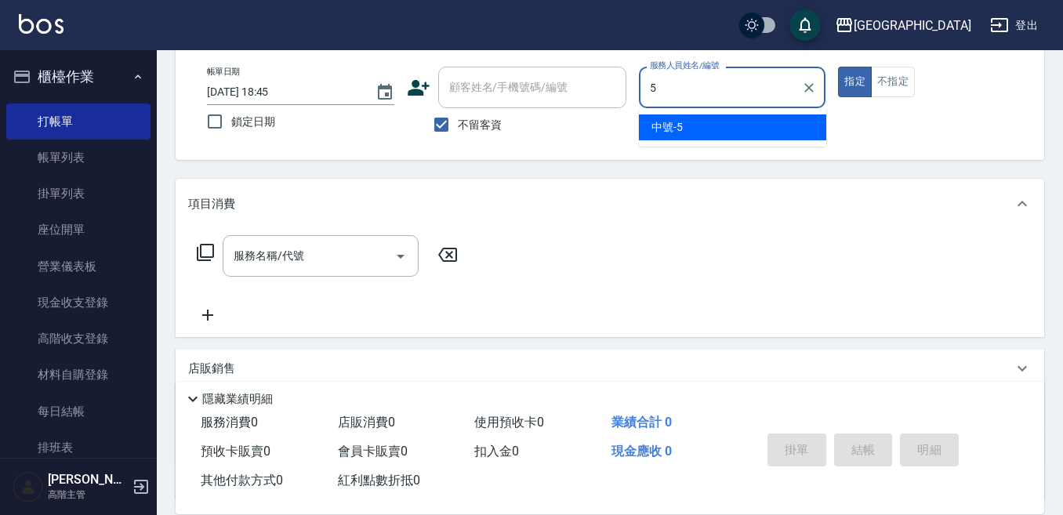
type input "中號-5"
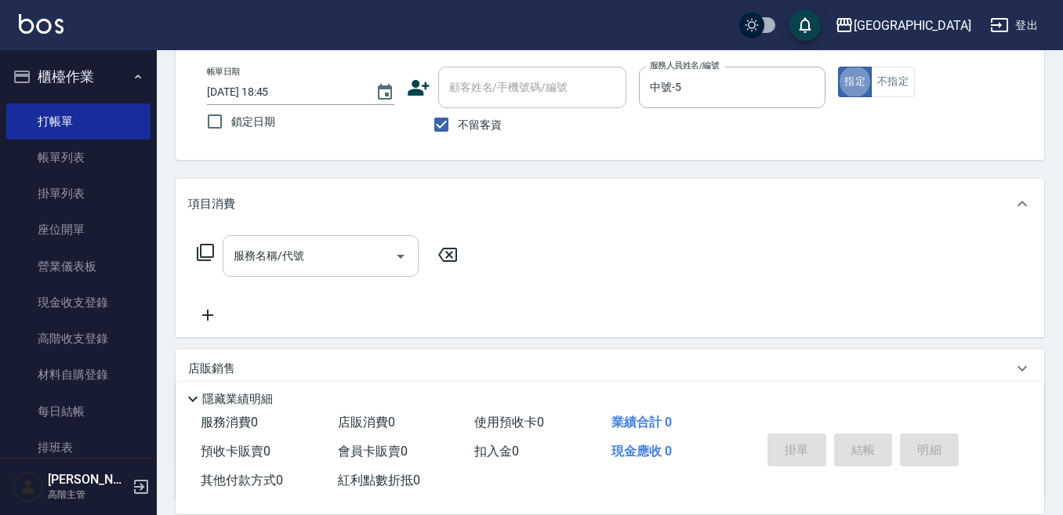
click at [254, 257] on input "服務名稱/代號" at bounding box center [309, 255] width 158 height 27
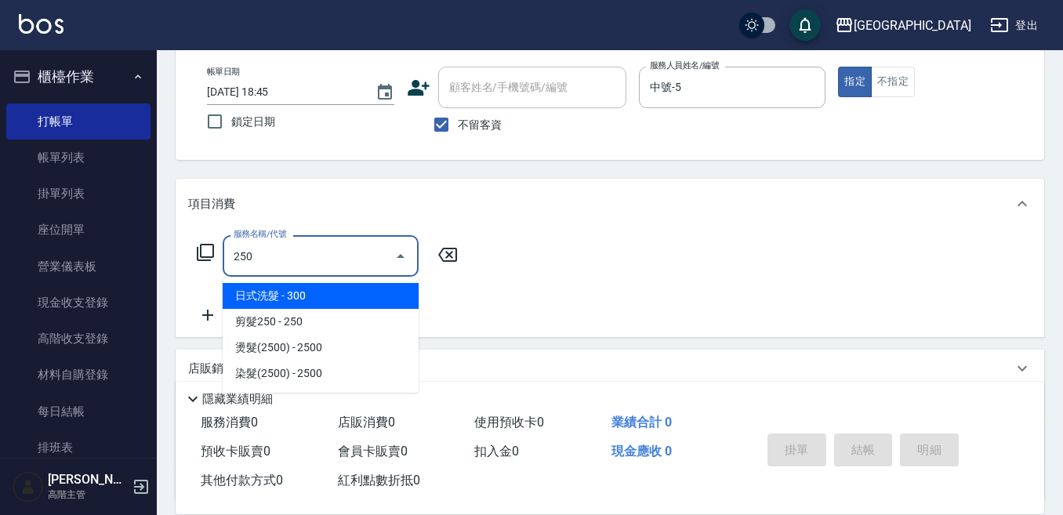
type input "日式洗髮(250)"
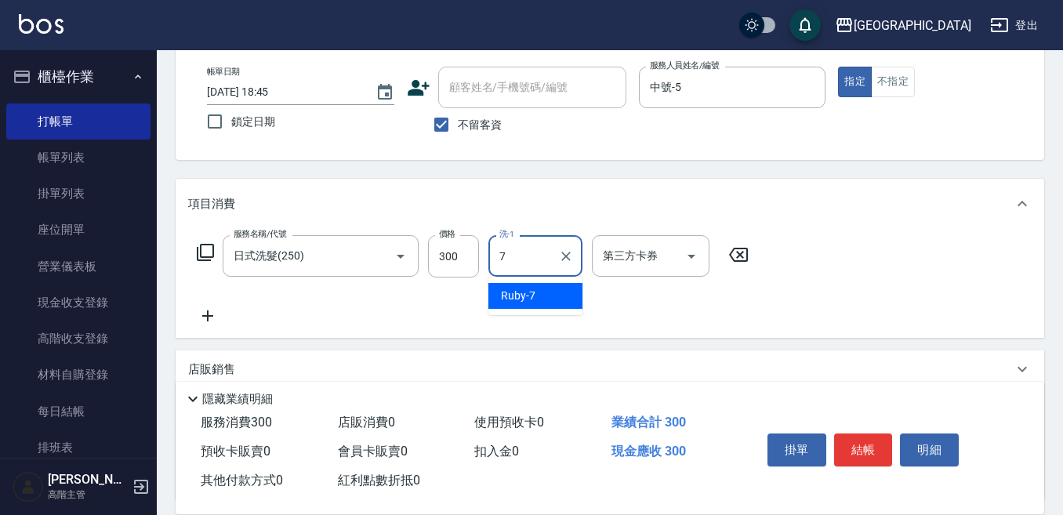
type input "Ruby-7"
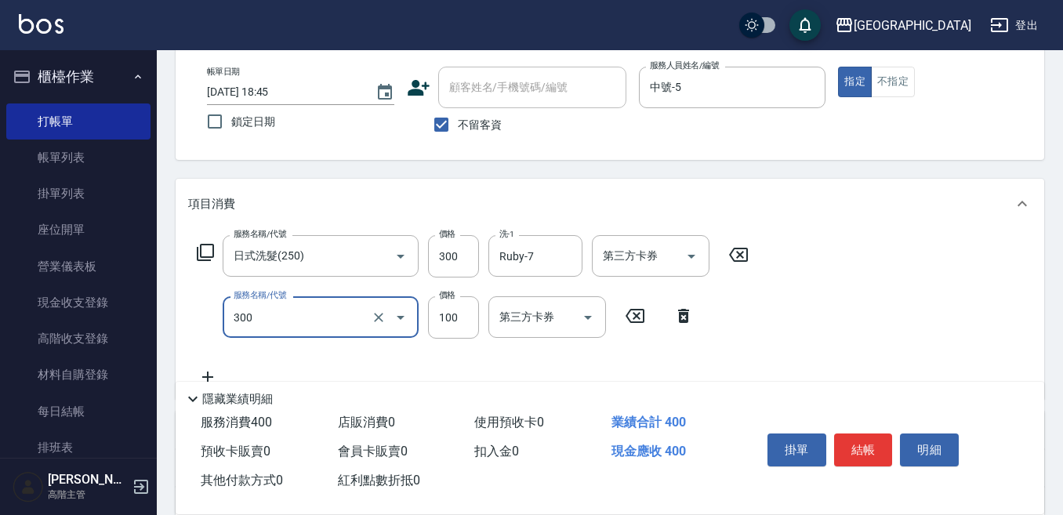
type input "剪瀏海(300)"
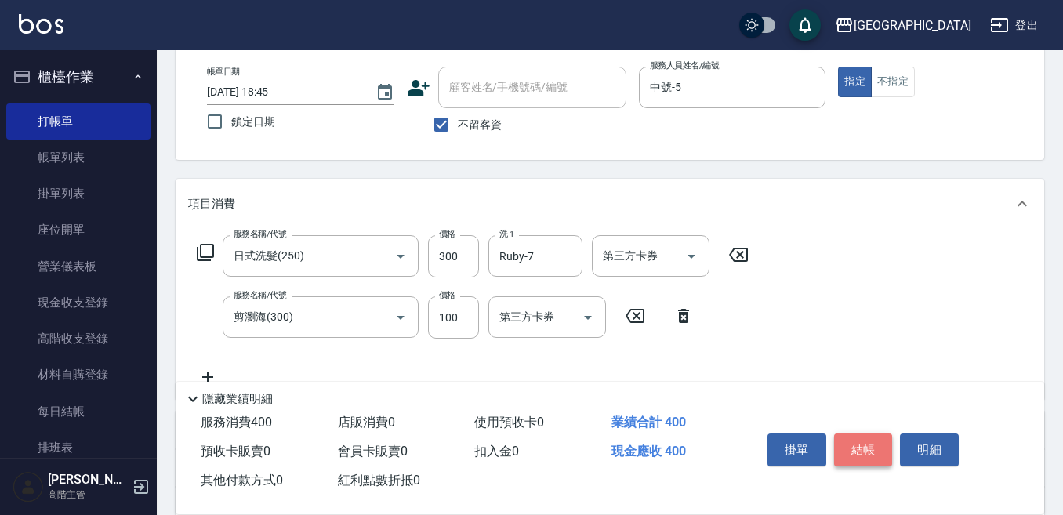
click at [864, 437] on button "結帳" at bounding box center [863, 449] width 59 height 33
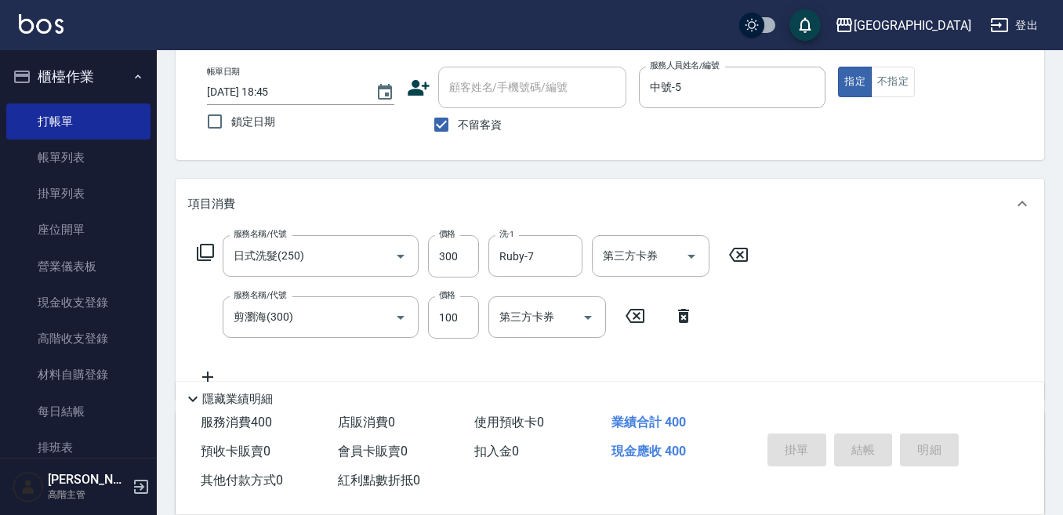
type input "[DATE] 18:46"
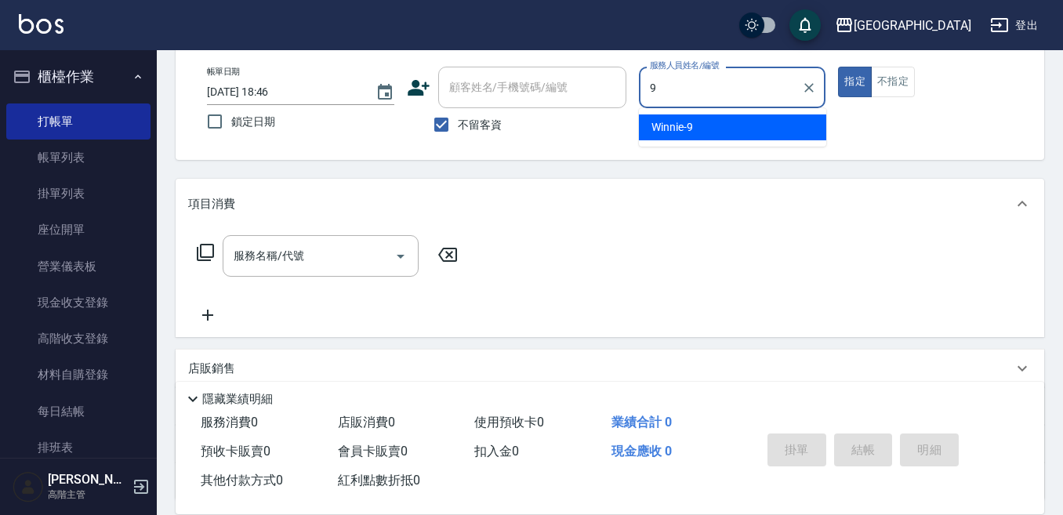
click at [654, 138] on div "Winnie -9" at bounding box center [732, 127] width 187 height 26
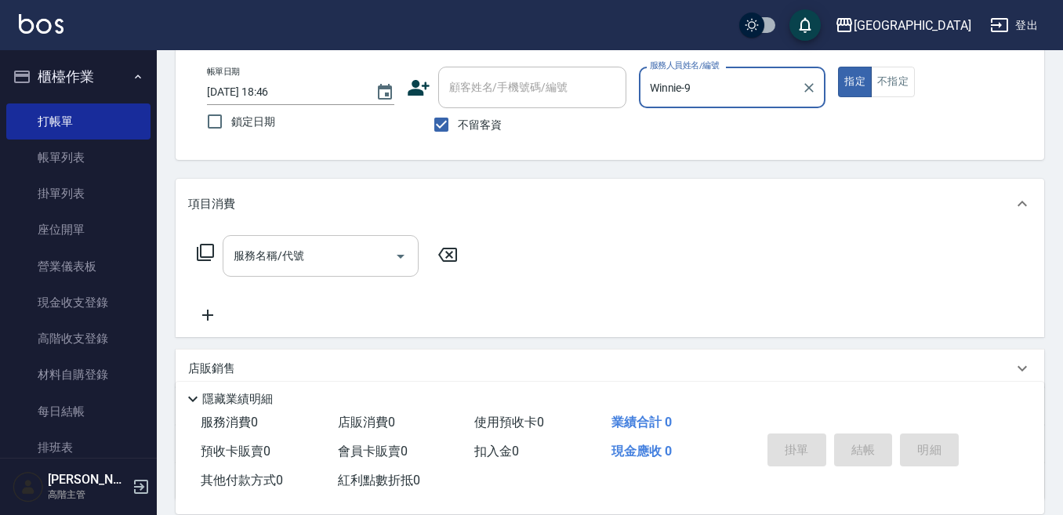
type input "Winnie-9"
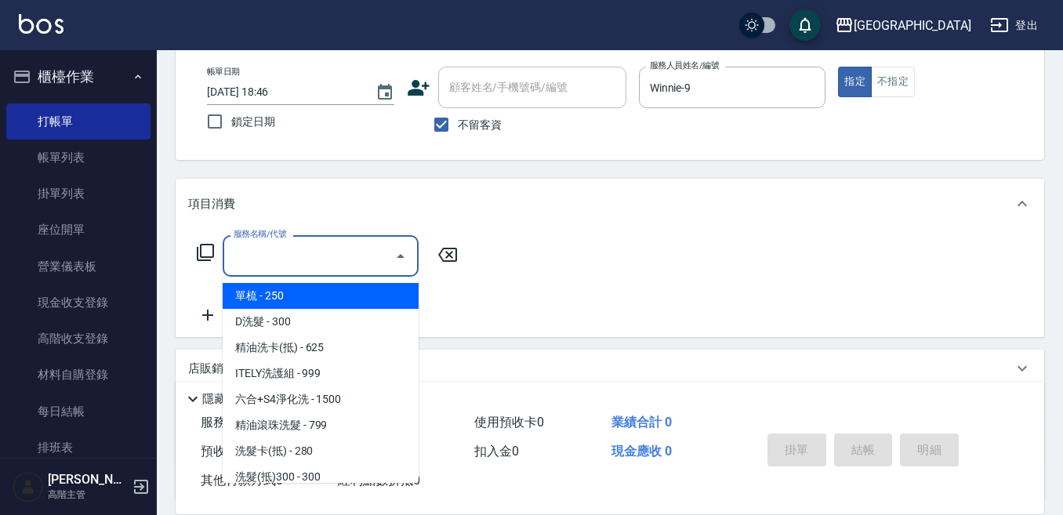
drag, startPoint x: 317, startPoint y: 253, endPoint x: 583, endPoint y: 187, distance: 273.9
click at [324, 254] on input "服務名稱/代號" at bounding box center [309, 255] width 158 height 27
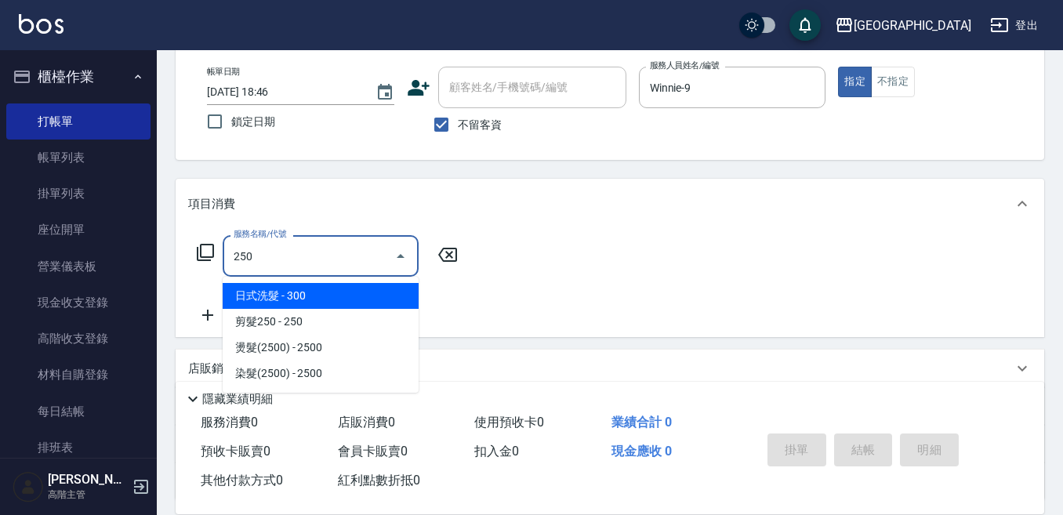
type input "日式洗髮(250)"
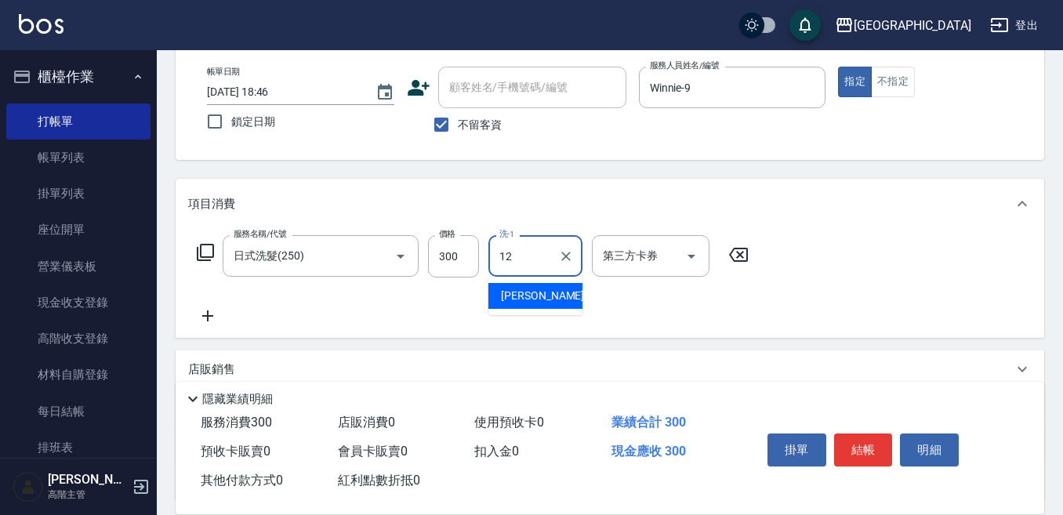
type input "[PERSON_NAME]-12"
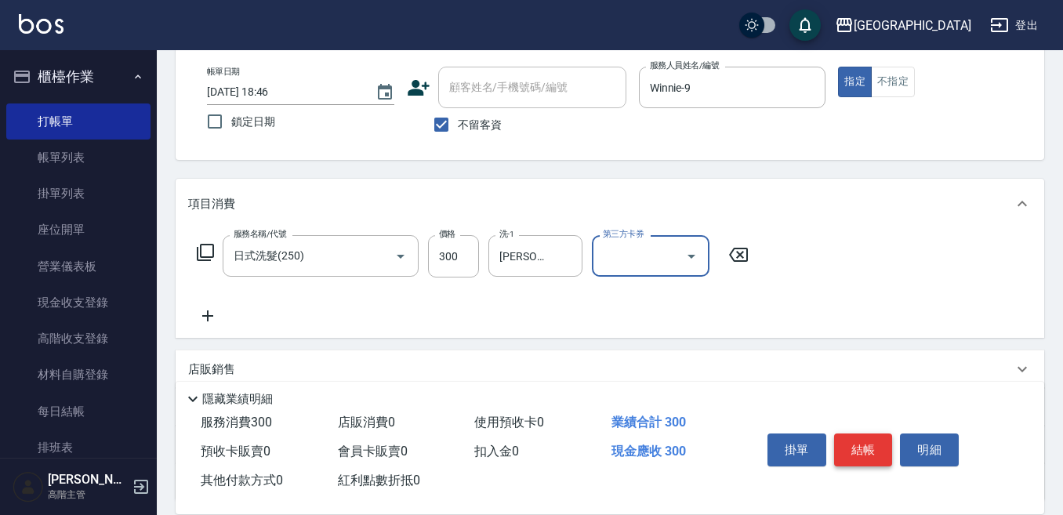
click at [865, 438] on button "結帳" at bounding box center [863, 449] width 59 height 33
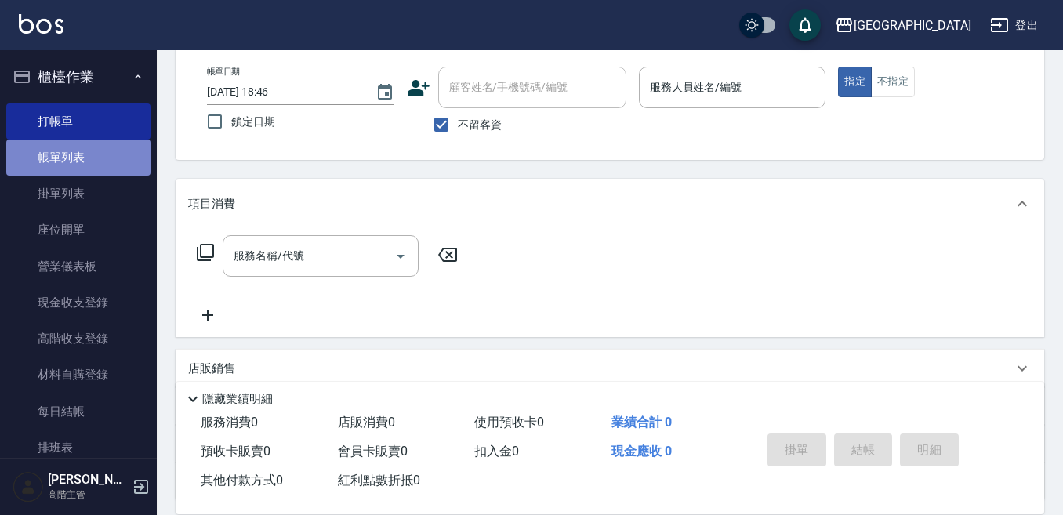
click at [122, 159] on link "帳單列表" at bounding box center [78, 157] width 144 height 36
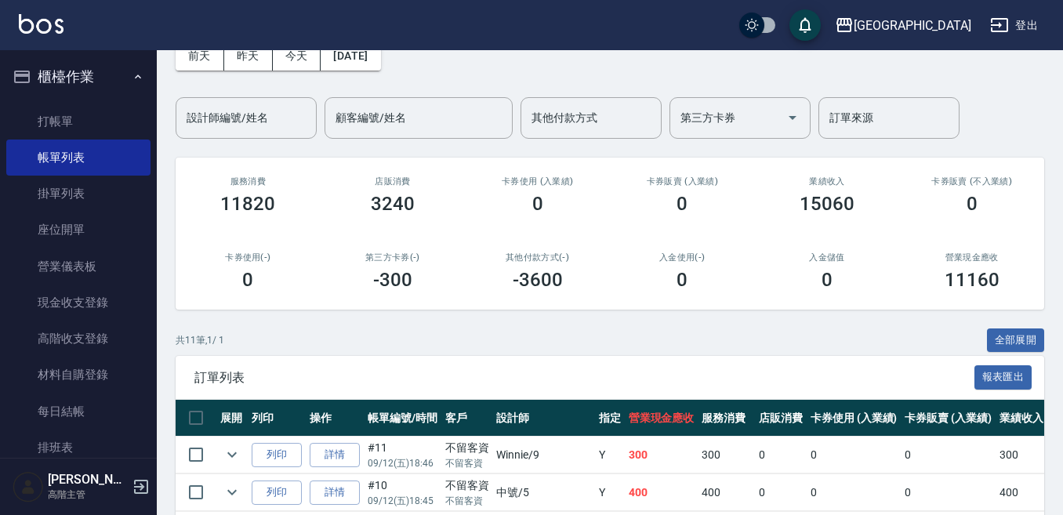
scroll to position [157, 0]
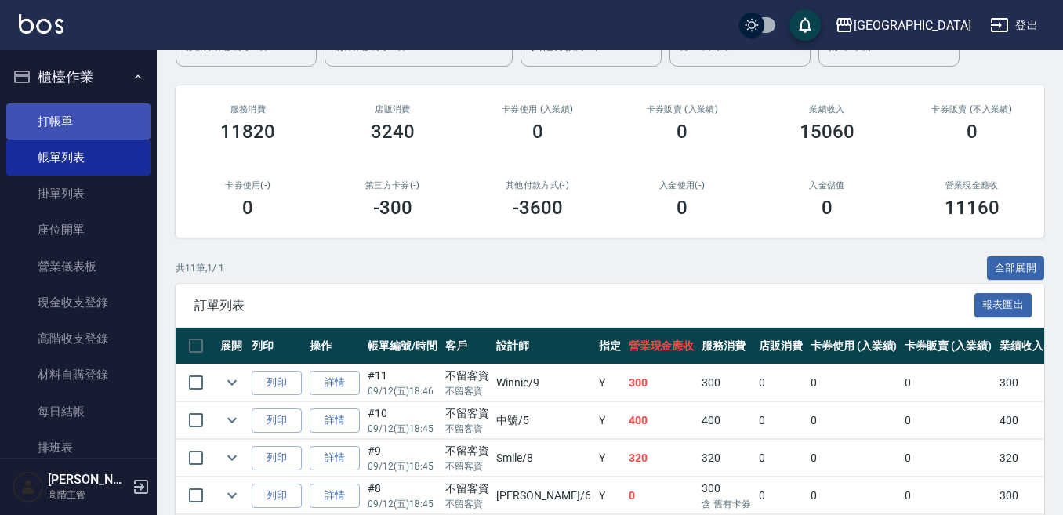
click at [102, 121] on link "打帳單" at bounding box center [78, 121] width 144 height 36
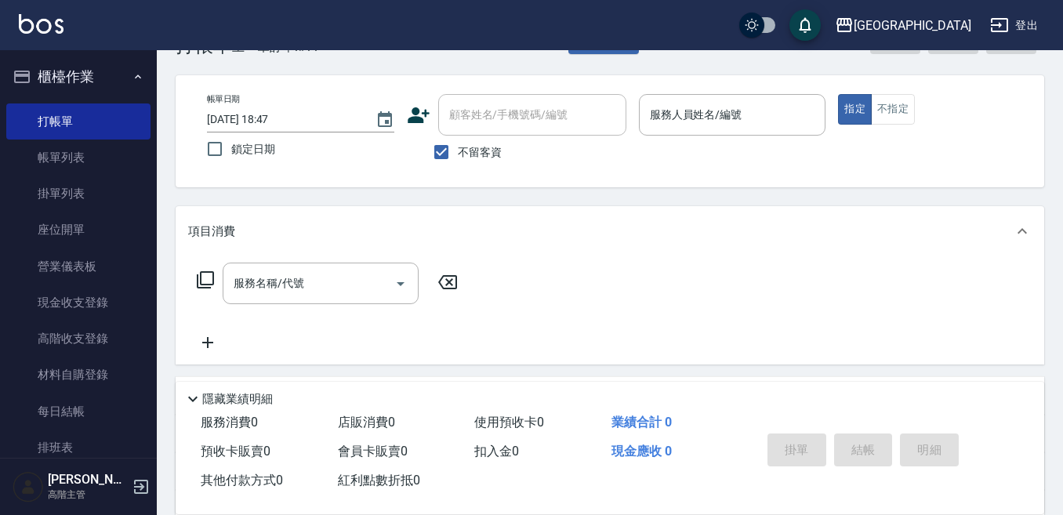
scroll to position [78, 0]
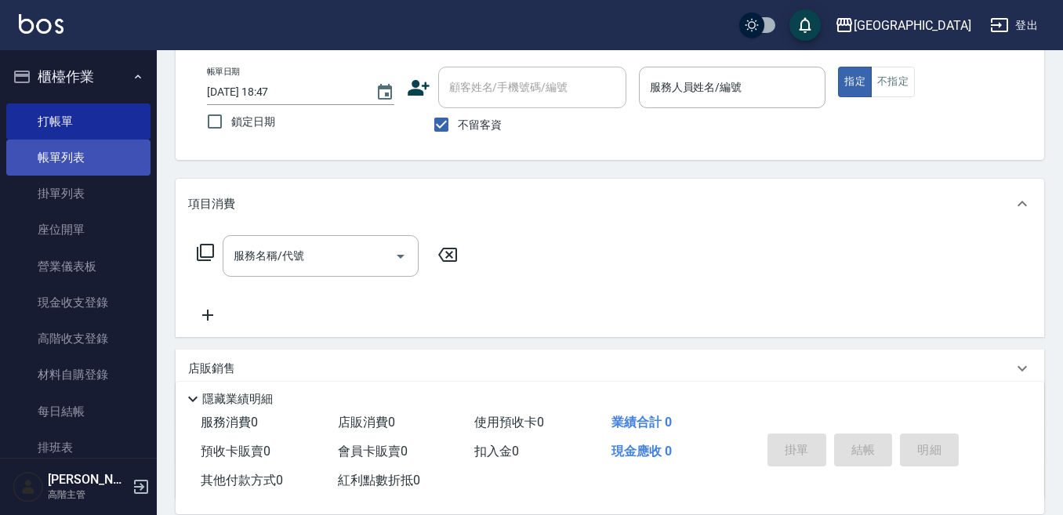
click at [85, 158] on link "帳單列表" at bounding box center [78, 157] width 144 height 36
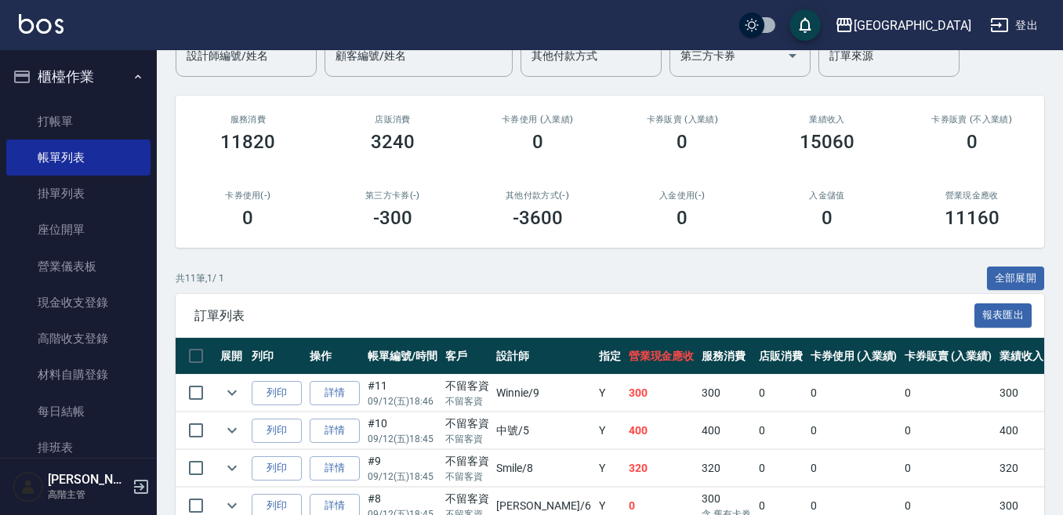
scroll to position [157, 0]
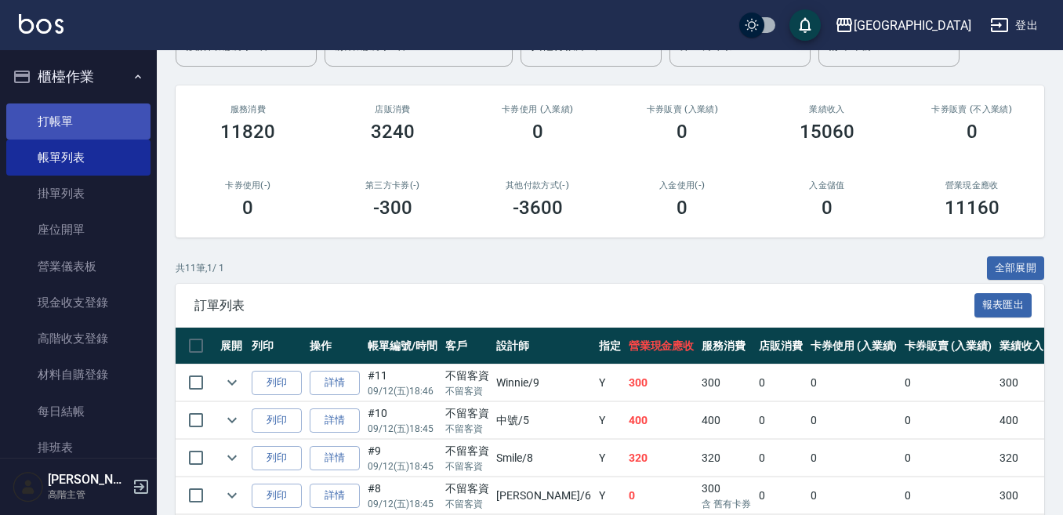
click at [85, 130] on link "打帳單" at bounding box center [78, 121] width 144 height 36
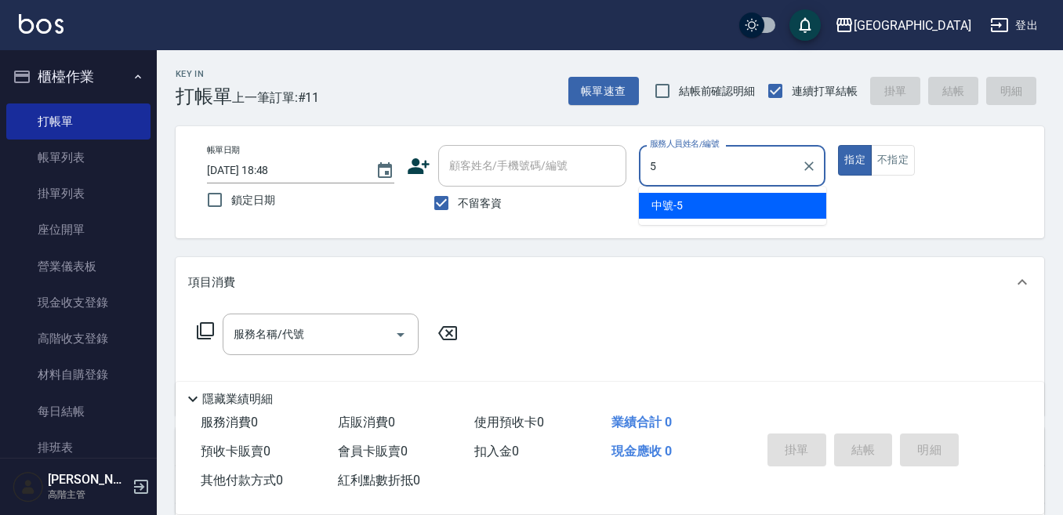
type input "中號-5"
type button "true"
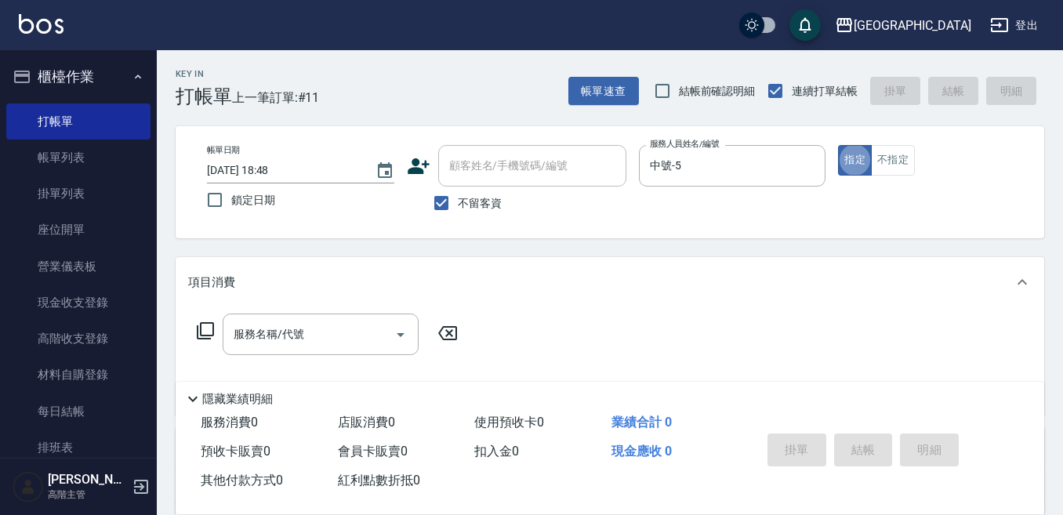
click at [274, 326] on div "服務名稱/代號 服務名稱/代號" at bounding box center [321, 334] width 196 height 42
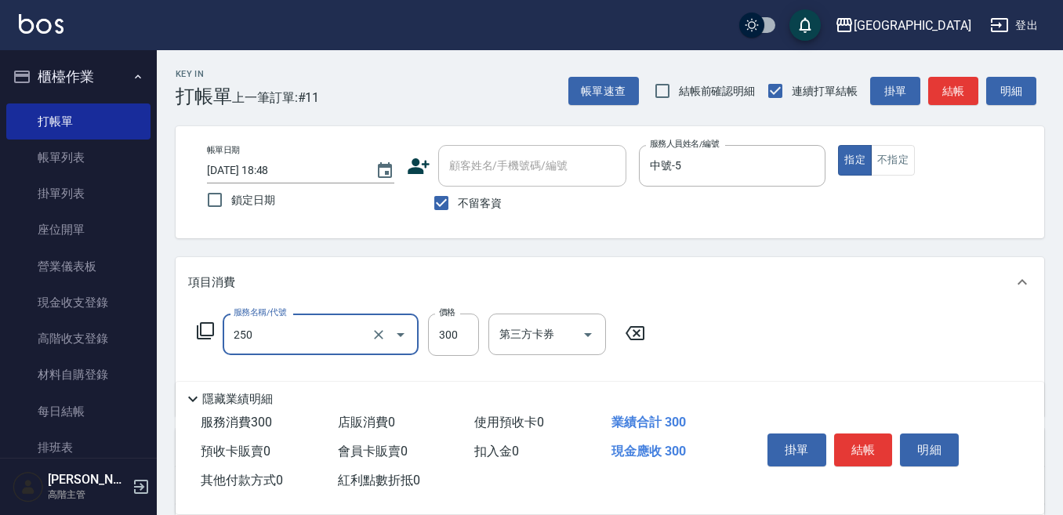
type input "日式洗髮(250)"
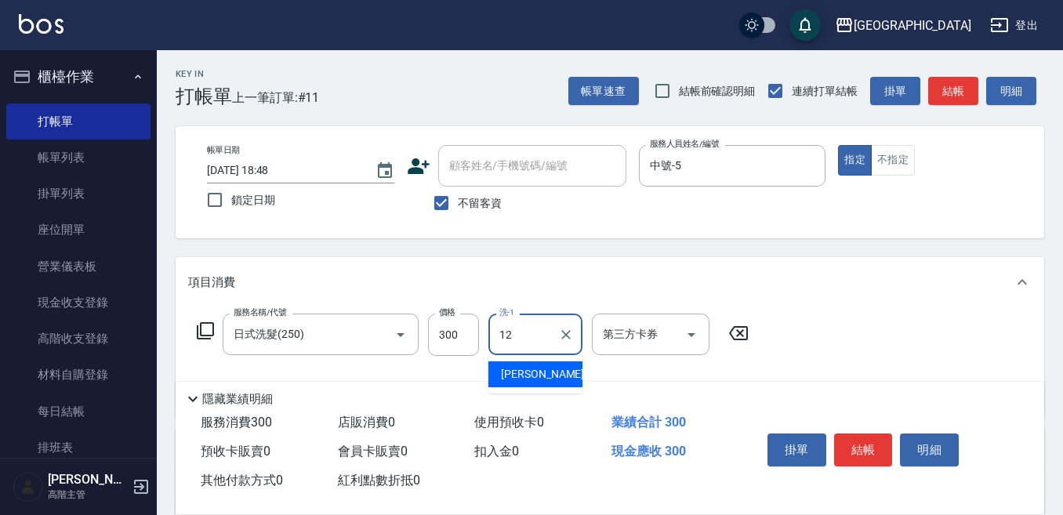
type input "[PERSON_NAME]-12"
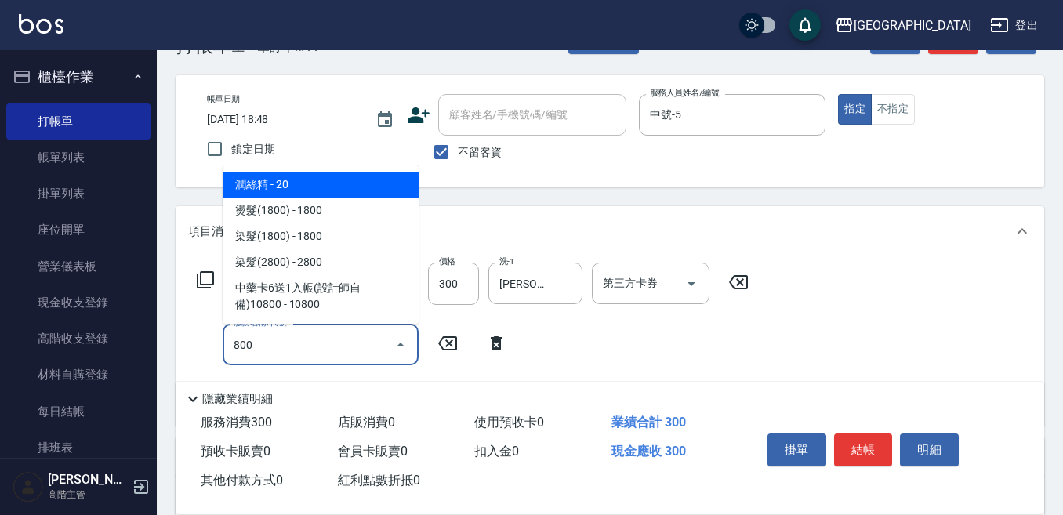
scroll to position [78, 0]
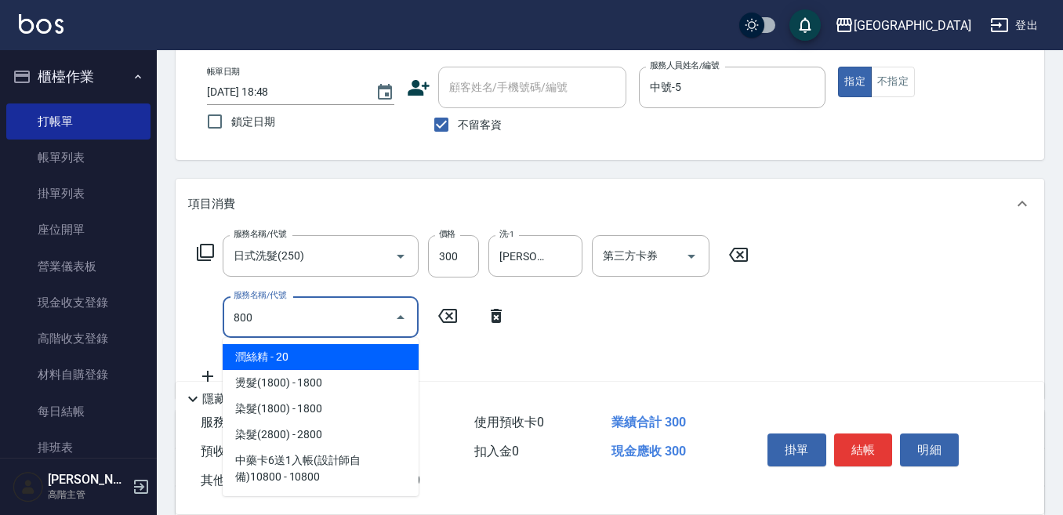
click at [302, 356] on span "潤絲精 - 20" at bounding box center [321, 357] width 196 height 26
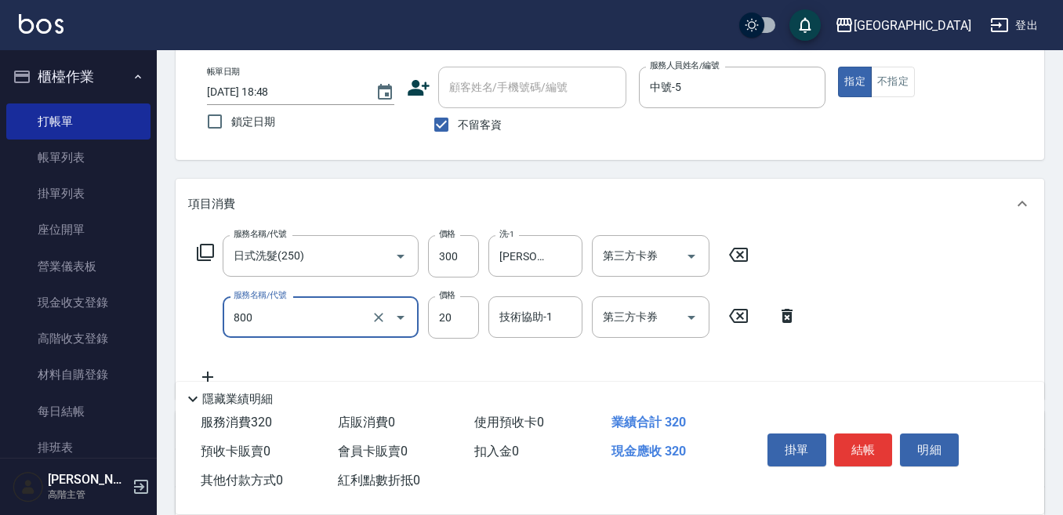
type input "潤絲精(800)"
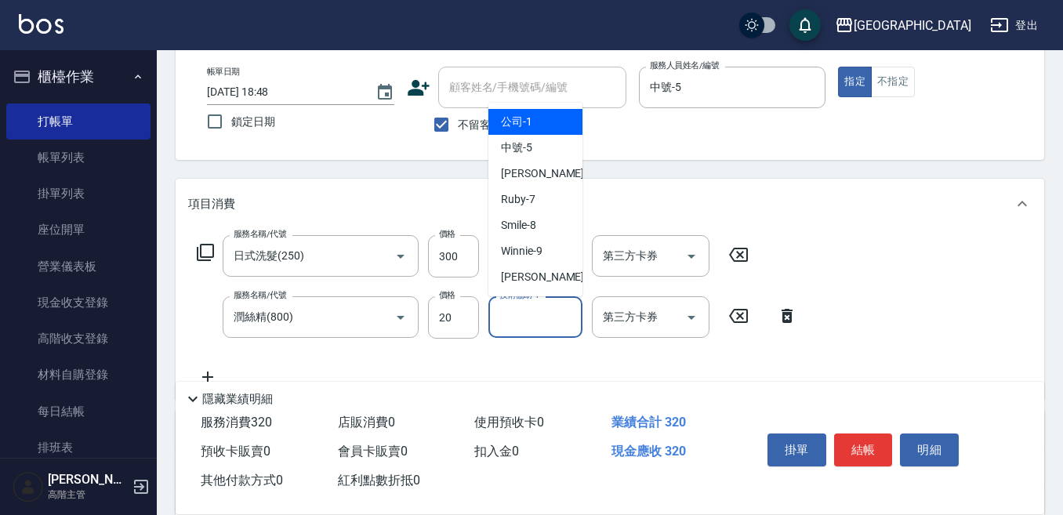
click at [522, 321] on input "技術協助-1" at bounding box center [535, 316] width 80 height 27
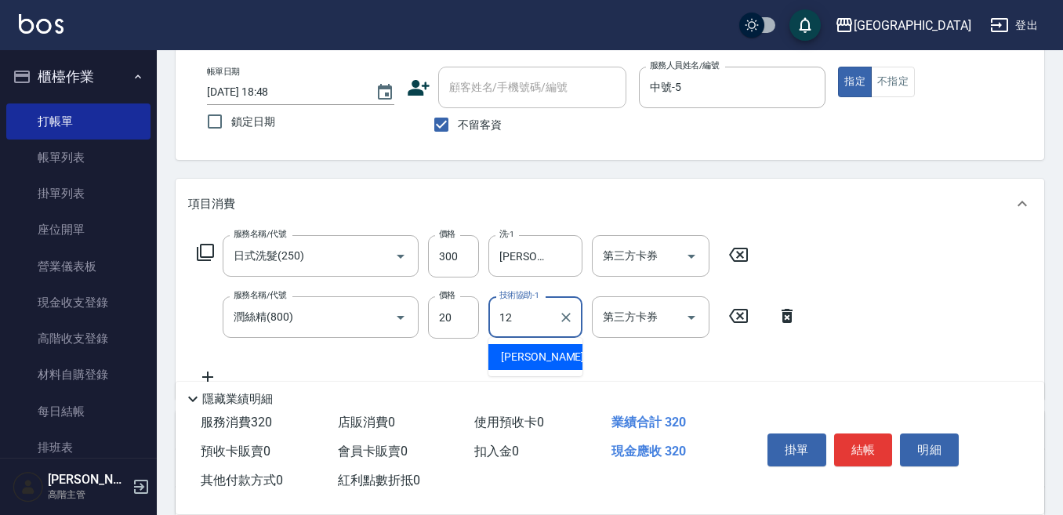
type input "[PERSON_NAME]-12"
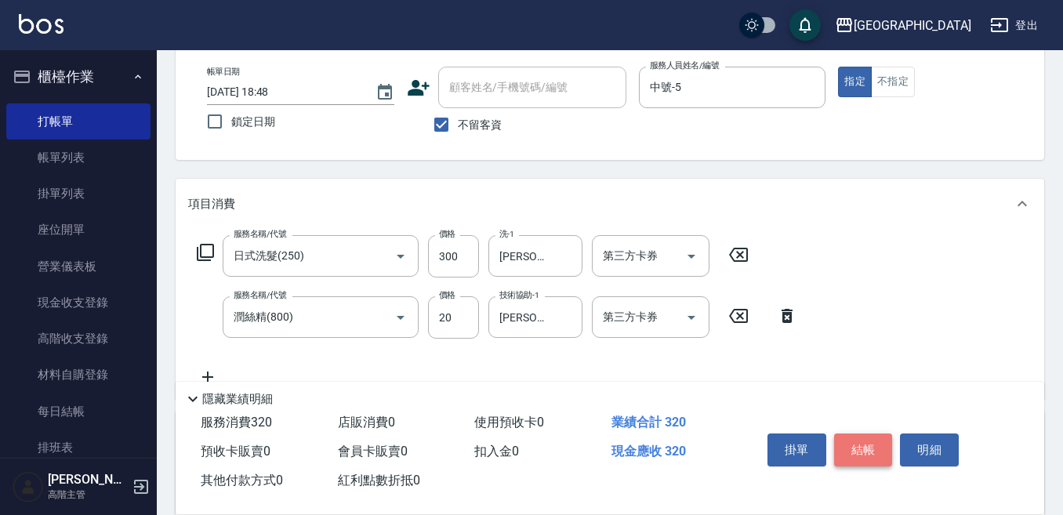
click at [864, 435] on button "結帳" at bounding box center [863, 449] width 59 height 33
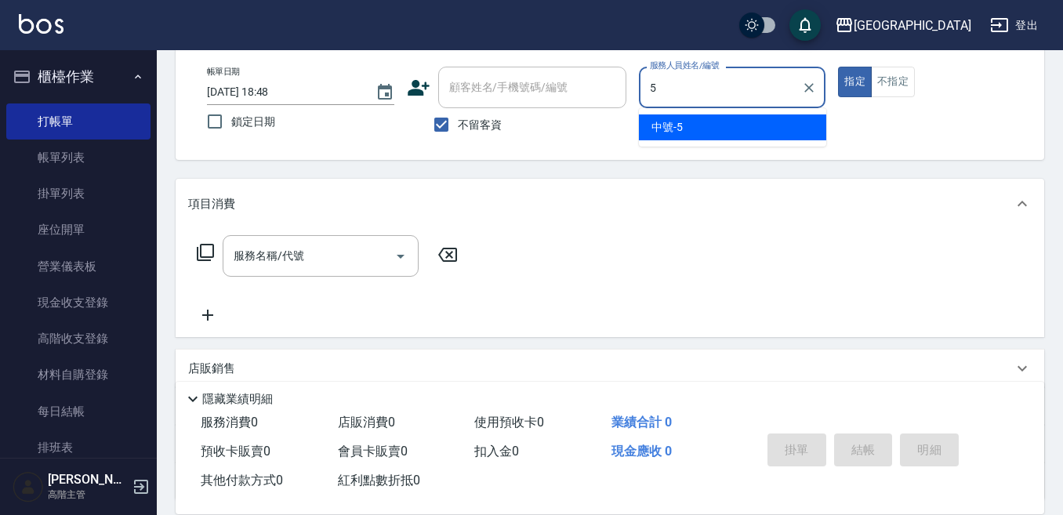
type input "中號-5"
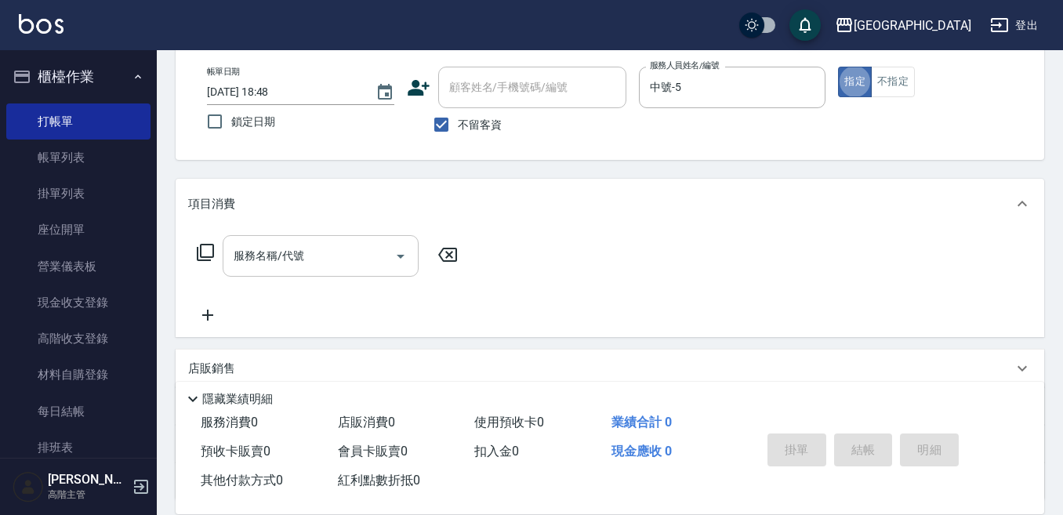
click at [313, 246] on input "服務名稱/代號" at bounding box center [309, 255] width 158 height 27
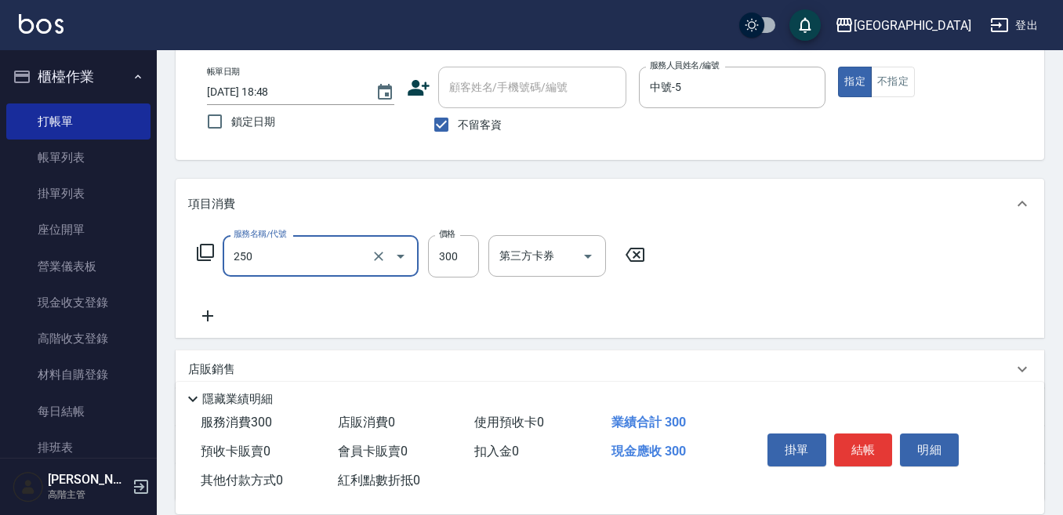
type input "日式洗髮(250)"
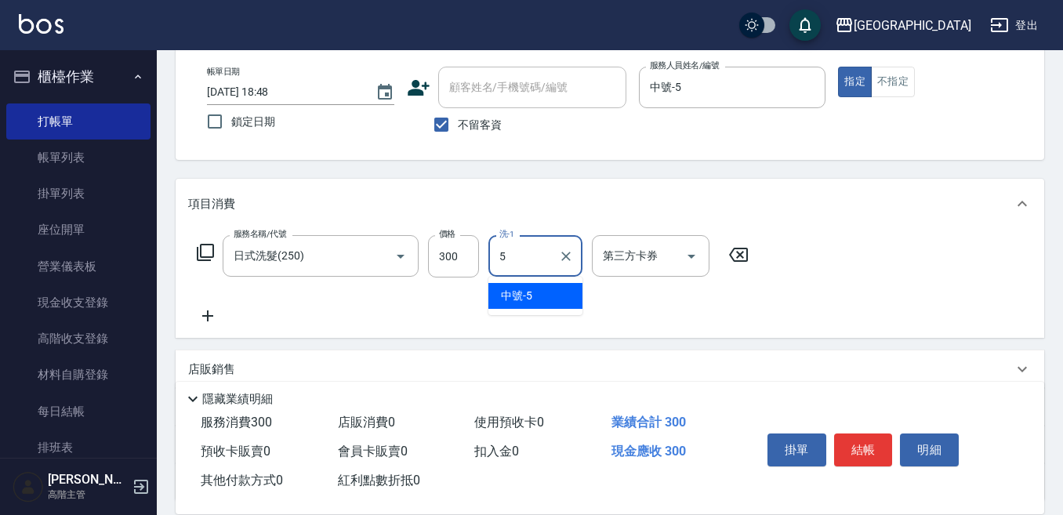
type input "中號-5"
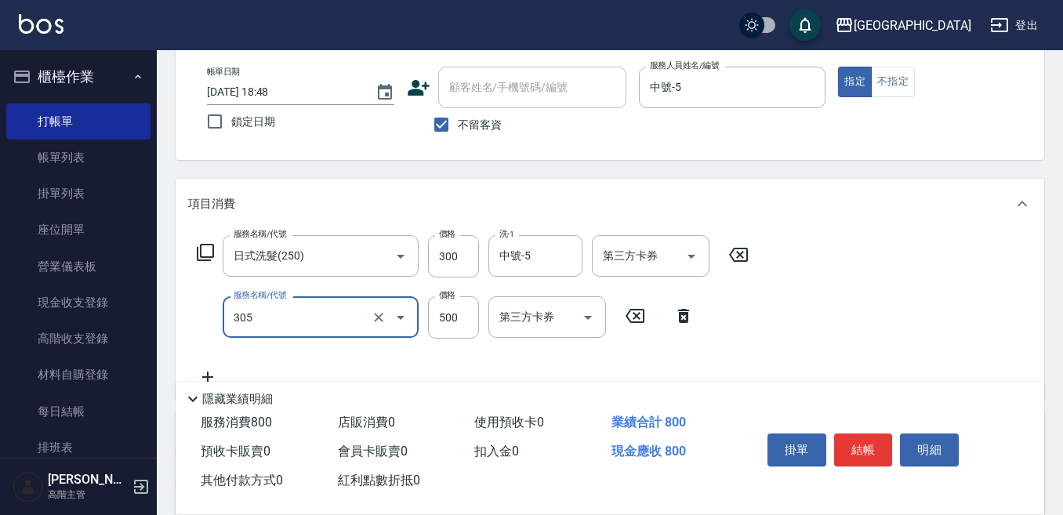
type input "剪髮500(305)"
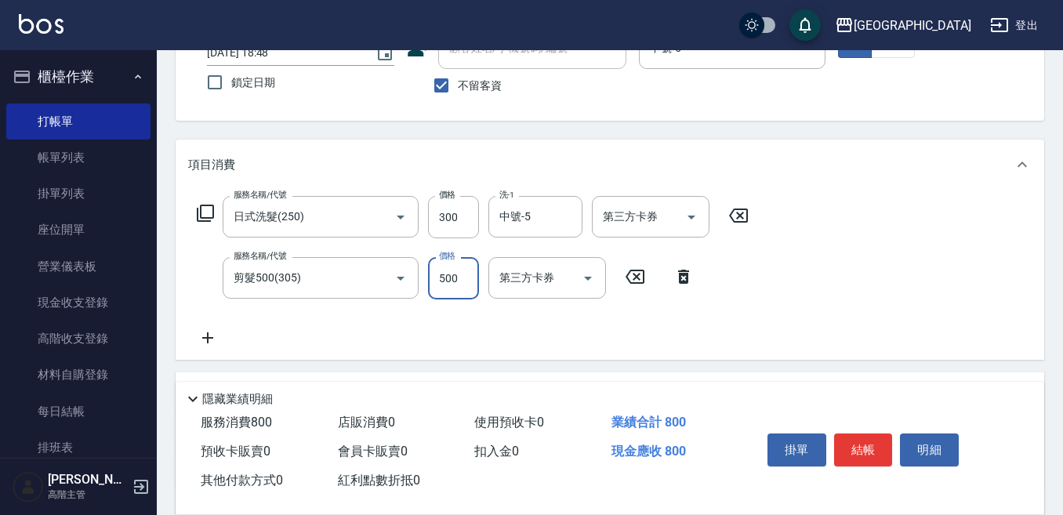
scroll to position [157, 0]
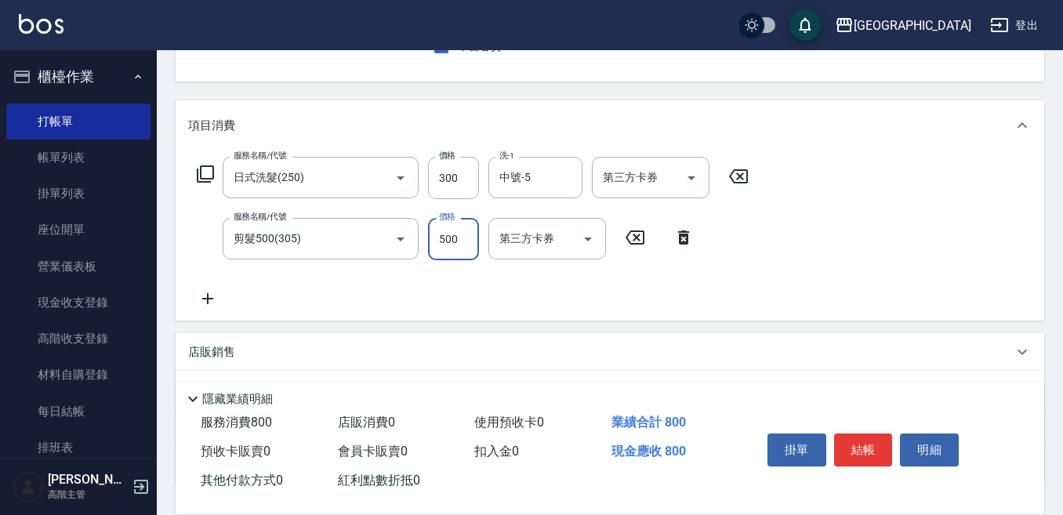
click at [212, 298] on icon at bounding box center [207, 298] width 39 height 19
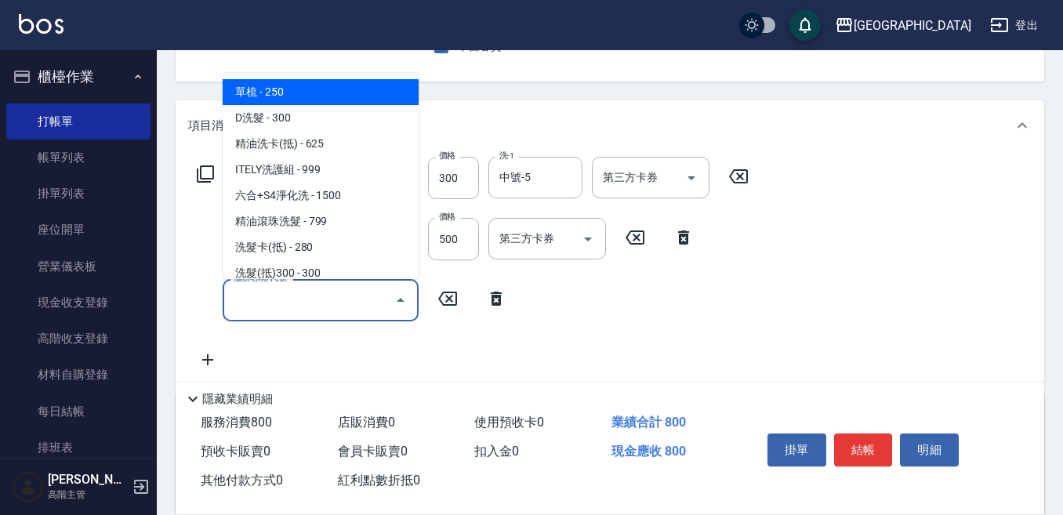
drag, startPoint x: 212, startPoint y: 298, endPoint x: 236, endPoint y: 304, distance: 24.3
click at [236, 304] on input "服務名稱/代號" at bounding box center [309, 299] width 158 height 27
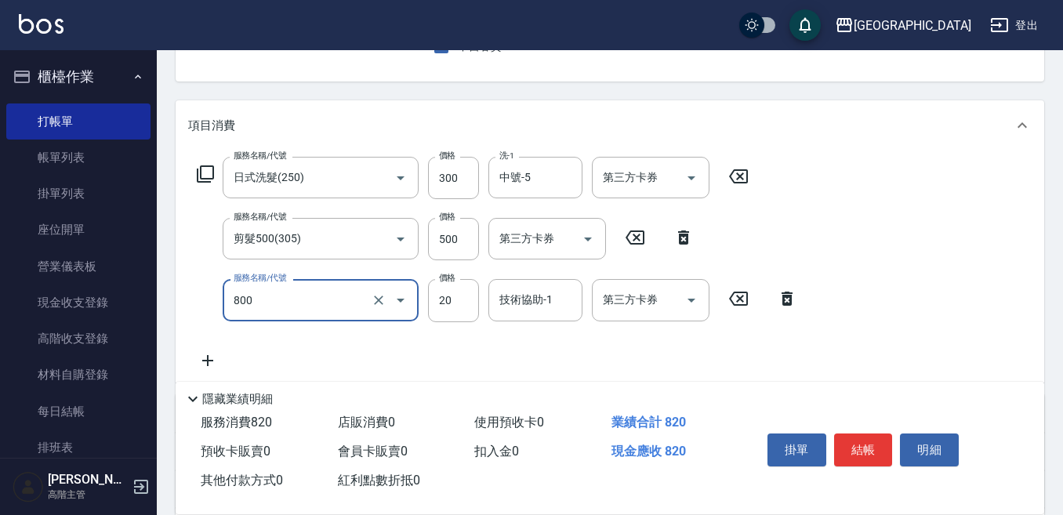
type input "潤絲精(800)"
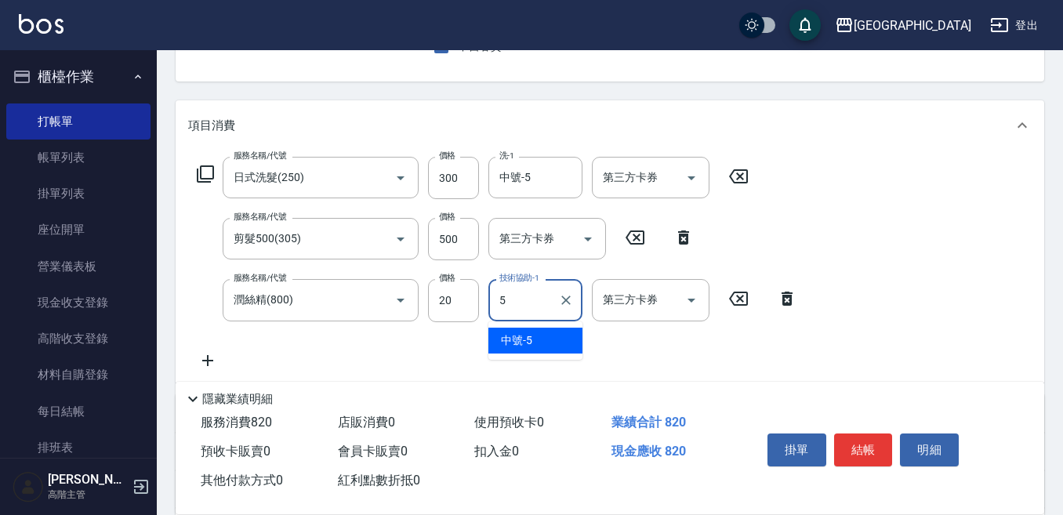
type input "中號-5"
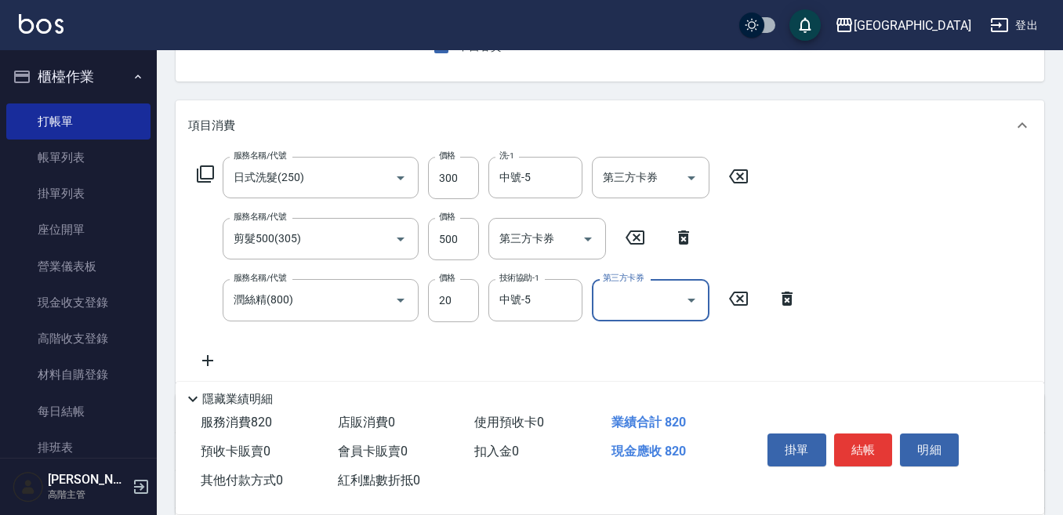
click at [852, 438] on button "結帳" at bounding box center [863, 449] width 59 height 33
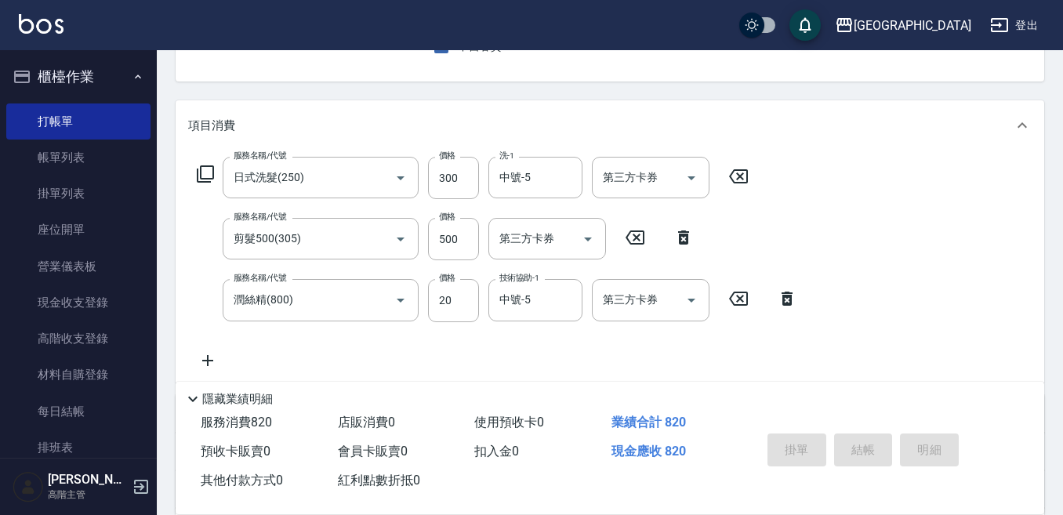
type input "[DATE] 18:49"
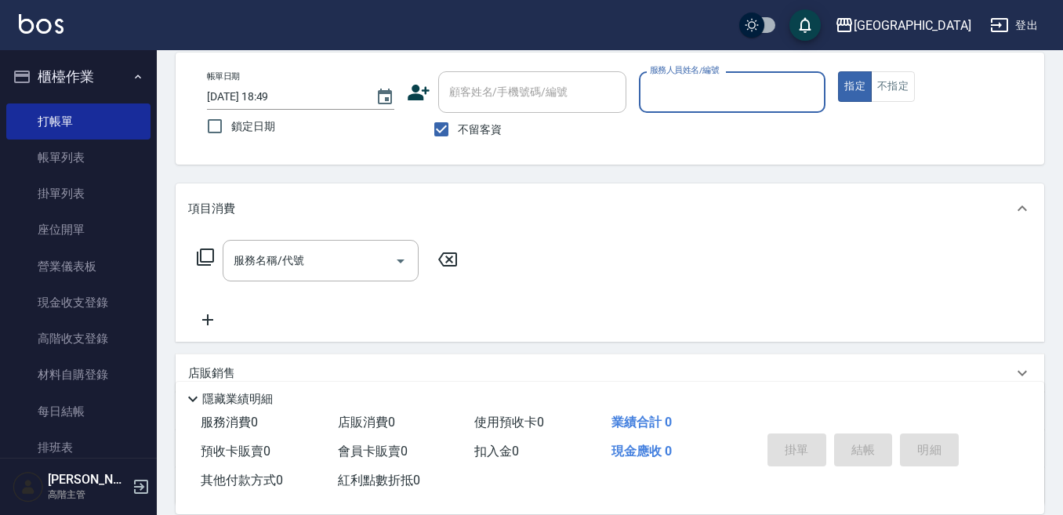
scroll to position [0, 0]
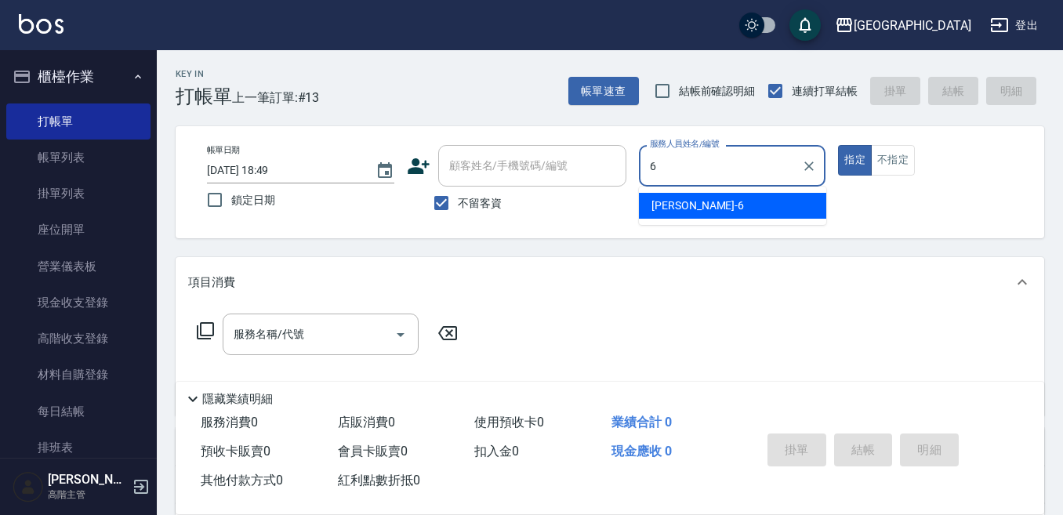
type input "Judy-6"
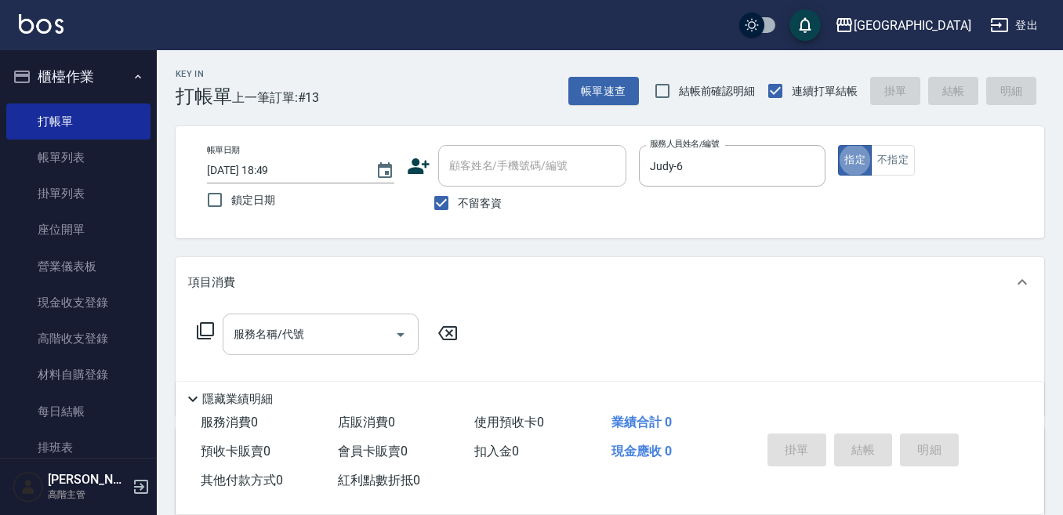
click at [248, 332] on input "服務名稱/代號" at bounding box center [309, 334] width 158 height 27
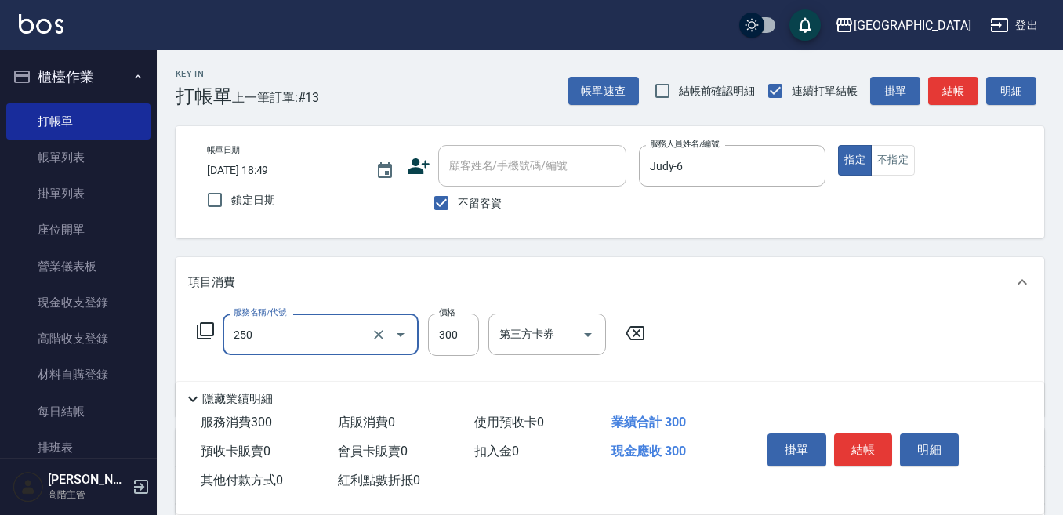
type input "日式洗髮(250)"
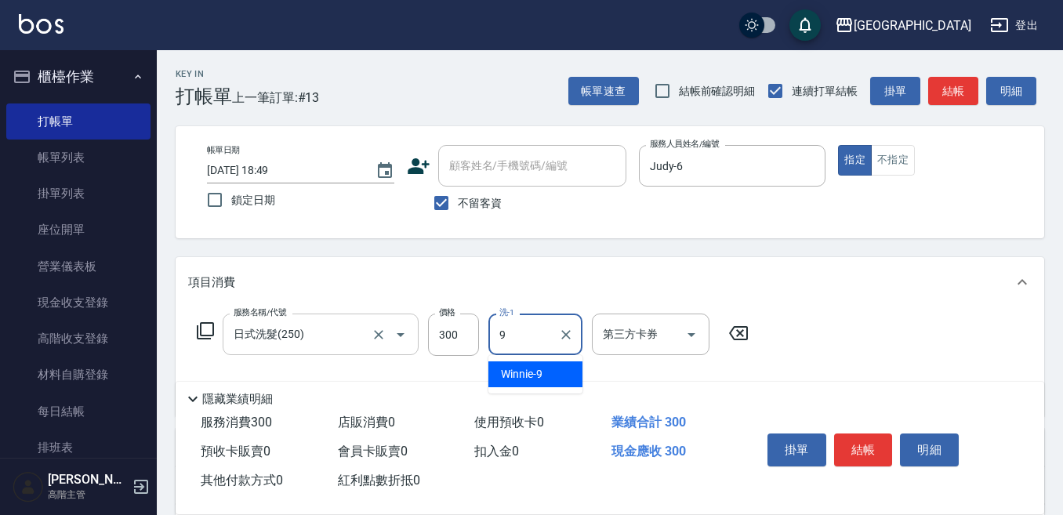
type input "Winnie-9"
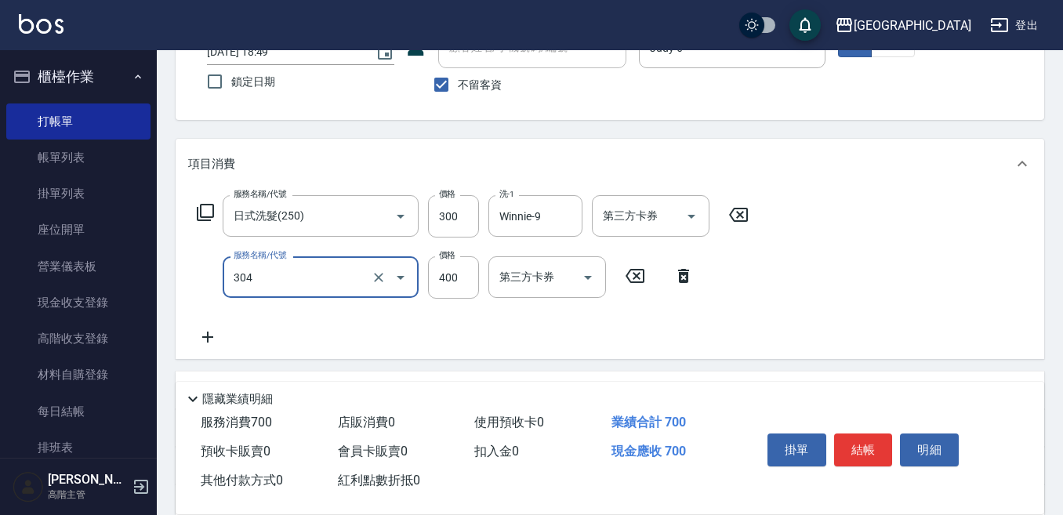
scroll to position [157, 0]
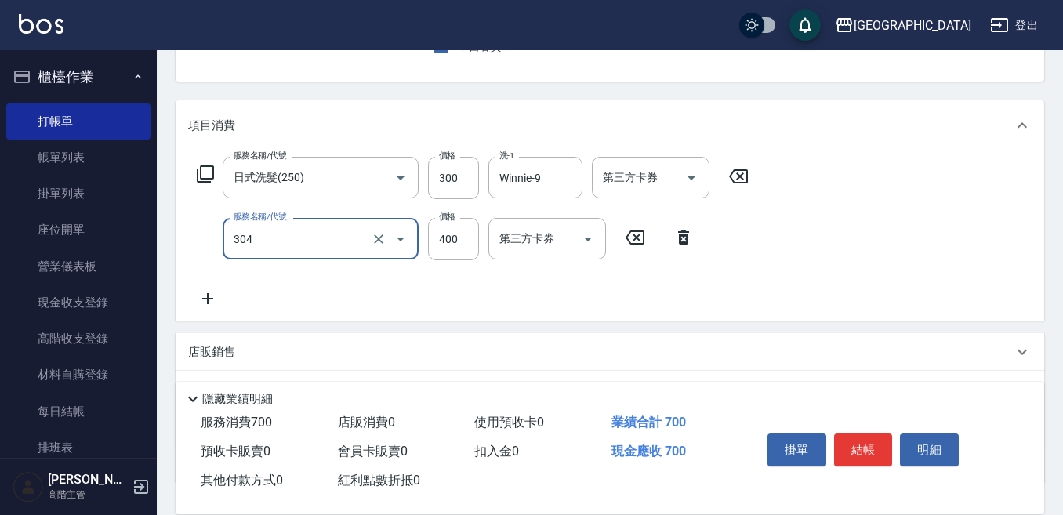
type input "剪髮400(304)"
click at [221, 297] on icon at bounding box center [207, 298] width 39 height 19
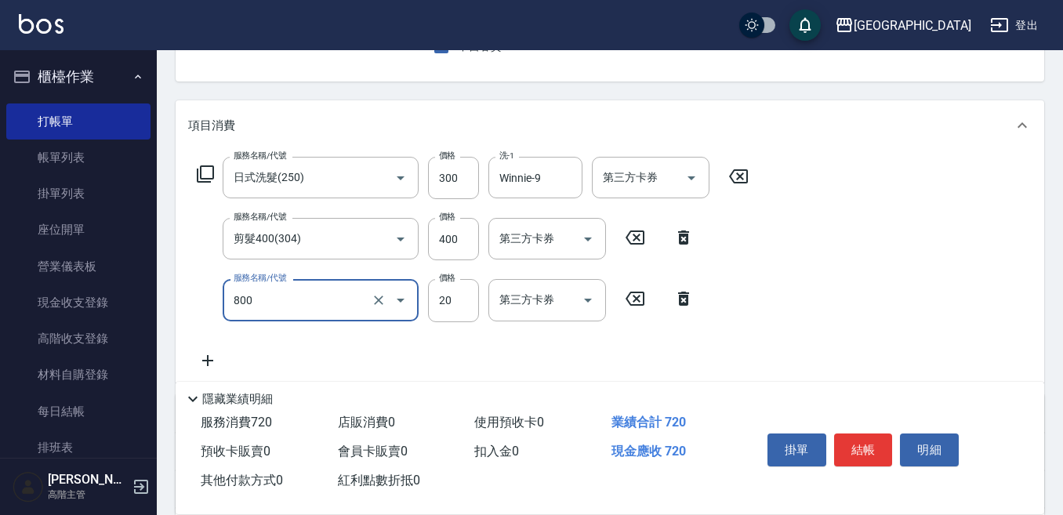
type input "潤絲精(800)"
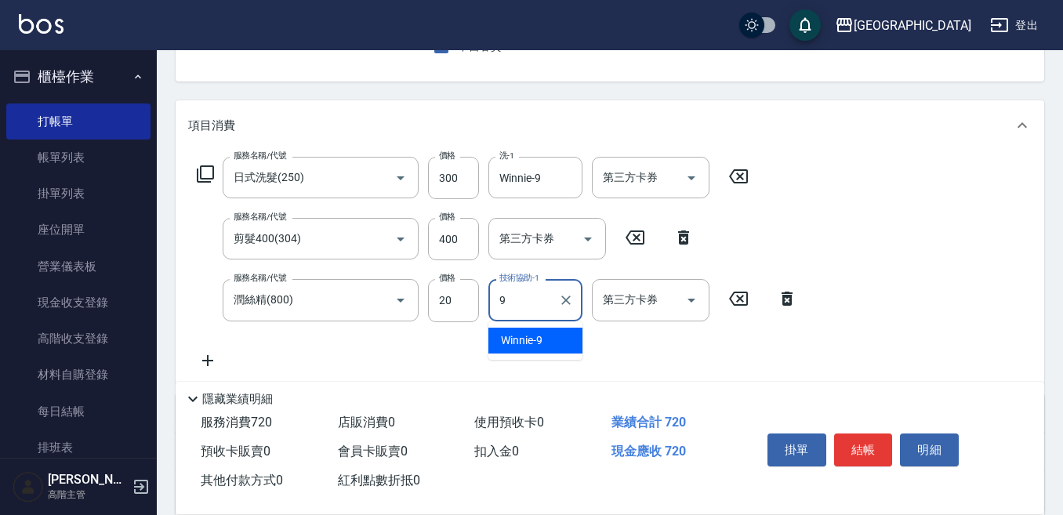
type input "Winnie-9"
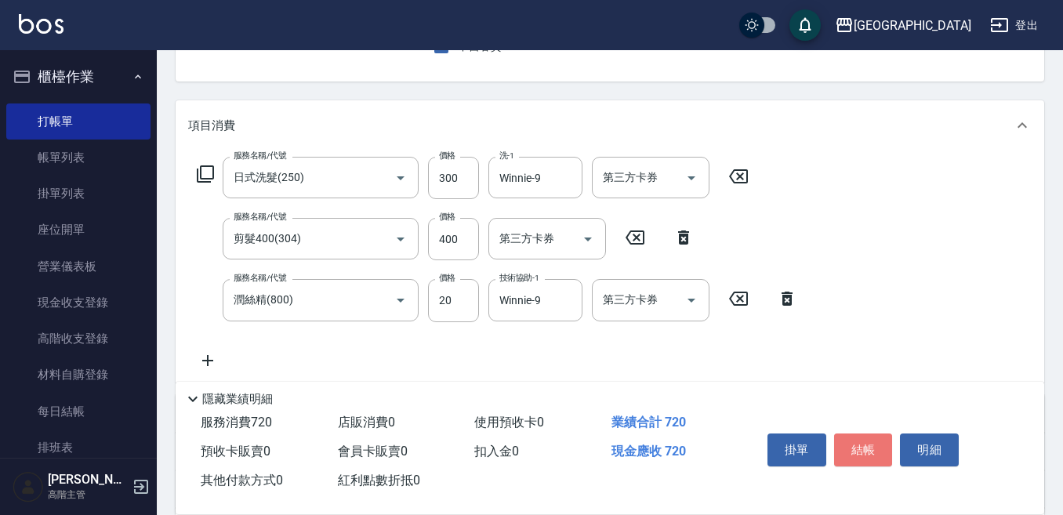
click at [864, 435] on button "結帳" at bounding box center [863, 449] width 59 height 33
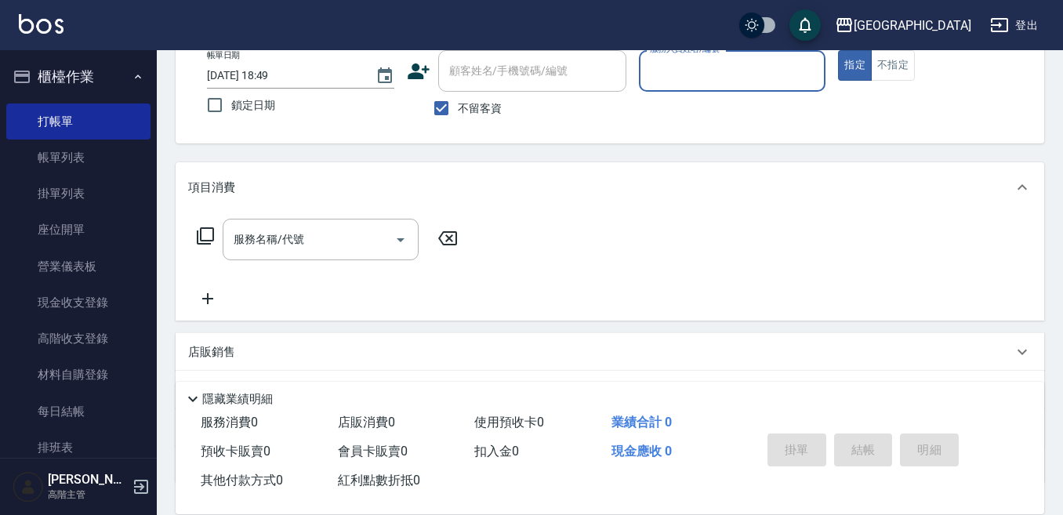
scroll to position [0, 0]
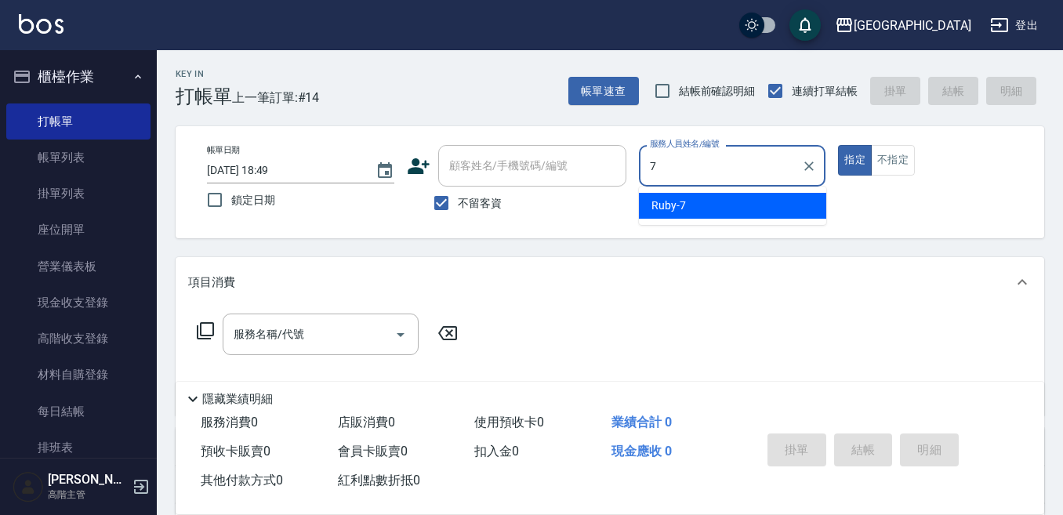
type input "Ruby-7"
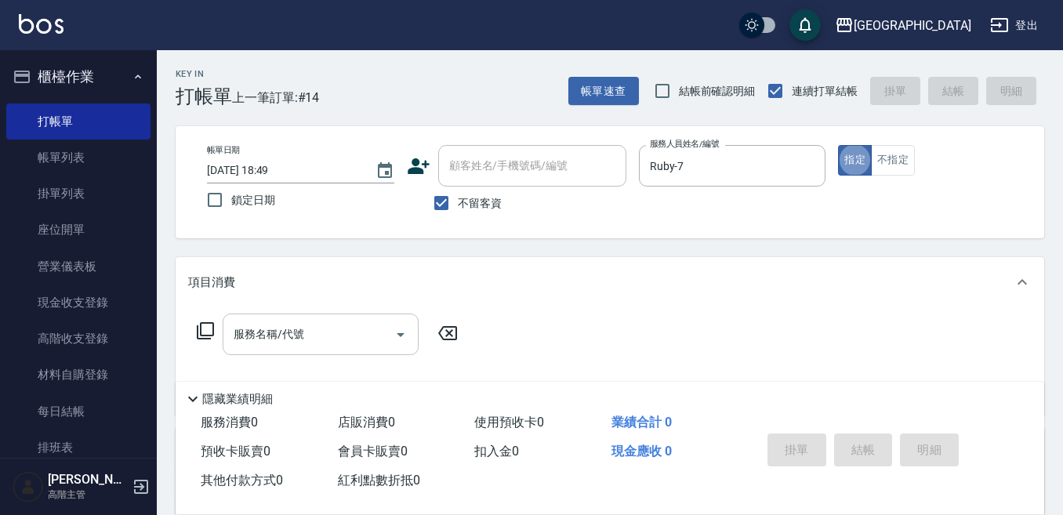
click at [263, 343] on input "服務名稱/代號" at bounding box center [309, 334] width 158 height 27
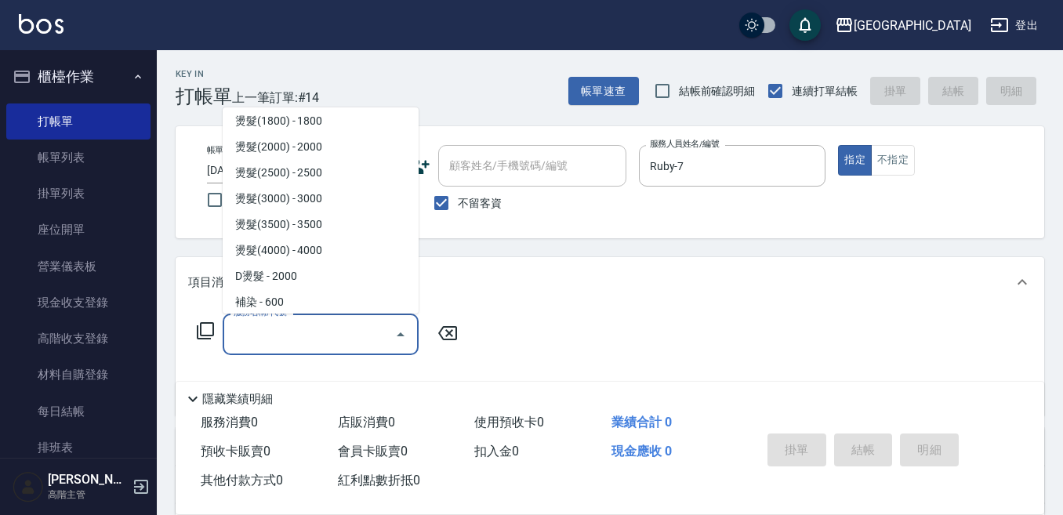
scroll to position [627, 0]
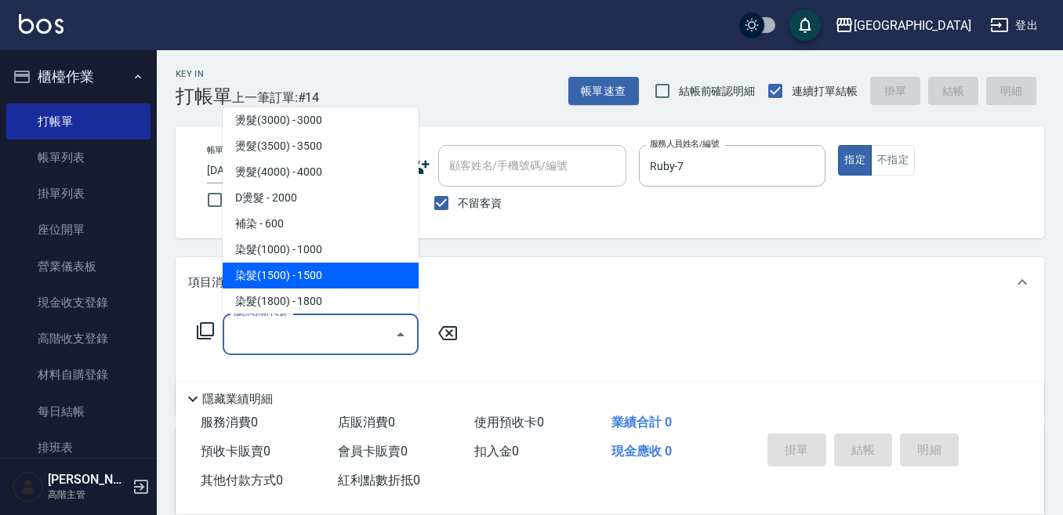
click at [306, 277] on span "染髮(1500) - 1500" at bounding box center [321, 276] width 196 height 26
type input "染髮(1500)(502)"
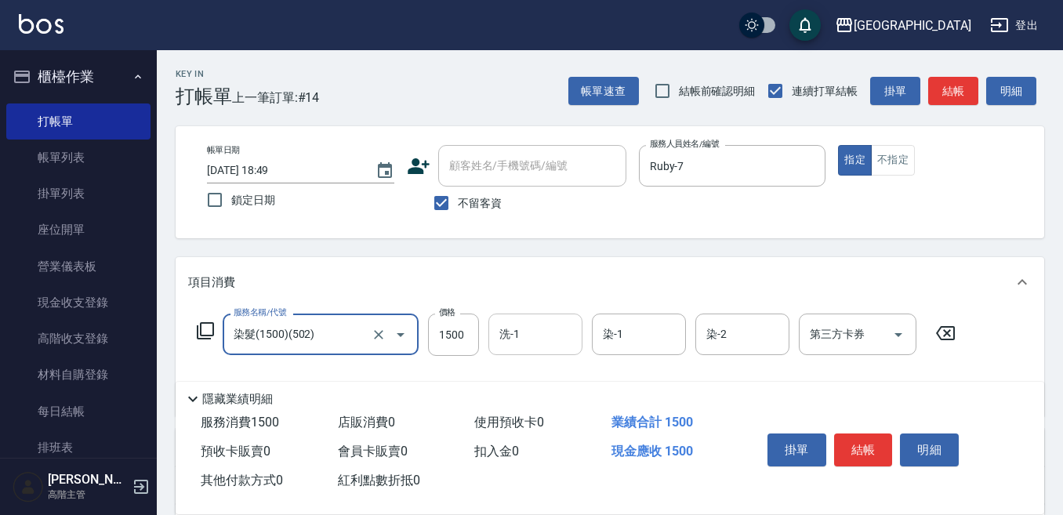
click at [505, 338] on input "洗-1" at bounding box center [535, 334] width 80 height 27
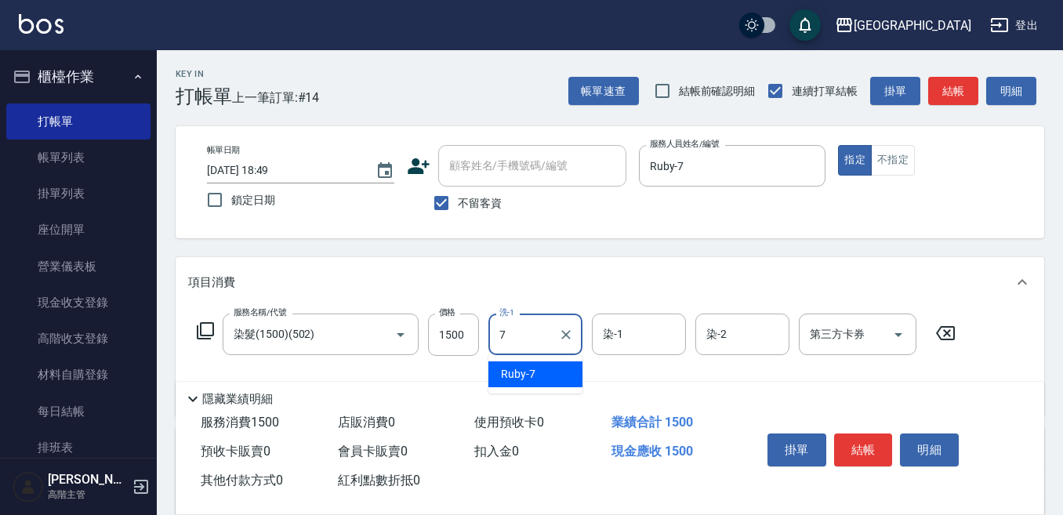
type input "Ruby-7"
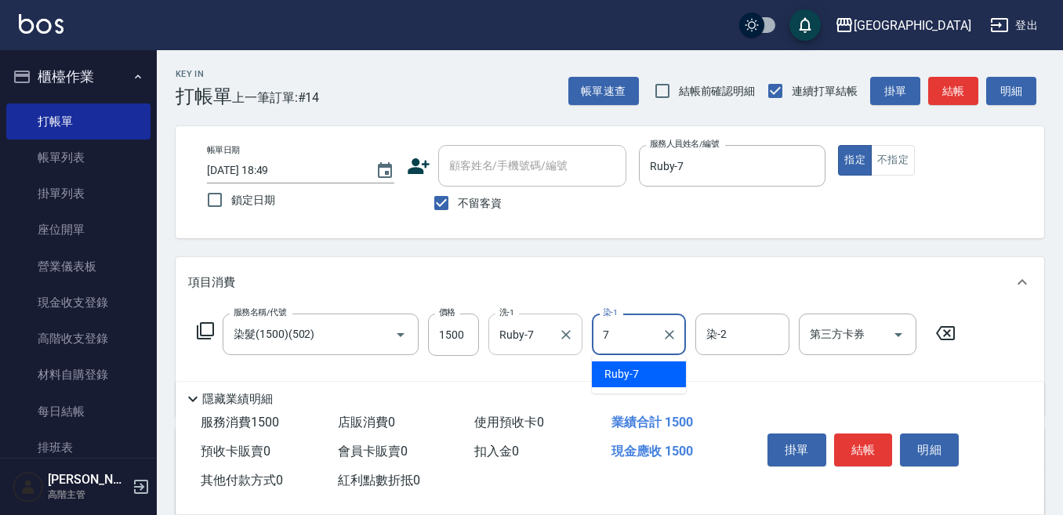
type input "Ruby-7"
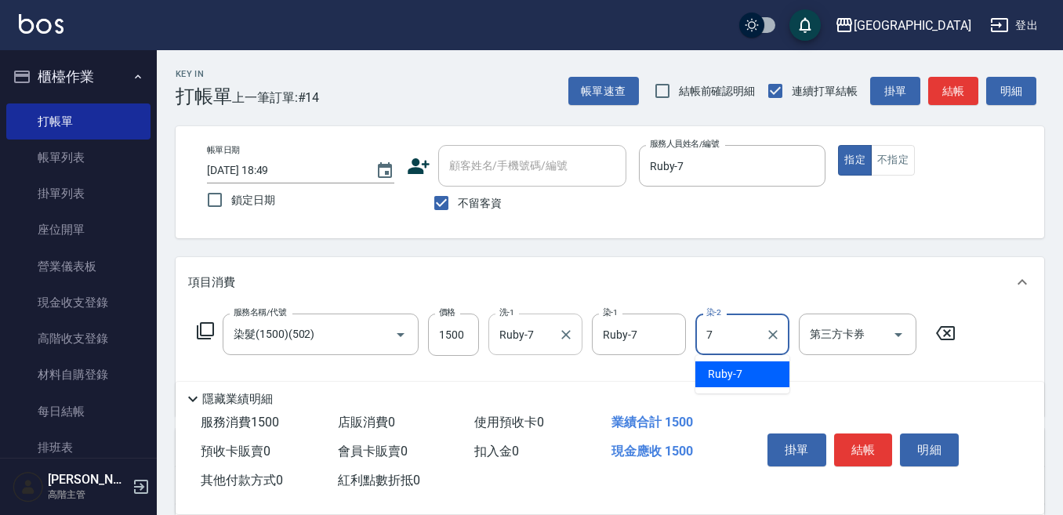
type input "Ruby-7"
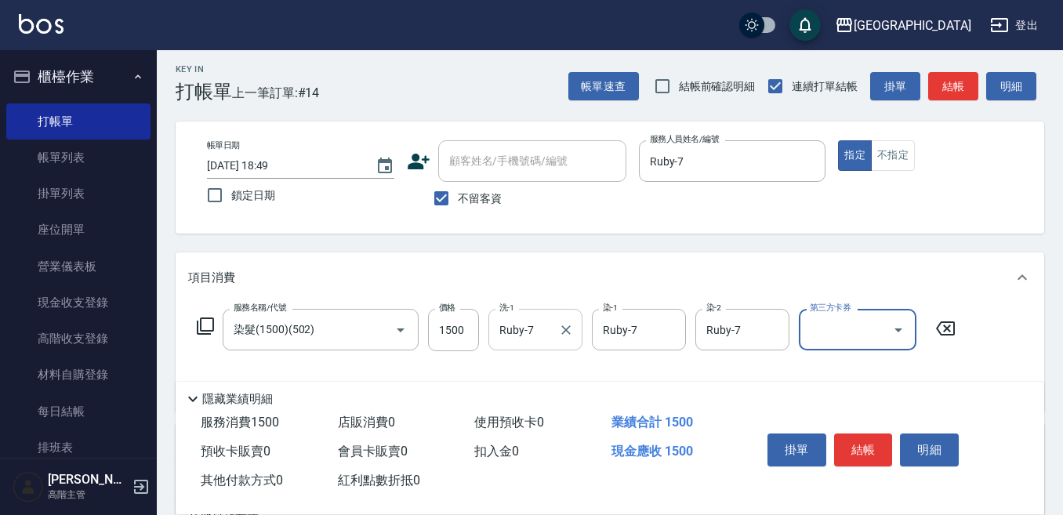
scroll to position [78, 0]
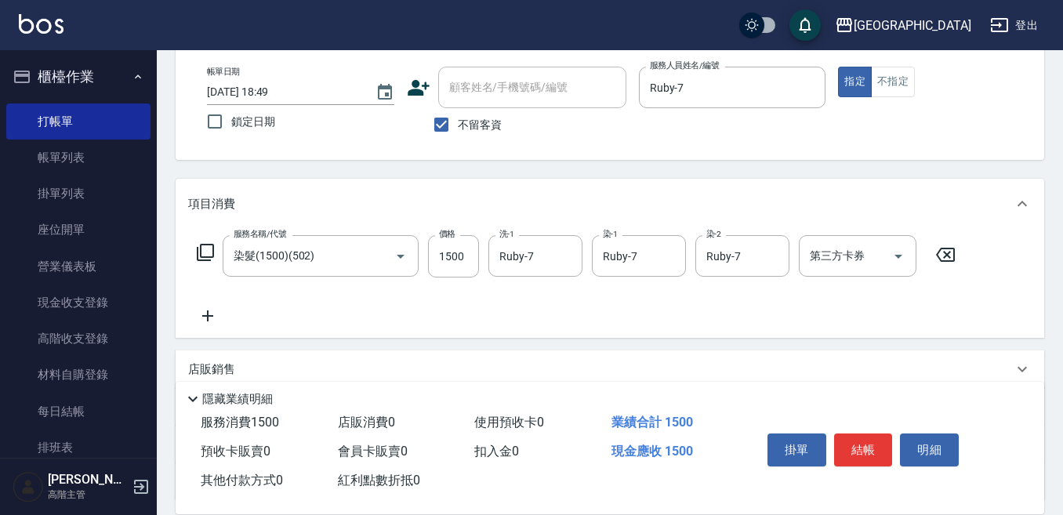
drag, startPoint x: 207, startPoint y: 315, endPoint x: 223, endPoint y: 314, distance: 16.5
click at [223, 314] on icon at bounding box center [207, 315] width 39 height 19
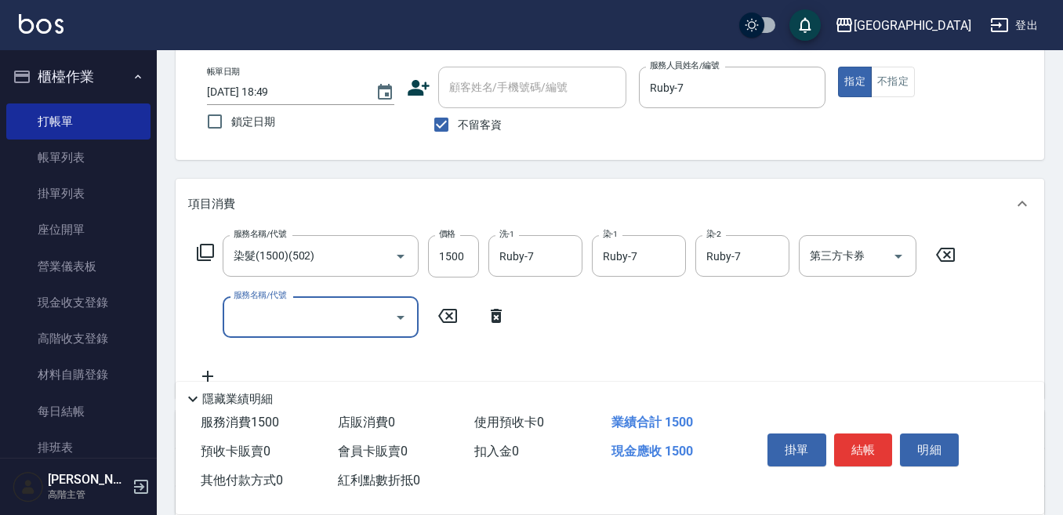
drag, startPoint x: 223, startPoint y: 314, endPoint x: 243, endPoint y: 315, distance: 19.6
click at [243, 315] on input "服務名稱/代號" at bounding box center [309, 316] width 158 height 27
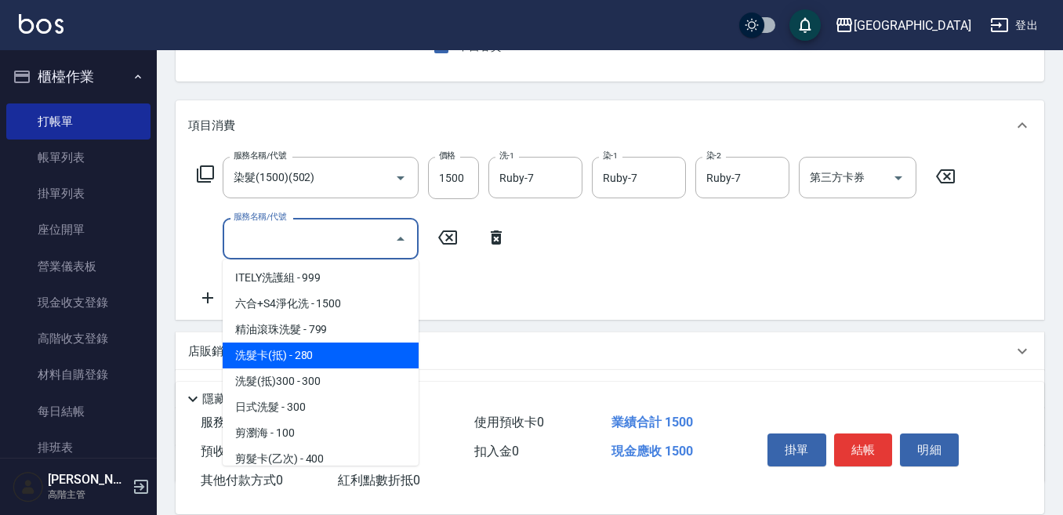
drag, startPoint x: 179, startPoint y: 286, endPoint x: 190, endPoint y: 284, distance: 11.2
click at [182, 284] on div "服務名稱/代號 染髮(1500)(502) 服務名稱/代號 價格 1500 價格 洗-1 Ruby-7 洗-1 染-1 Ruby-7 染-1 染-2 Ruby…" at bounding box center [610, 234] width 868 height 169
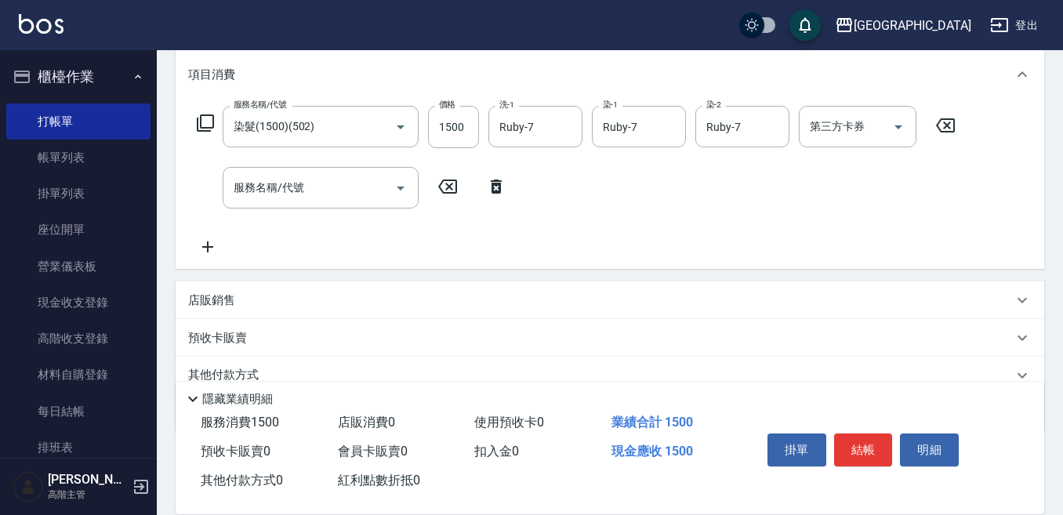
scroll to position [235, 0]
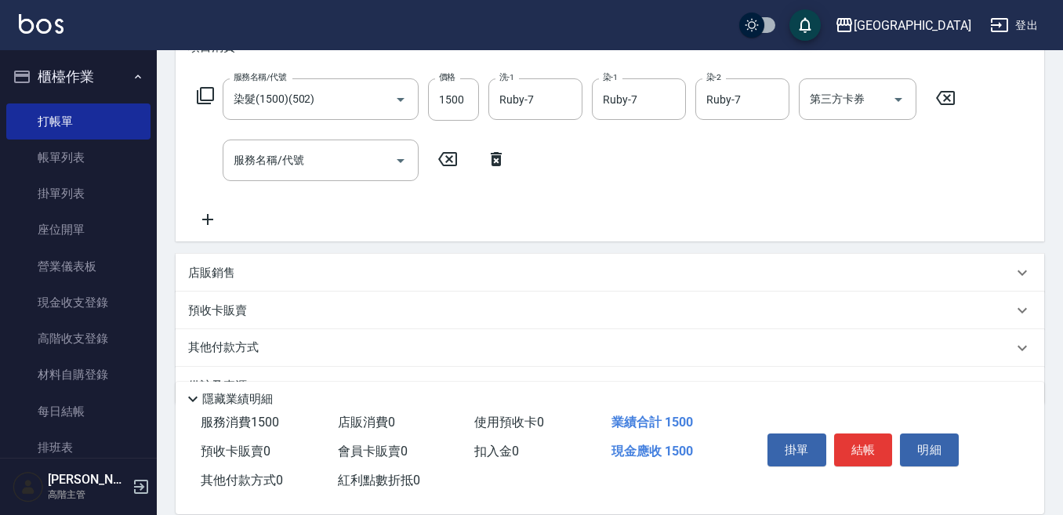
click at [209, 274] on p "店販銷售" at bounding box center [211, 273] width 47 height 16
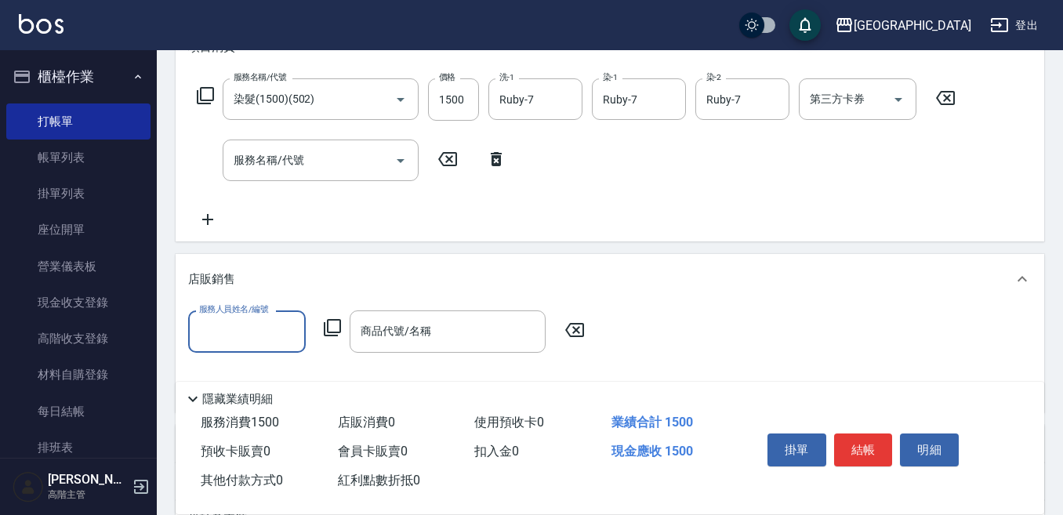
scroll to position [0, 0]
type input "Ruby-7"
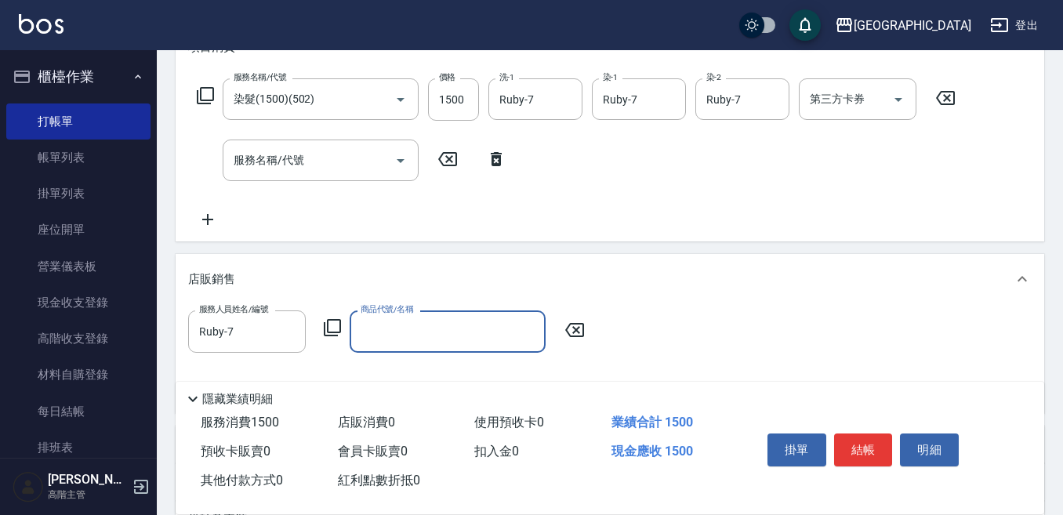
click at [328, 323] on icon at bounding box center [332, 327] width 17 height 17
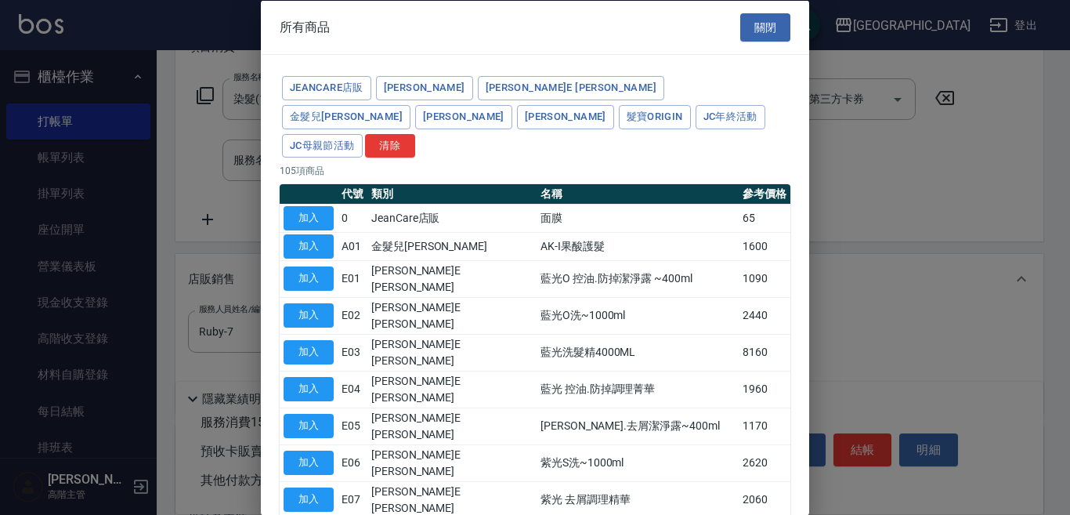
drag, startPoint x: 314, startPoint y: 496, endPoint x: 395, endPoint y: 473, distance: 84.1
type input "[PERSON_NAME]防護精華-10ml"
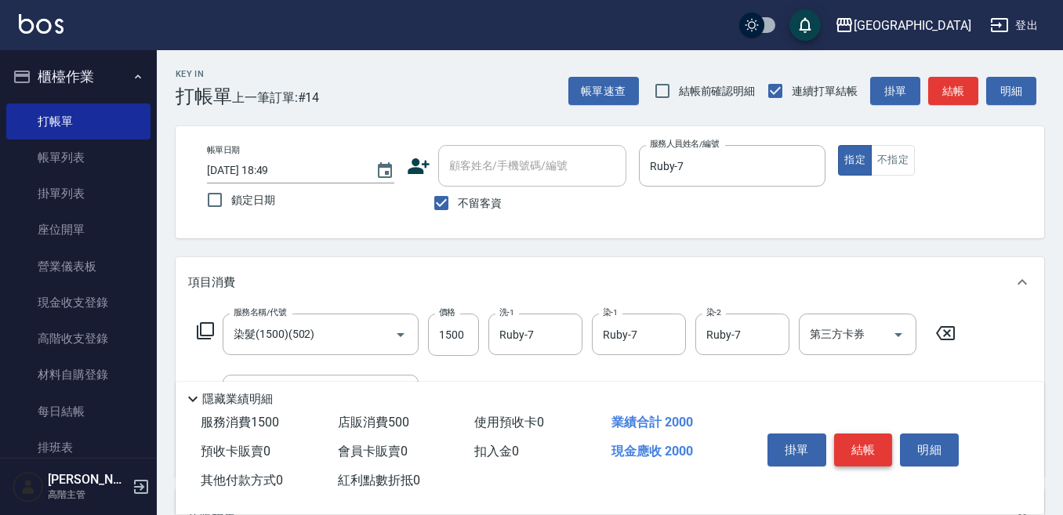
click at [862, 433] on button "結帳" at bounding box center [863, 449] width 59 height 33
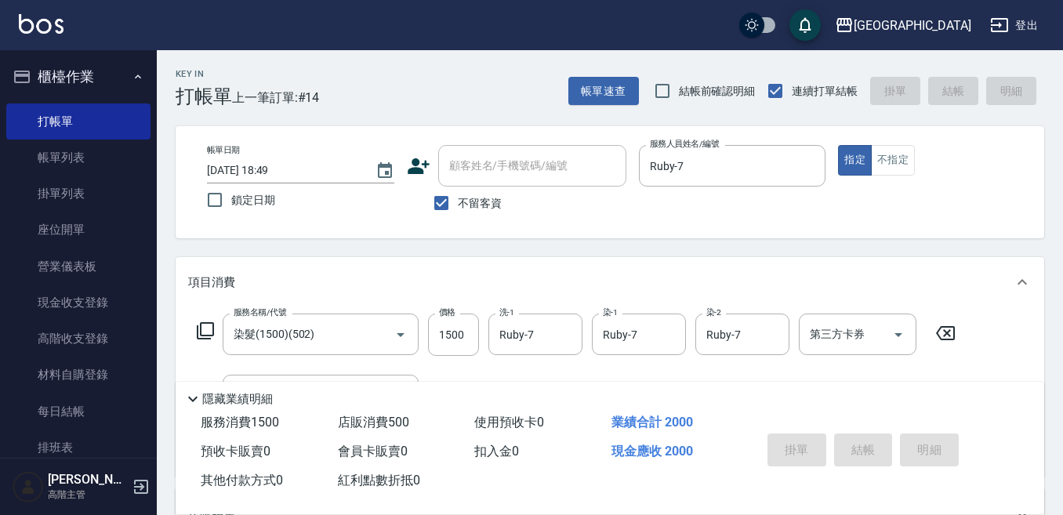
type input "[DATE] 18:50"
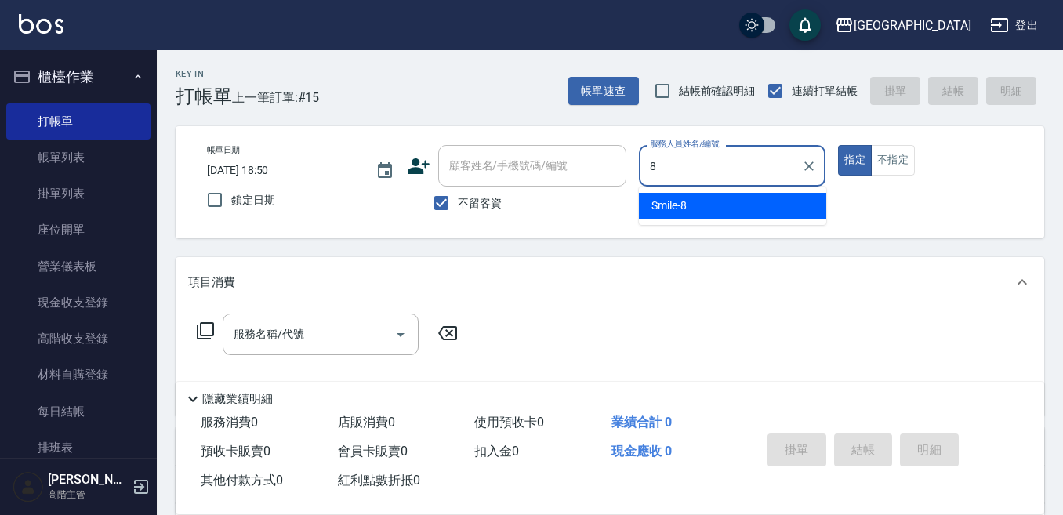
type input "Smile-8"
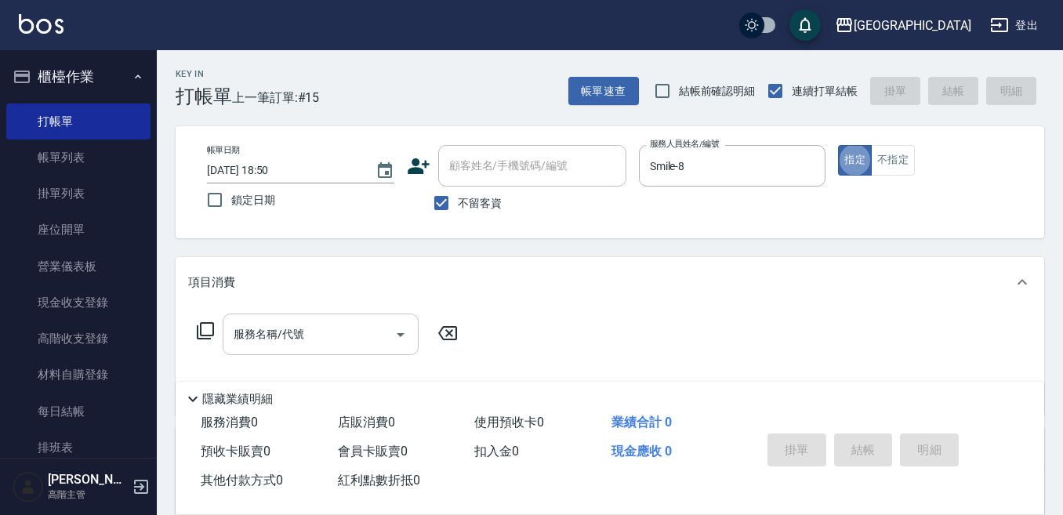
click at [282, 337] on input "服務名稱/代號" at bounding box center [309, 334] width 158 height 27
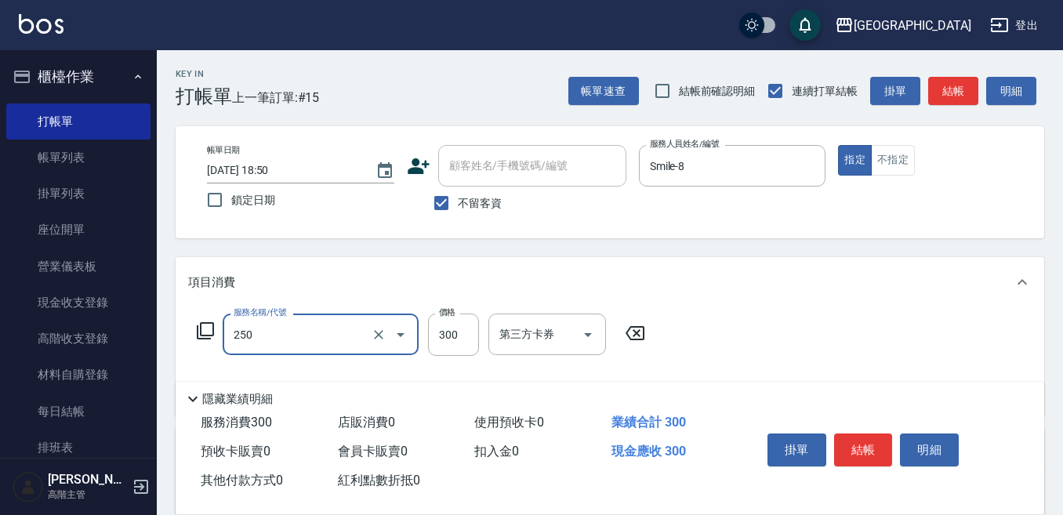
type input "日式洗髮(250)"
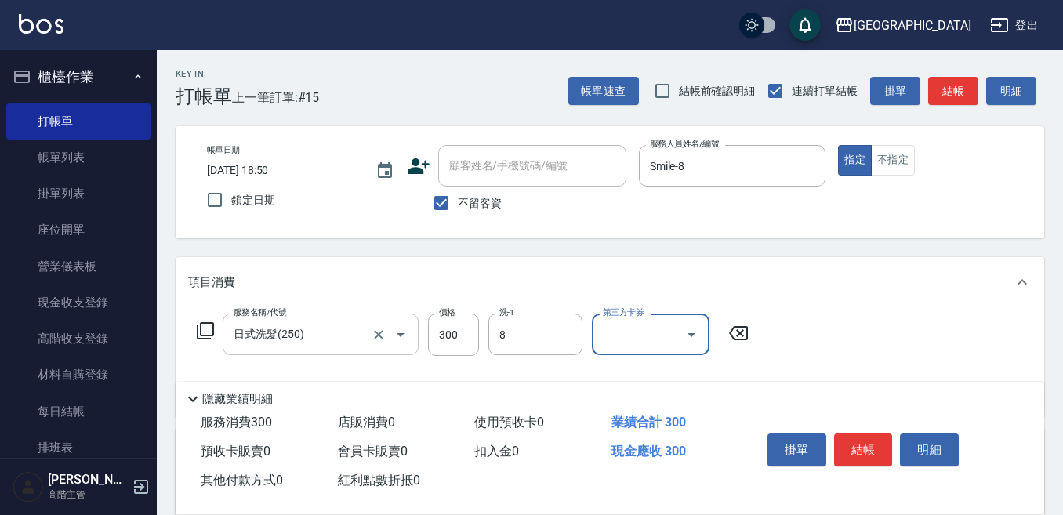
type input "Smile-8"
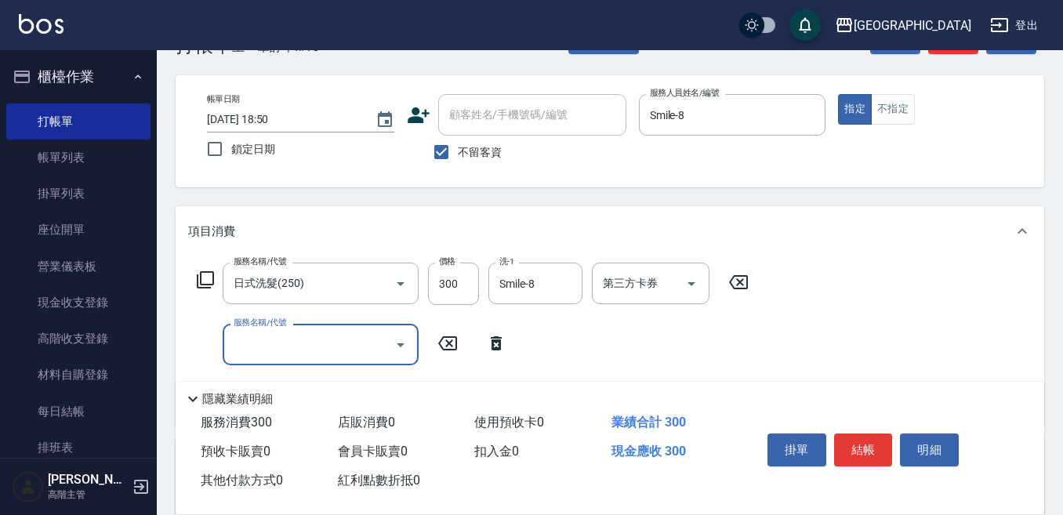
scroll to position [78, 0]
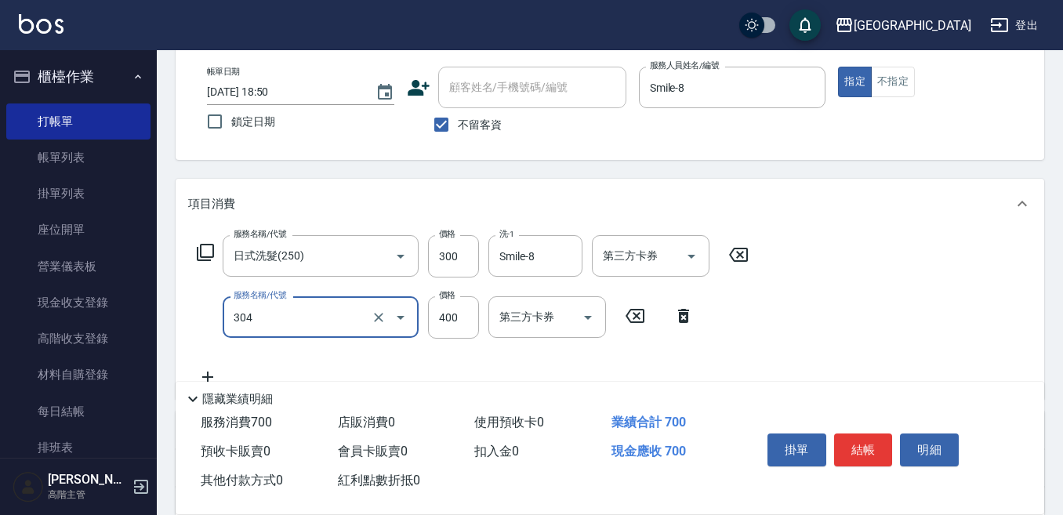
type input "剪髮400(304)"
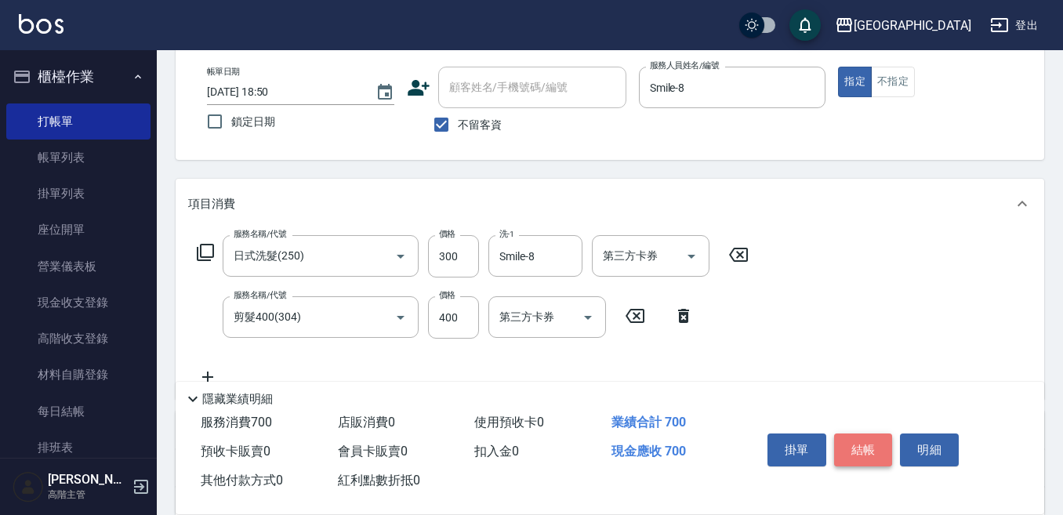
click at [858, 436] on button "結帳" at bounding box center [863, 449] width 59 height 33
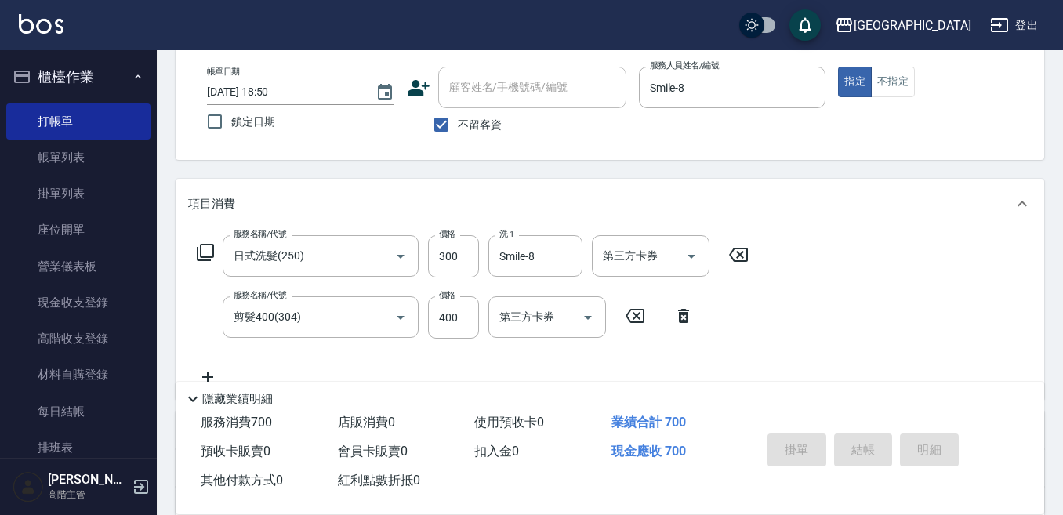
type input "[DATE] 18:51"
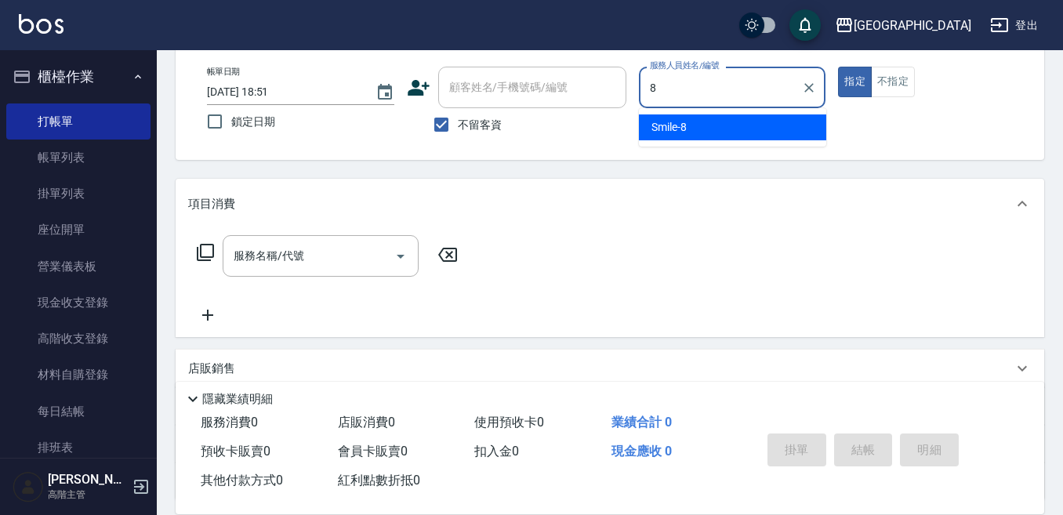
type input "Smile-8"
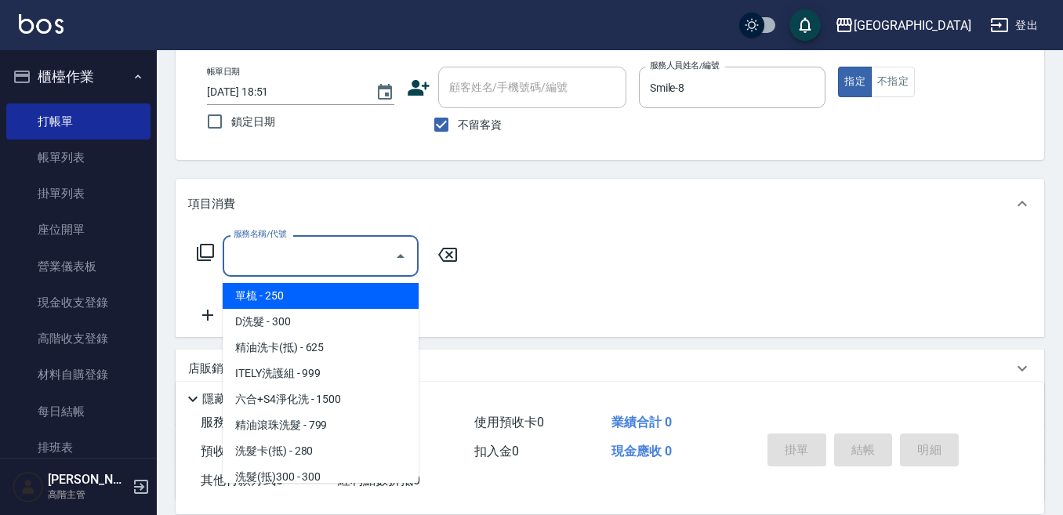
click at [255, 251] on input "服務名稱/代號" at bounding box center [309, 255] width 158 height 27
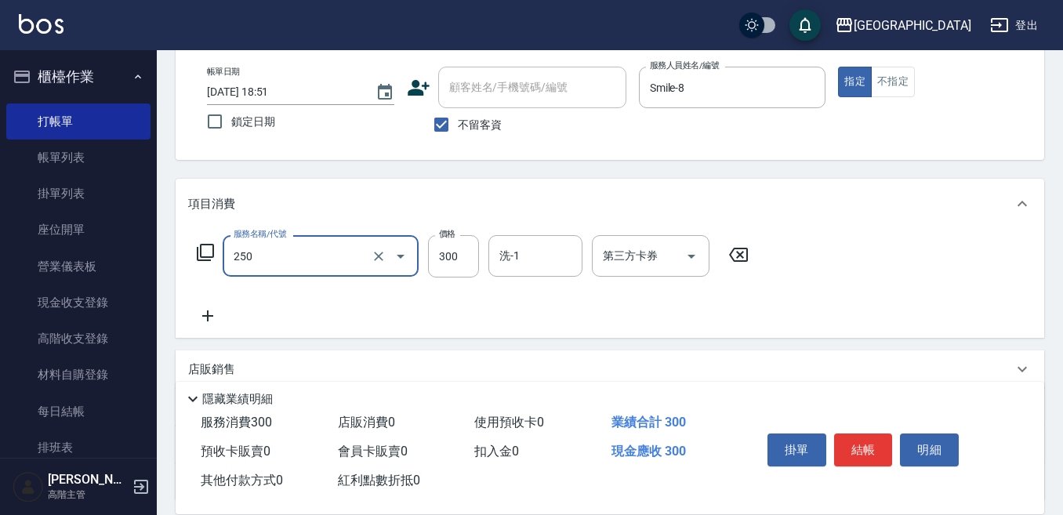
type input "日式洗髮(250)"
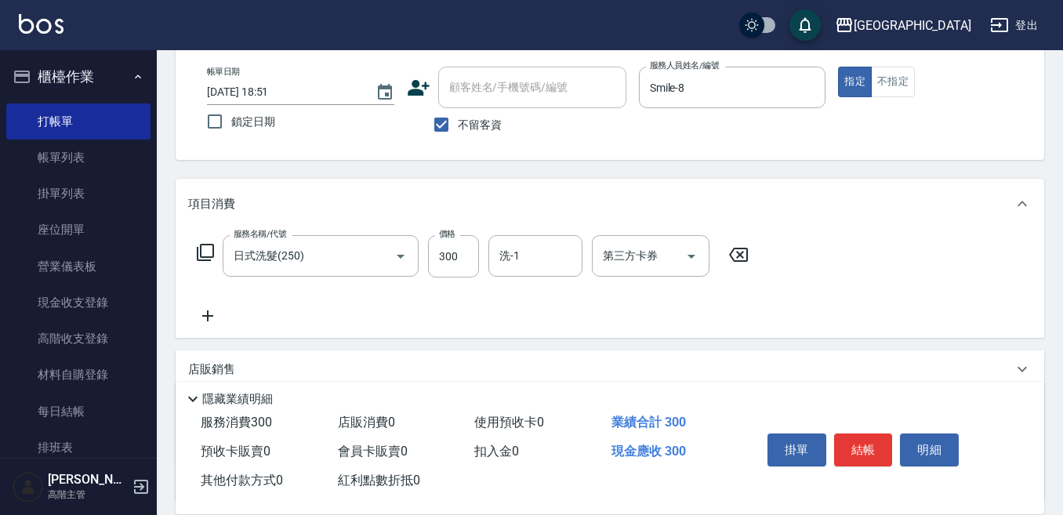
drag, startPoint x: 205, startPoint y: 315, endPoint x: 215, endPoint y: 315, distance: 9.4
click at [215, 315] on icon at bounding box center [207, 315] width 39 height 19
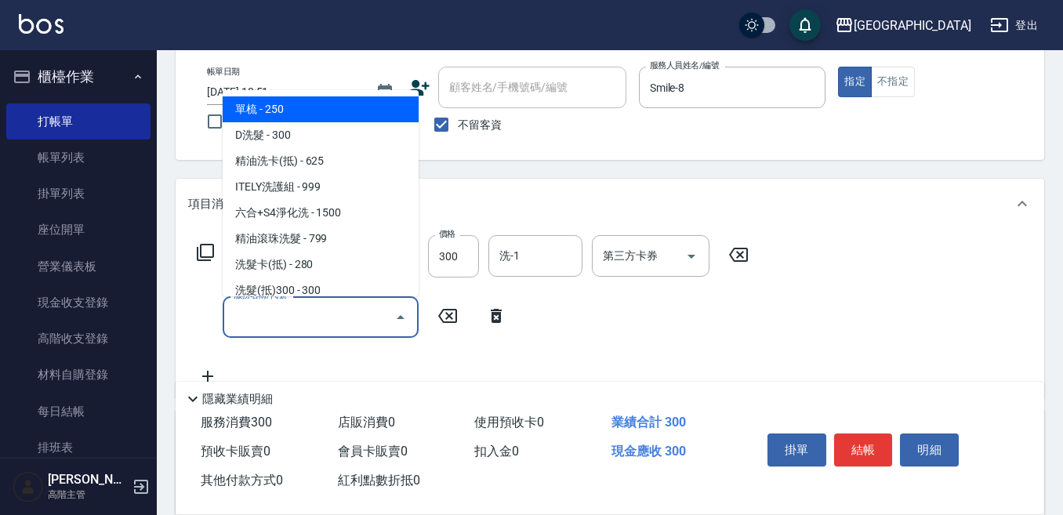
click at [243, 320] on input "服務名稱/代號" at bounding box center [309, 316] width 158 height 27
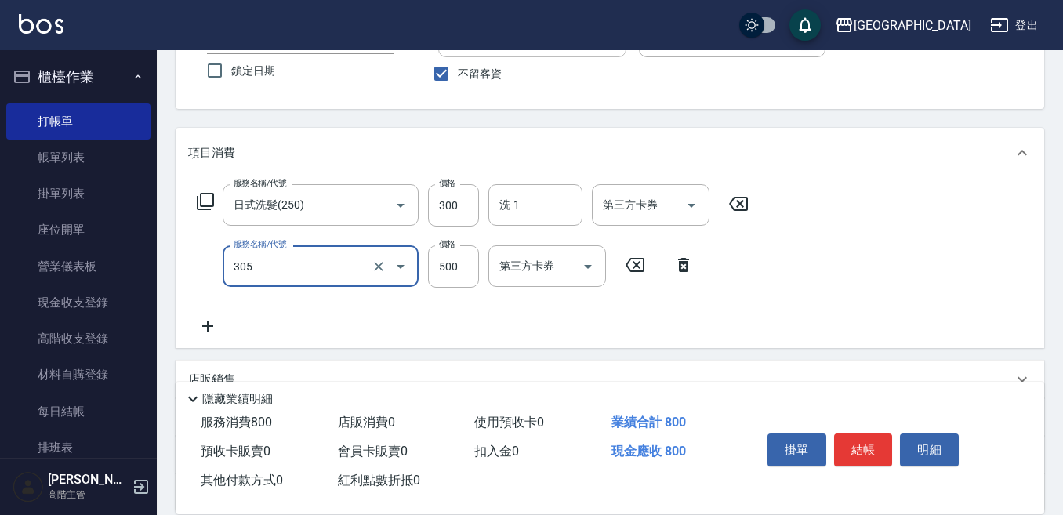
scroll to position [157, 0]
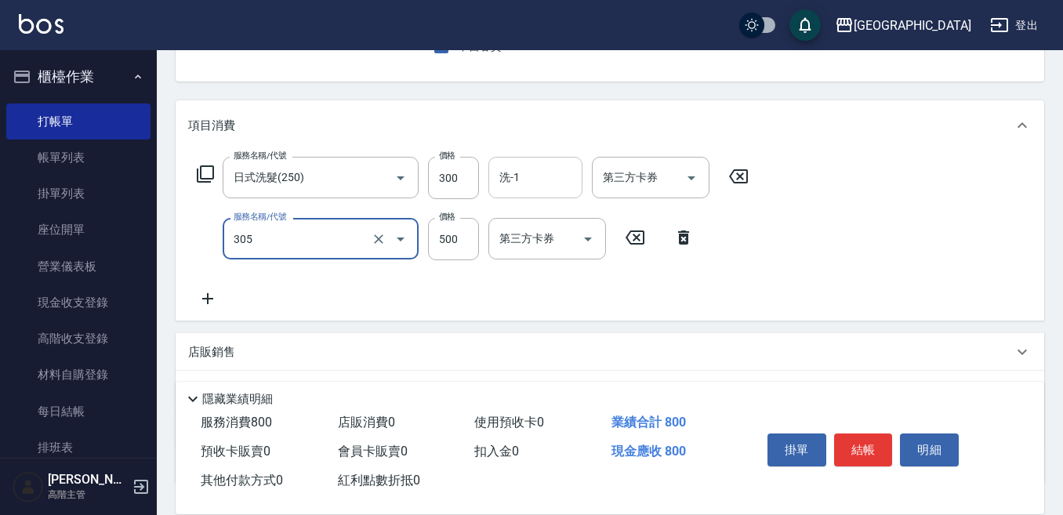
type input "剪髮500(305)"
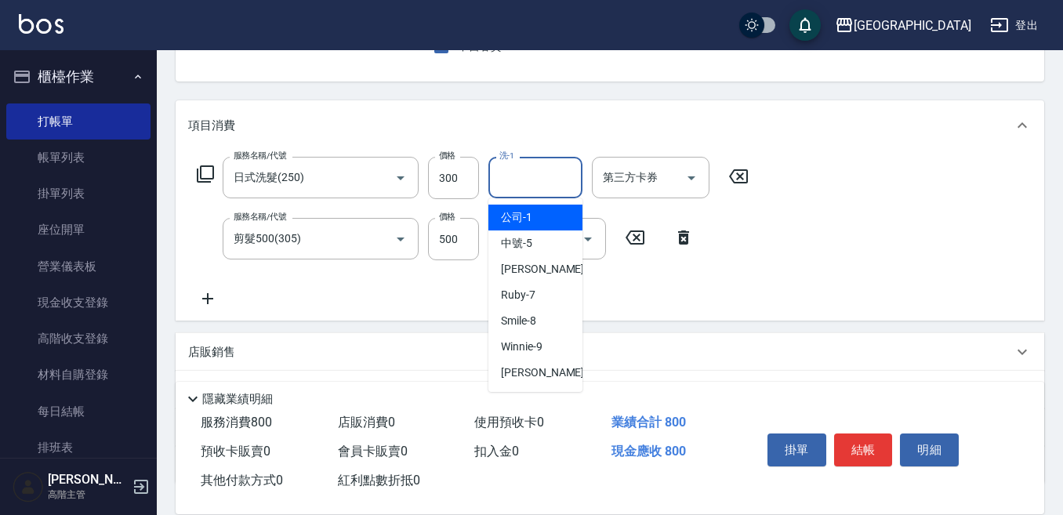
drag, startPoint x: 498, startPoint y: 174, endPoint x: 502, endPoint y: 215, distance: 40.9
click at [500, 189] on input "洗-1" at bounding box center [535, 177] width 80 height 27
type input "Winnie-9"
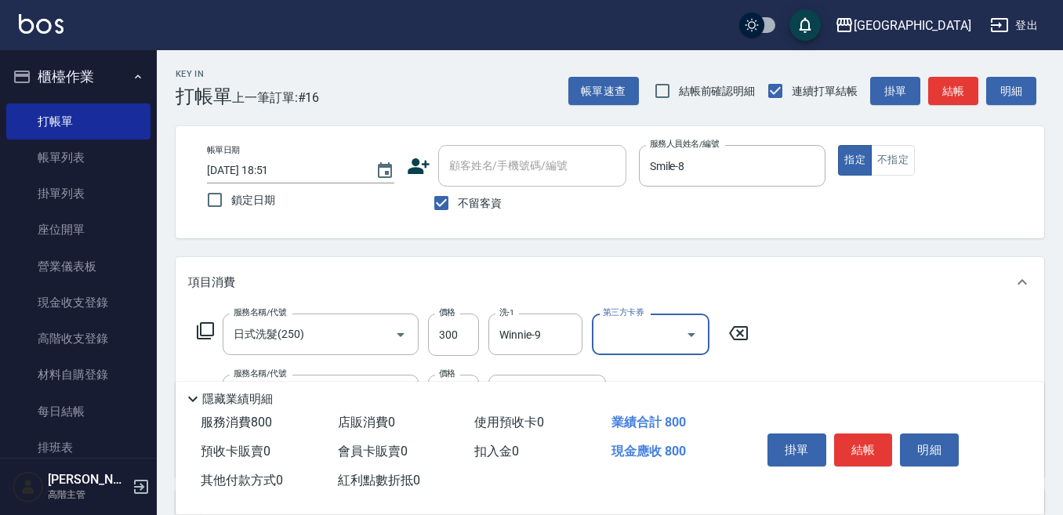
scroll to position [78, 0]
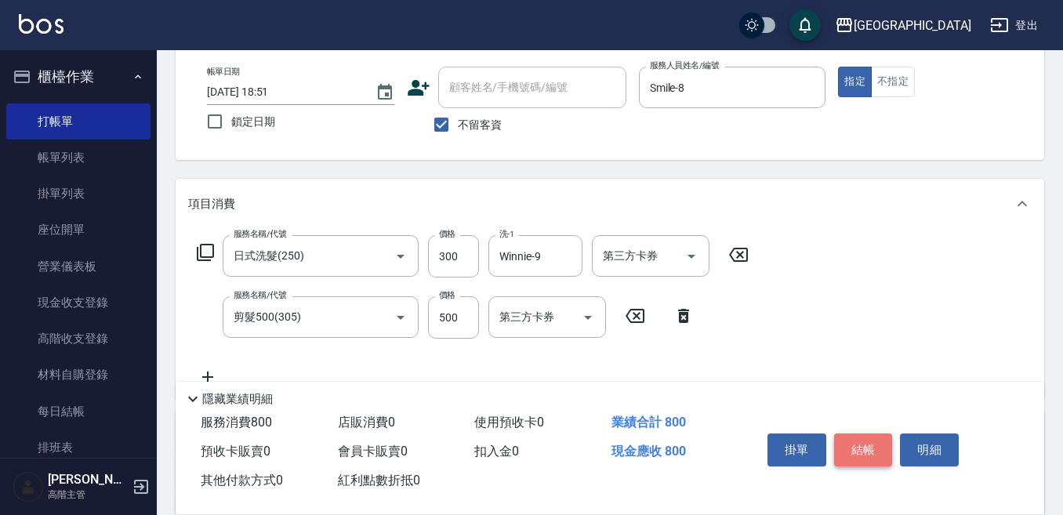
click at [853, 438] on button "結帳" at bounding box center [863, 449] width 59 height 33
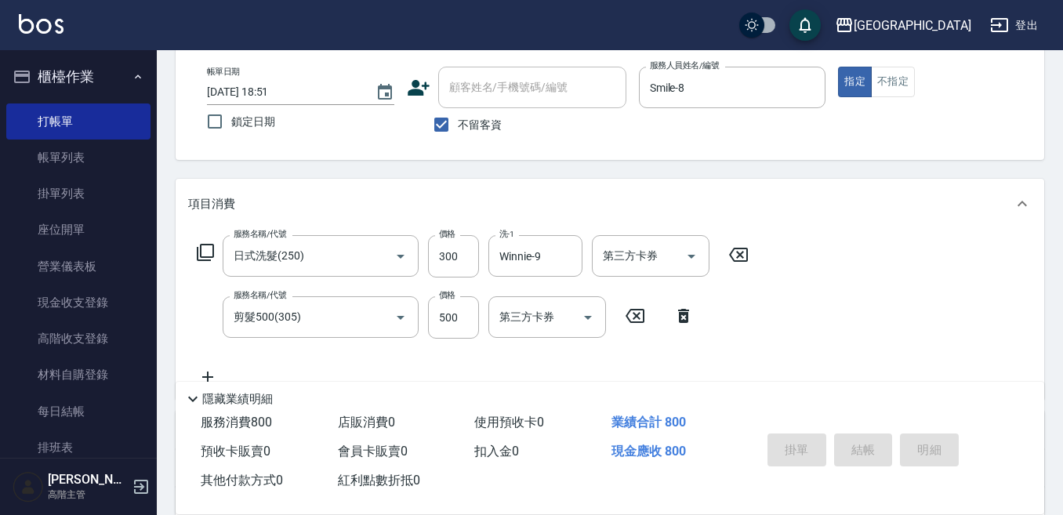
type input "[DATE] 18:52"
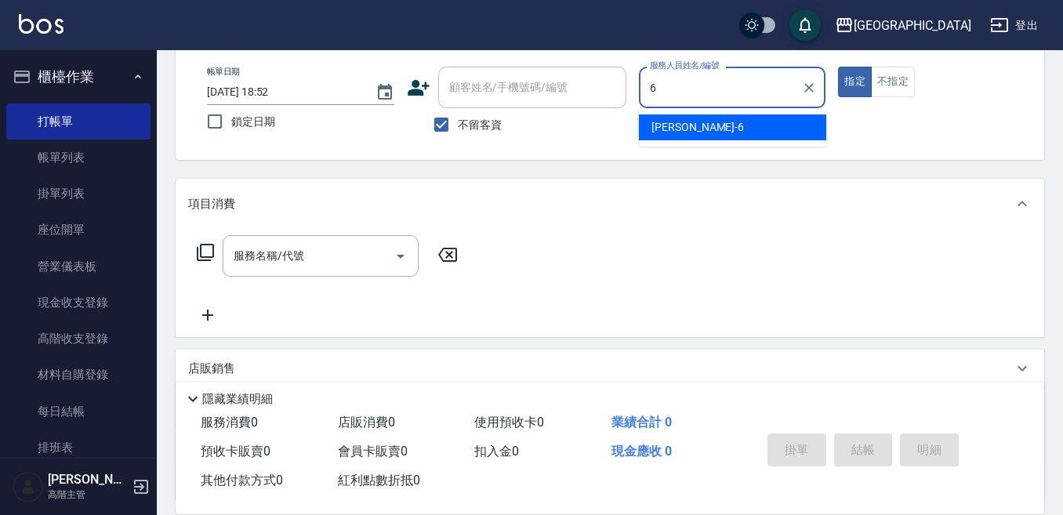
type input "Judy-6"
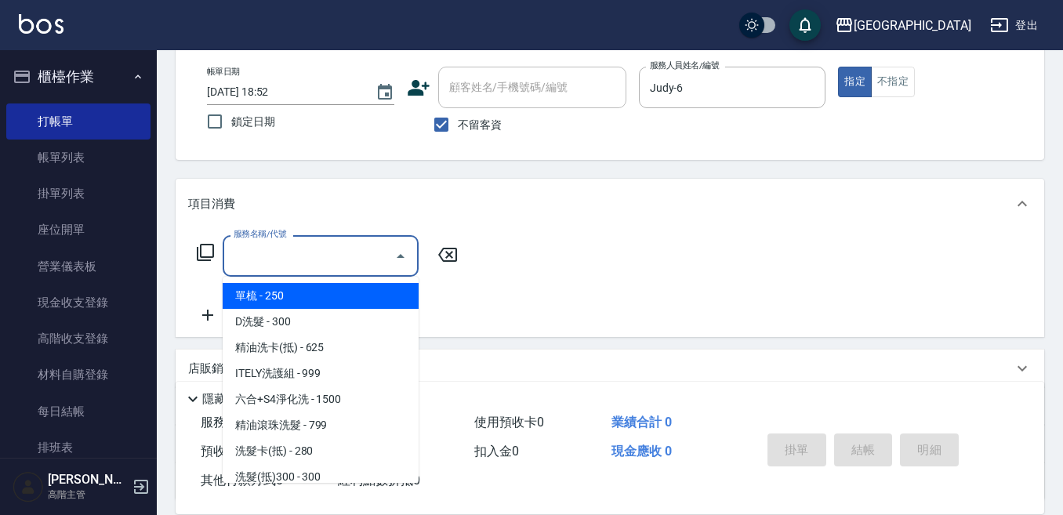
click at [302, 256] on input "服務名稱/代號" at bounding box center [309, 255] width 158 height 27
click at [259, 258] on input "服務名稱/代號" at bounding box center [309, 255] width 158 height 27
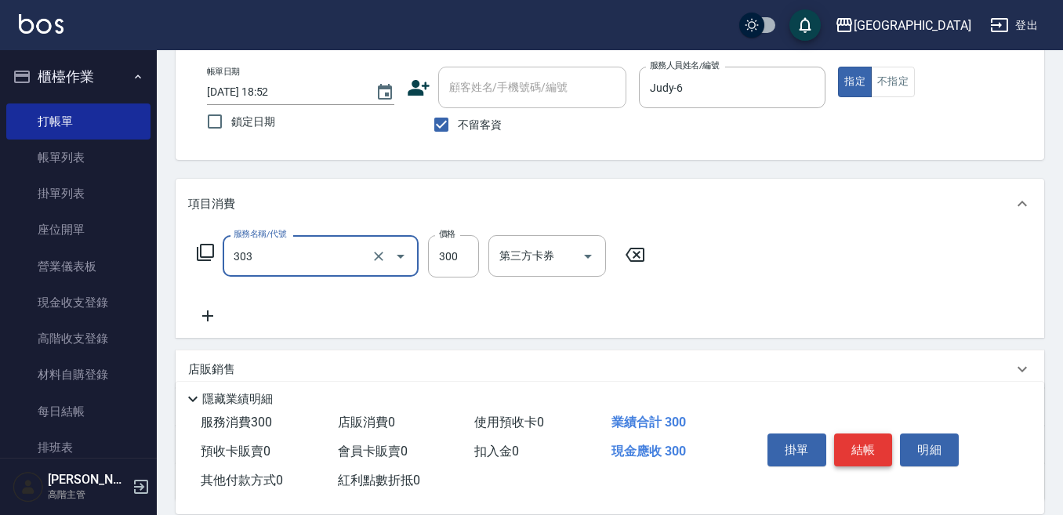
type input "剪髮300(303)"
click at [857, 435] on button "結帳" at bounding box center [863, 449] width 59 height 33
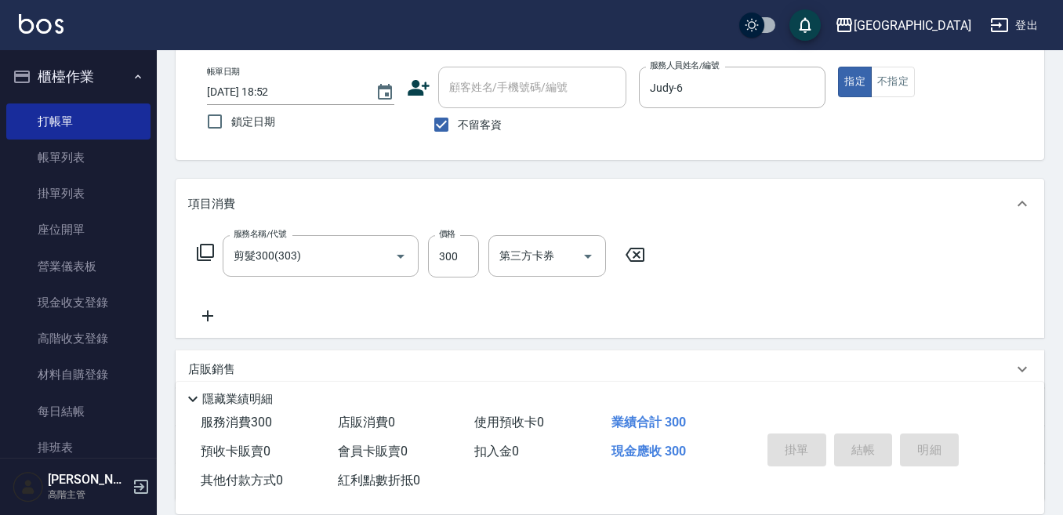
type input "[DATE] 18:53"
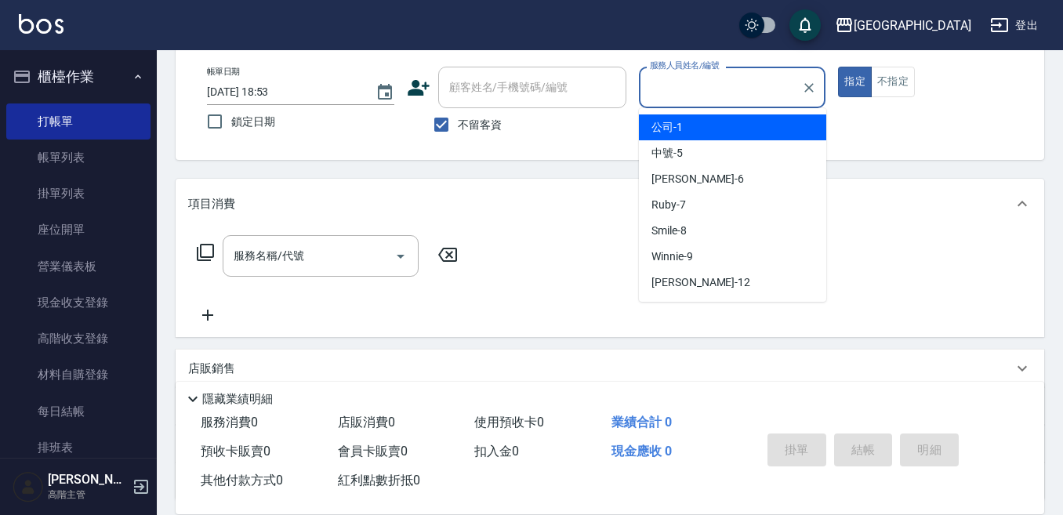
type input "公司-1"
